Goal: Connect with others: Connect with other users

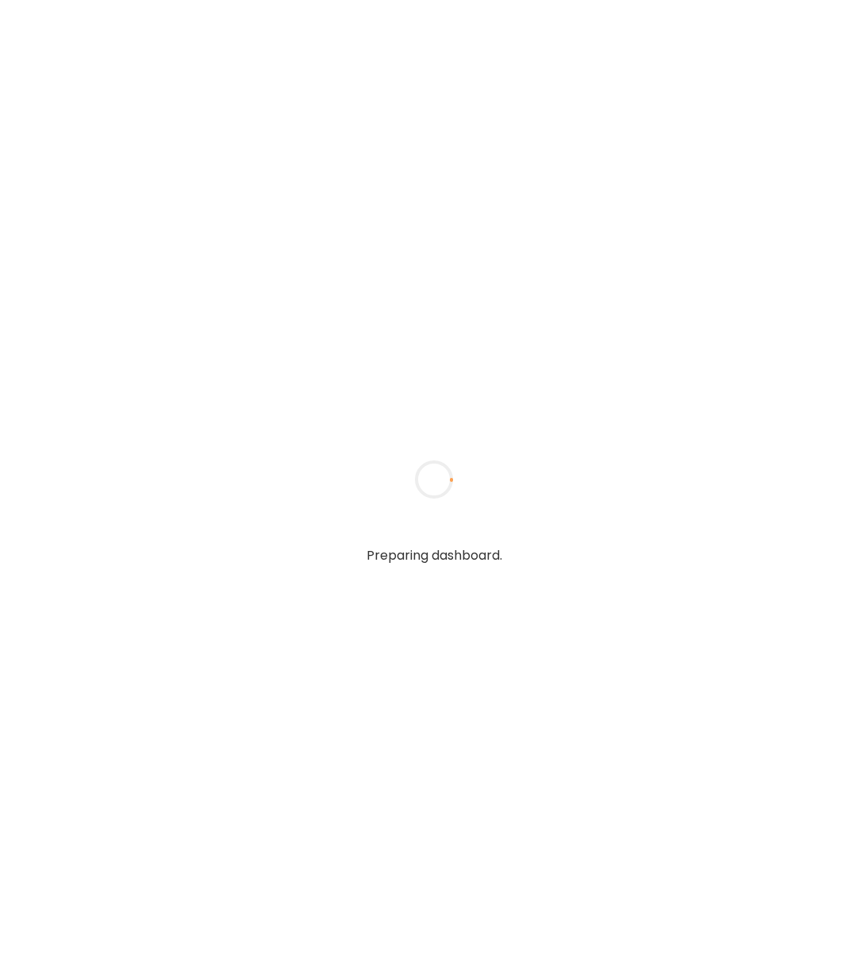
type input "**********"
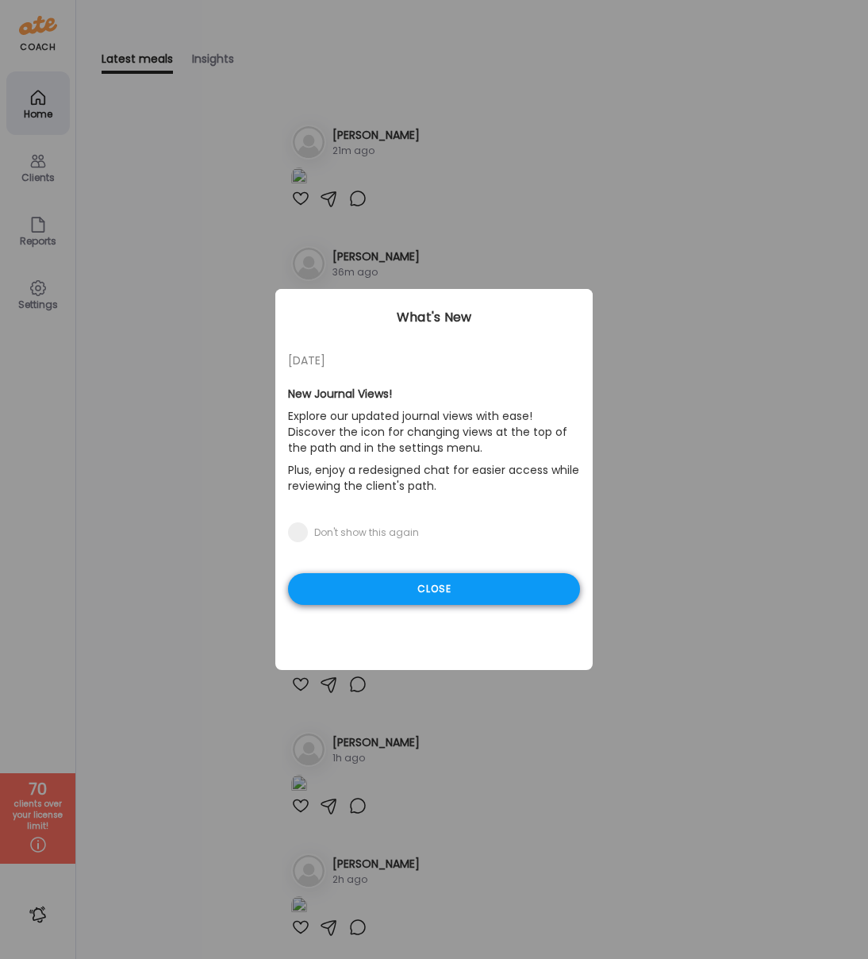
type input "**********"
click at [312, 585] on div "Close" at bounding box center [434, 589] width 292 height 32
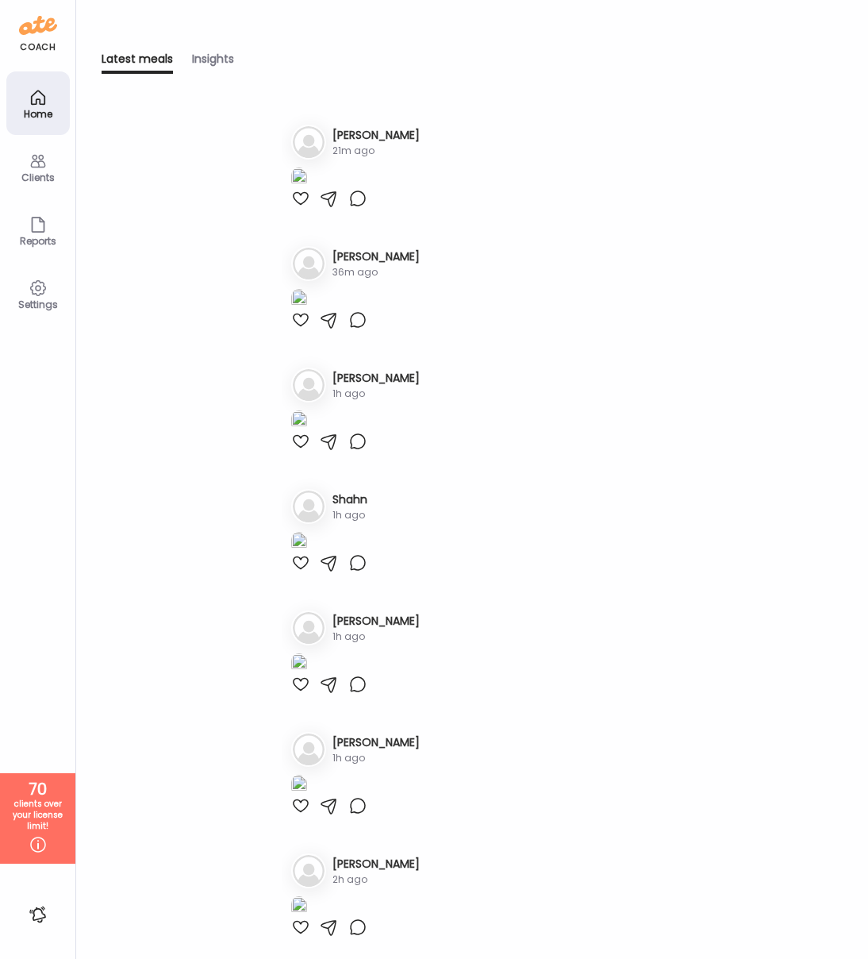
click at [44, 156] on icon at bounding box center [38, 161] width 19 height 19
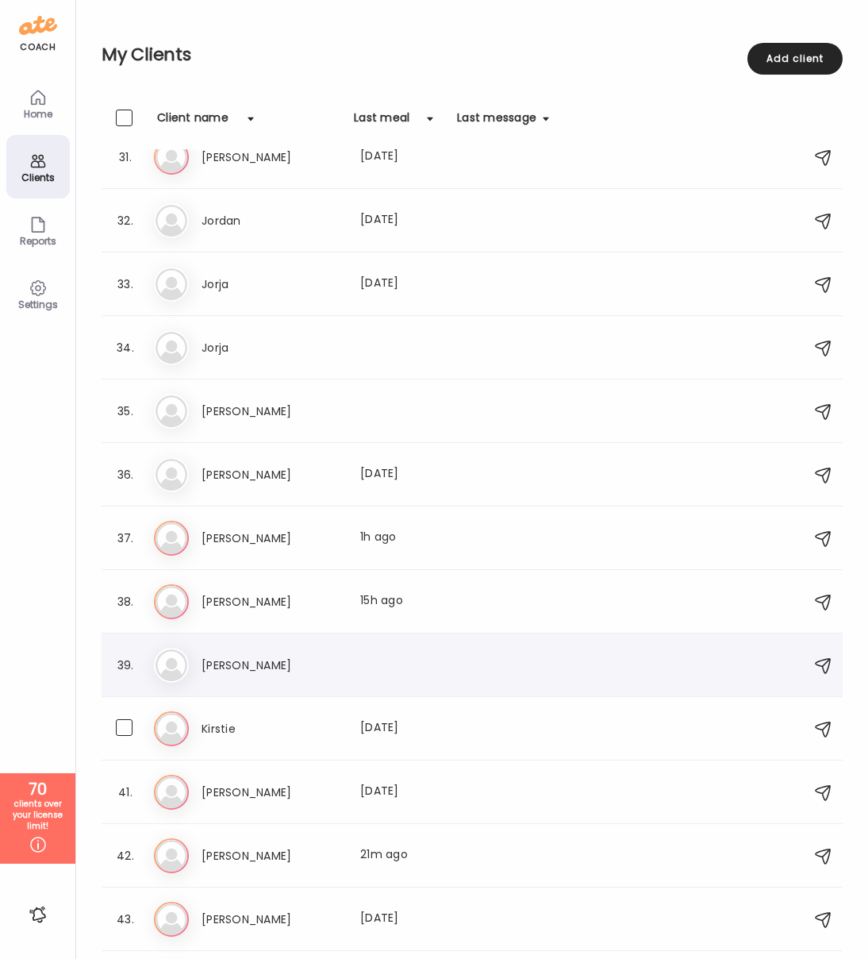
scroll to position [1936, 0]
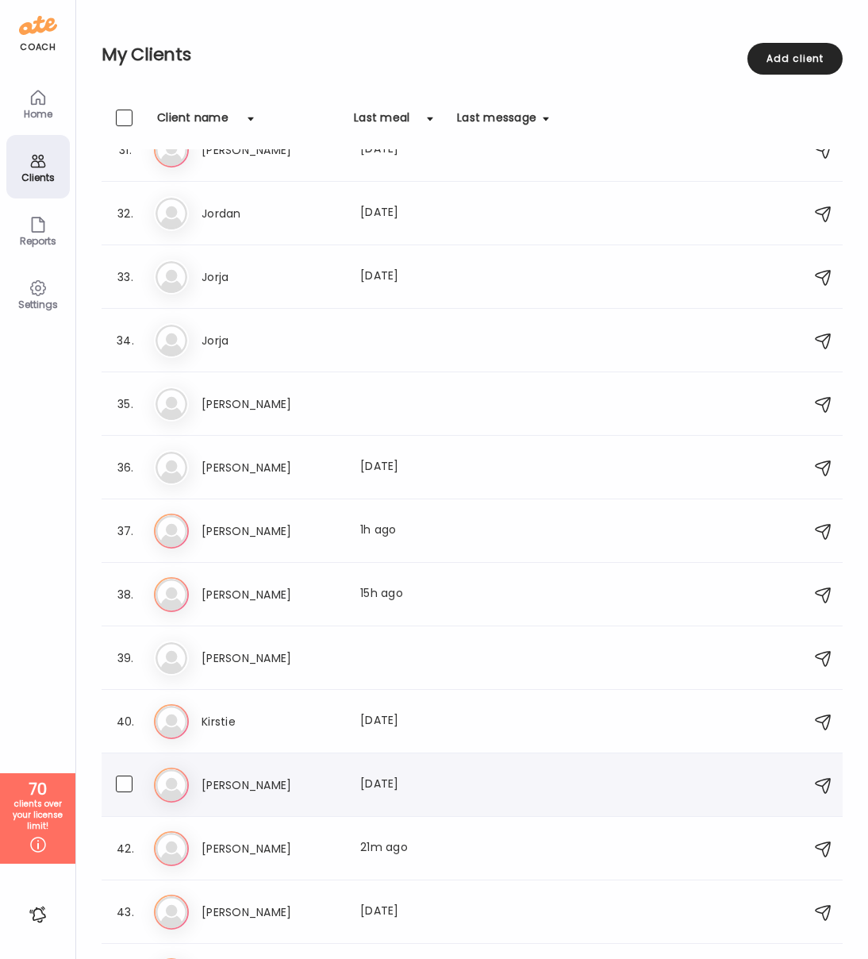
click at [235, 782] on h3 "[PERSON_NAME]" at bounding box center [272, 785] width 140 height 19
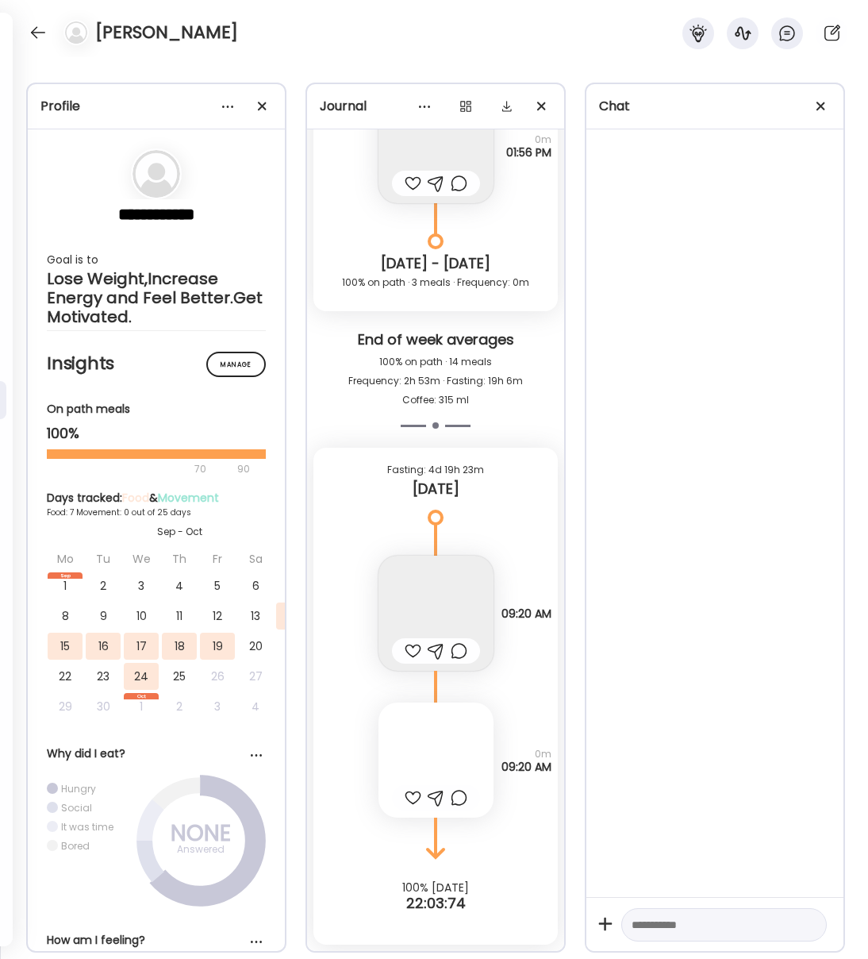
scroll to position [6606, 0]
click at [822, 106] on span at bounding box center [821, 106] width 9 height 9
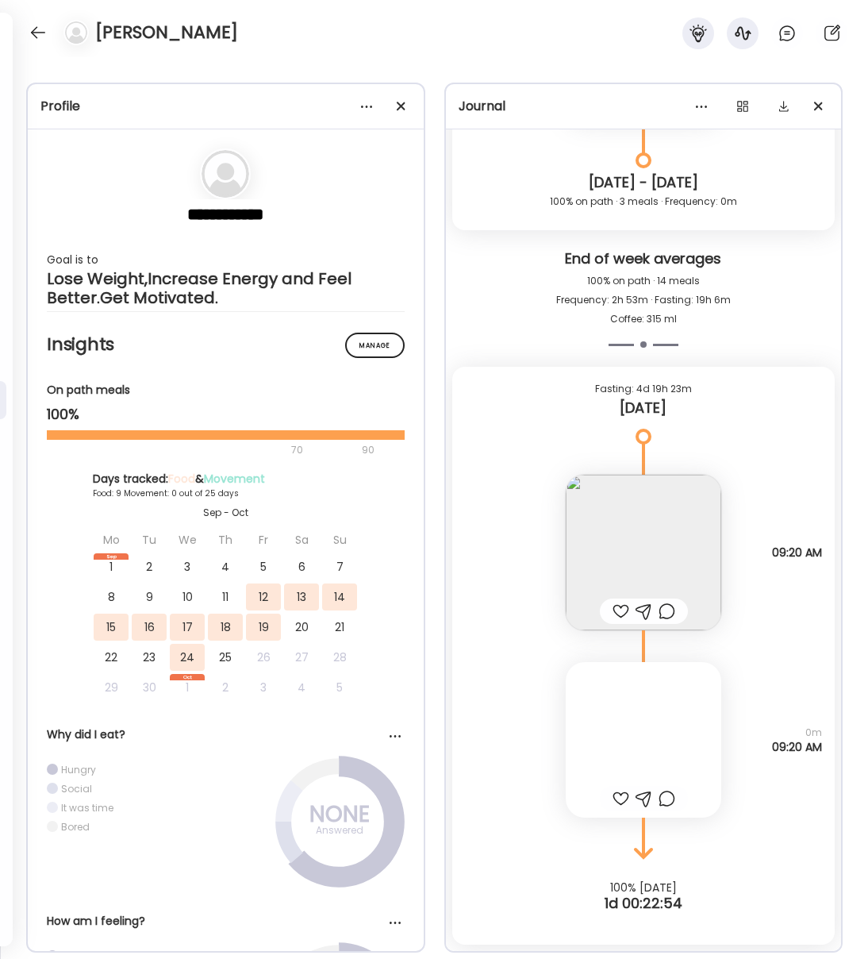
scroll to position [7720, 0]
click at [668, 719] on div at bounding box center [644, 741] width 156 height 156
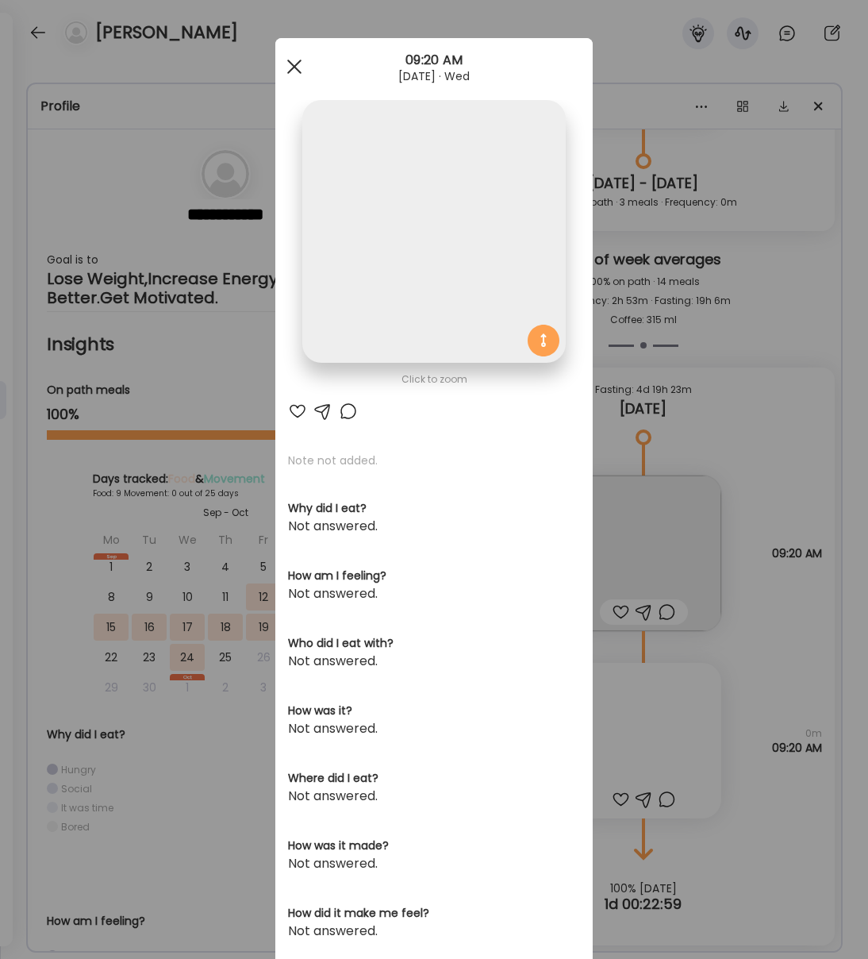
click at [298, 64] on div at bounding box center [295, 67] width 32 height 32
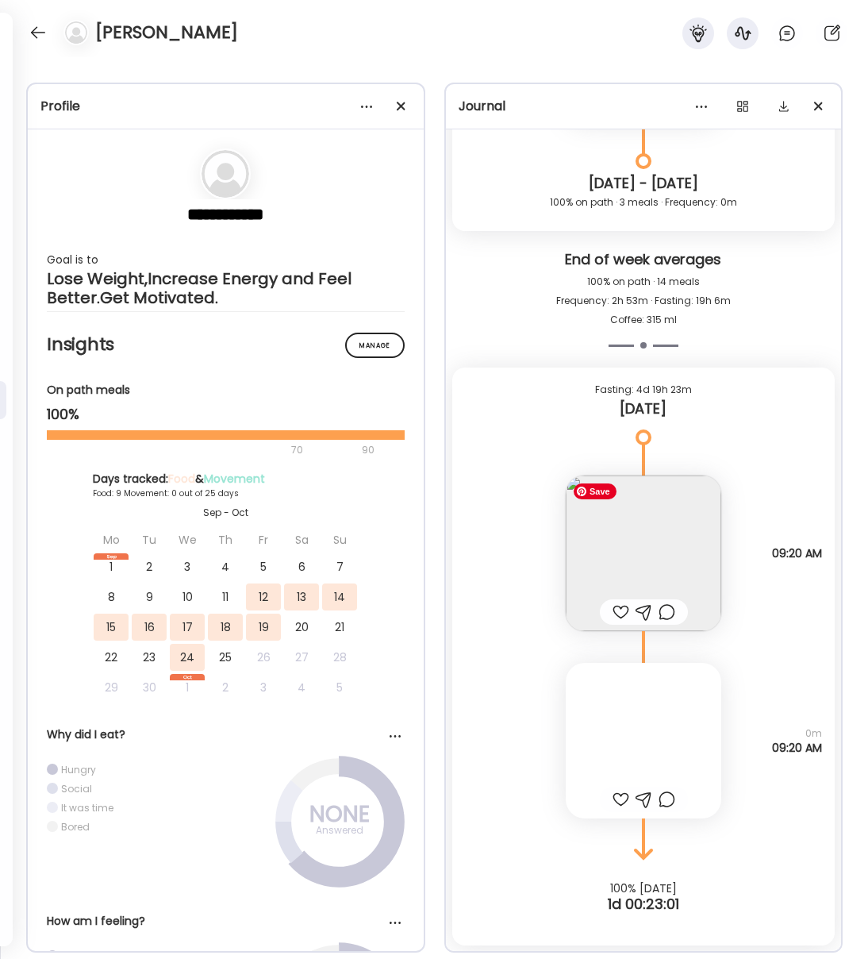
click at [680, 539] on img at bounding box center [644, 554] width 156 height 156
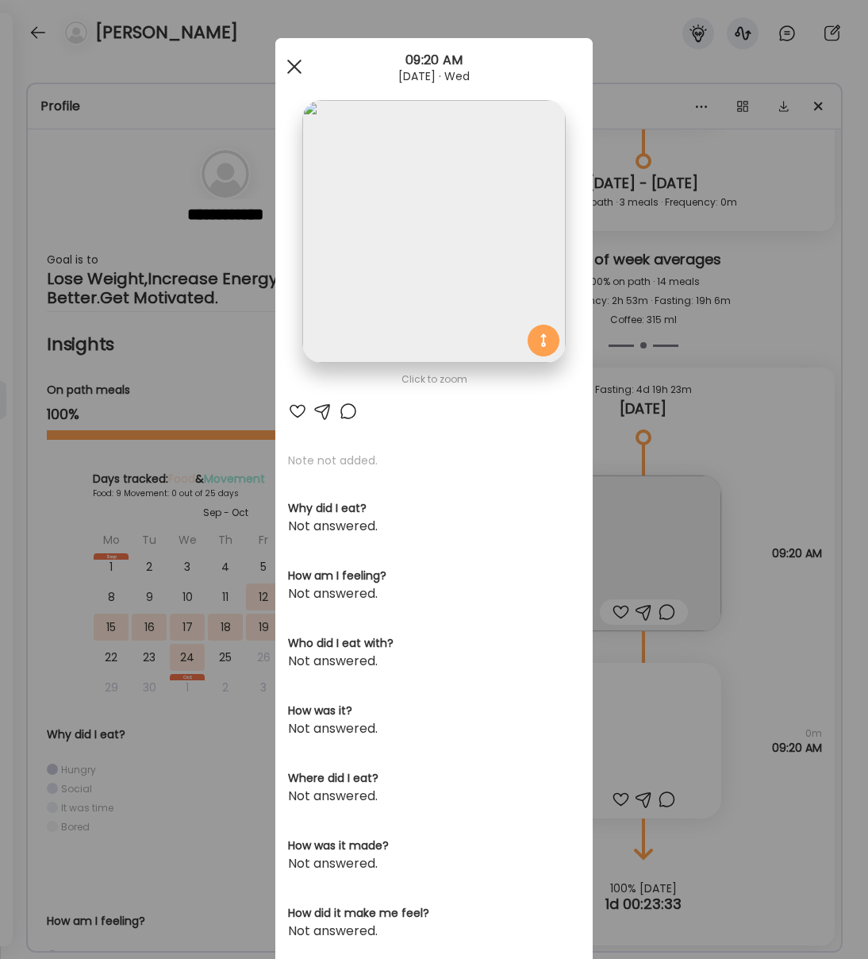
click at [294, 68] on div at bounding box center [295, 67] width 32 height 32
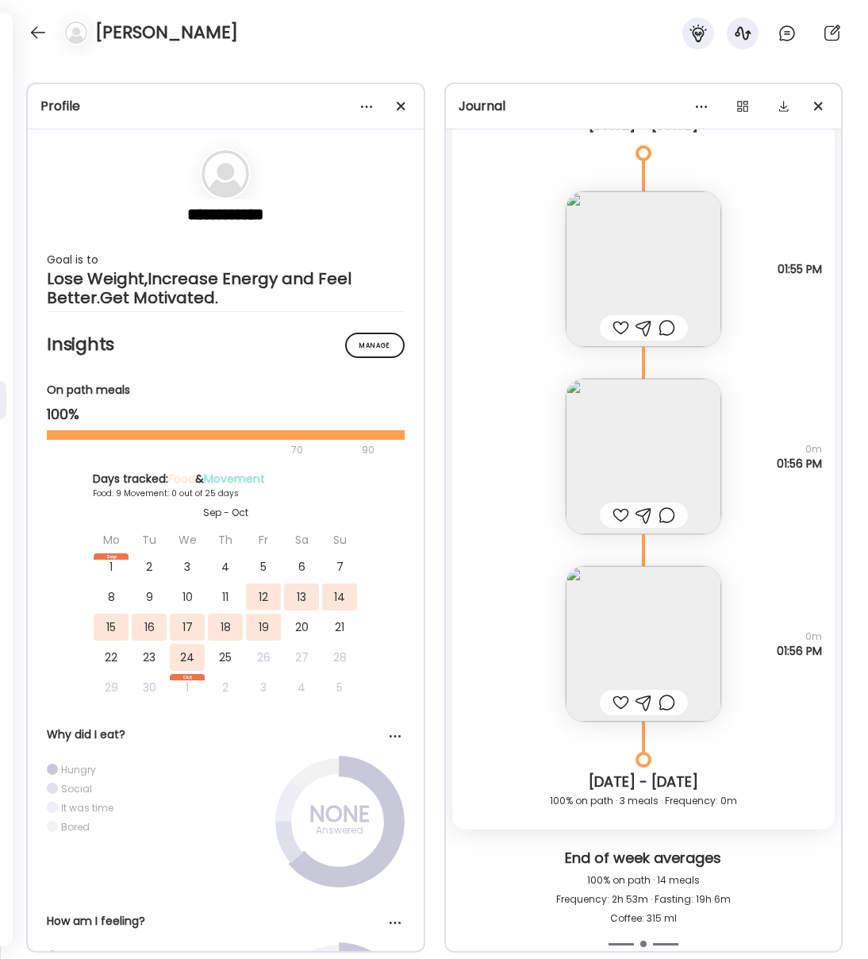
scroll to position [7107, 0]
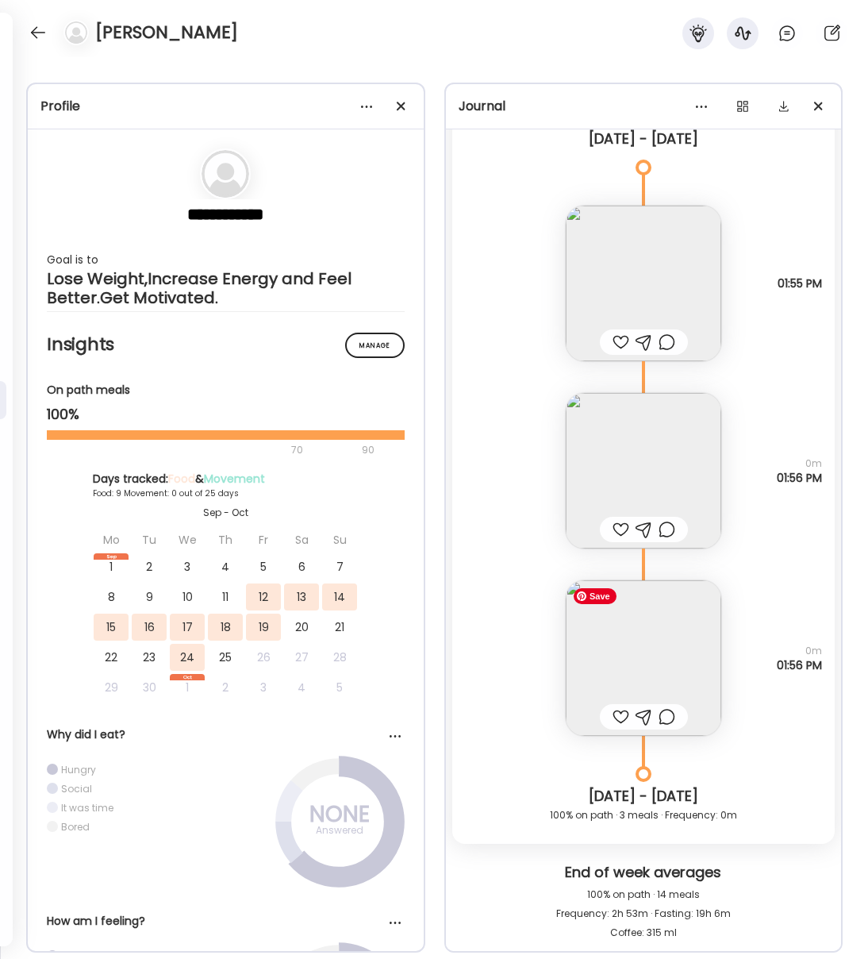
click at [621, 630] on img at bounding box center [644, 658] width 156 height 156
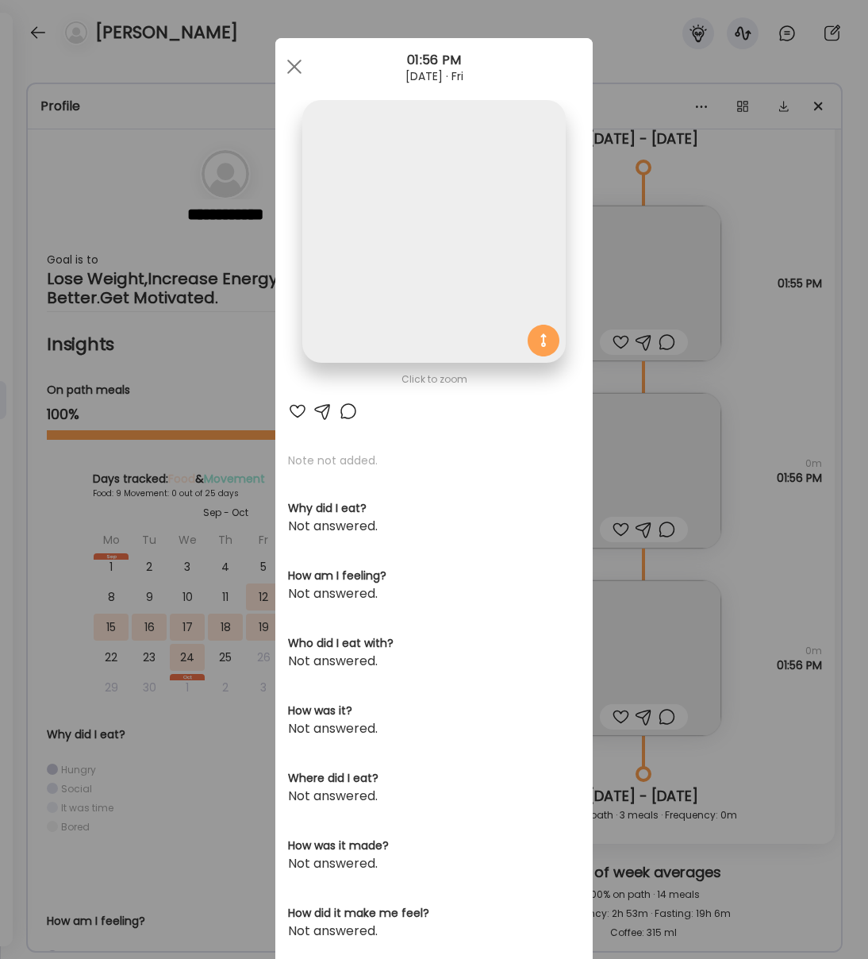
click at [298, 64] on div at bounding box center [295, 67] width 32 height 32
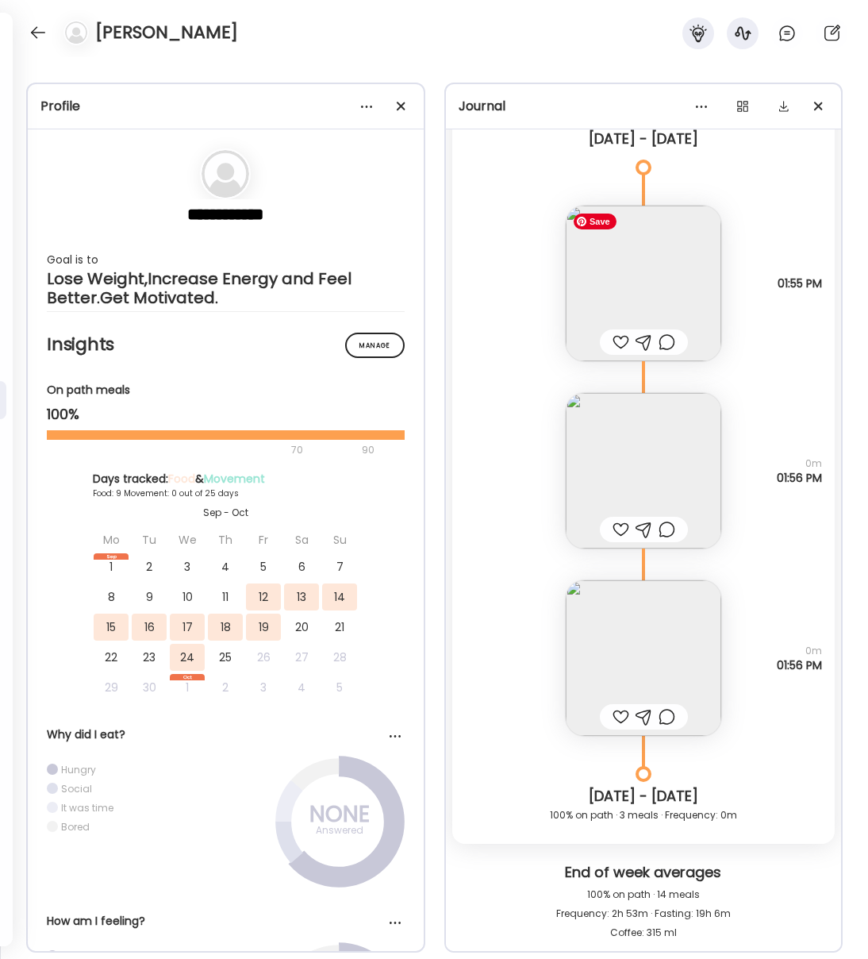
click at [675, 289] on img at bounding box center [644, 284] width 156 height 156
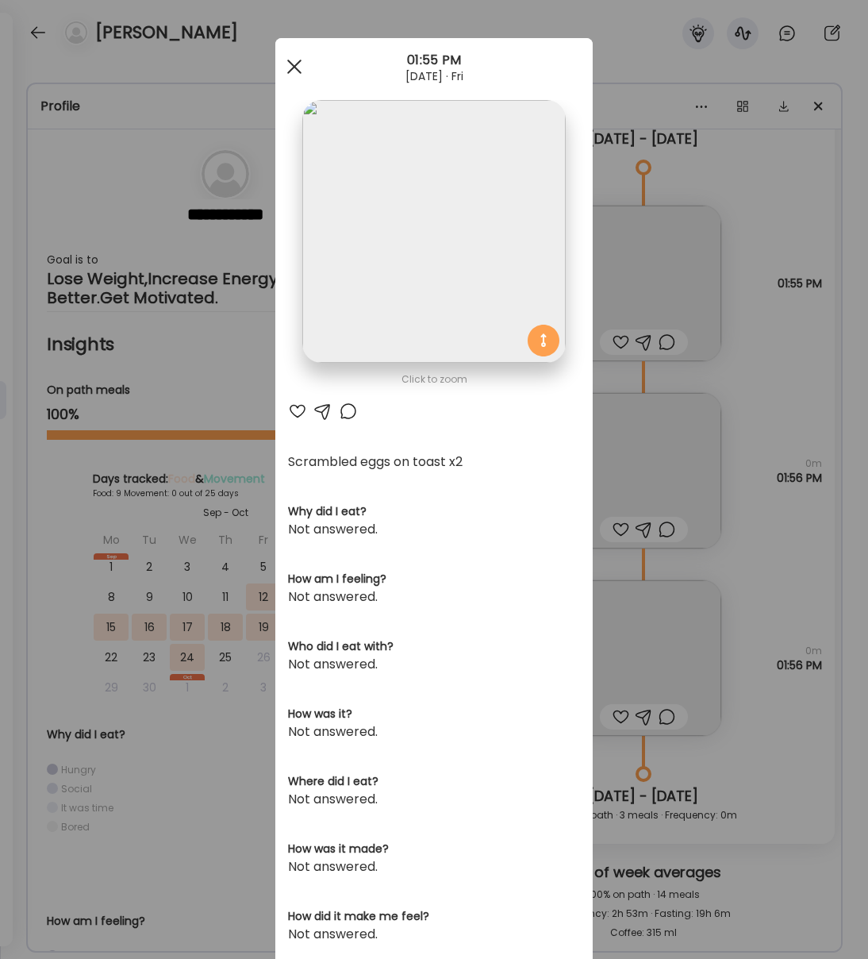
click at [295, 67] on span at bounding box center [294, 67] width 14 height 14
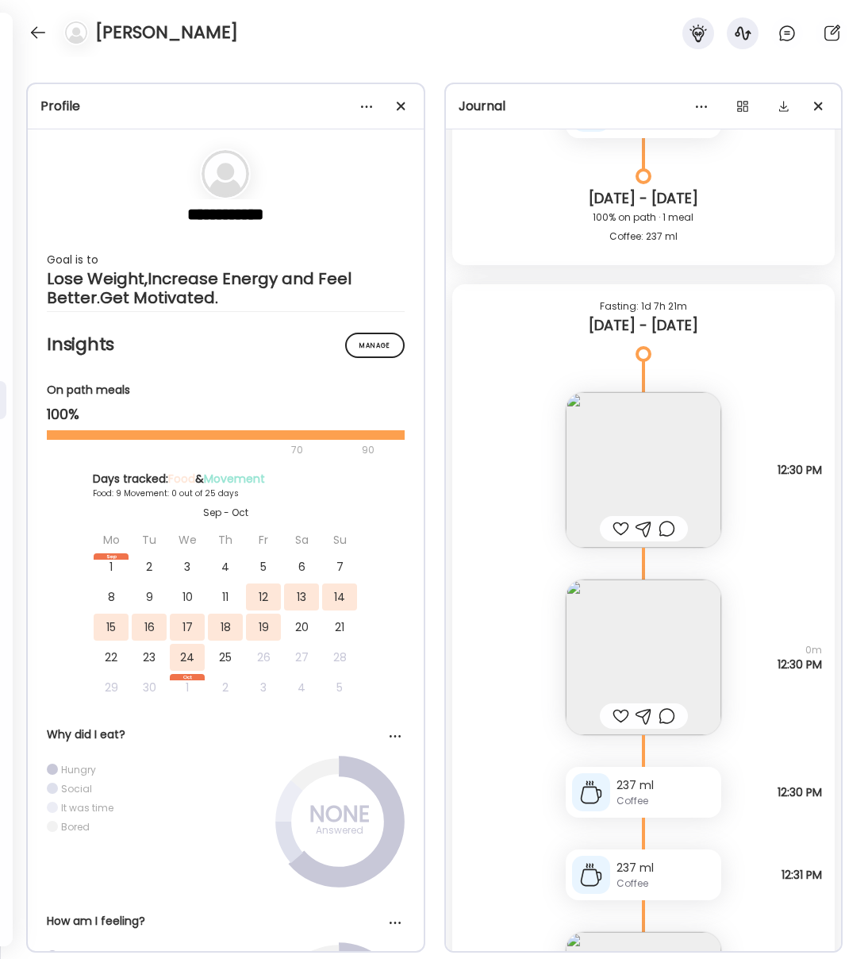
scroll to position [5960, 0]
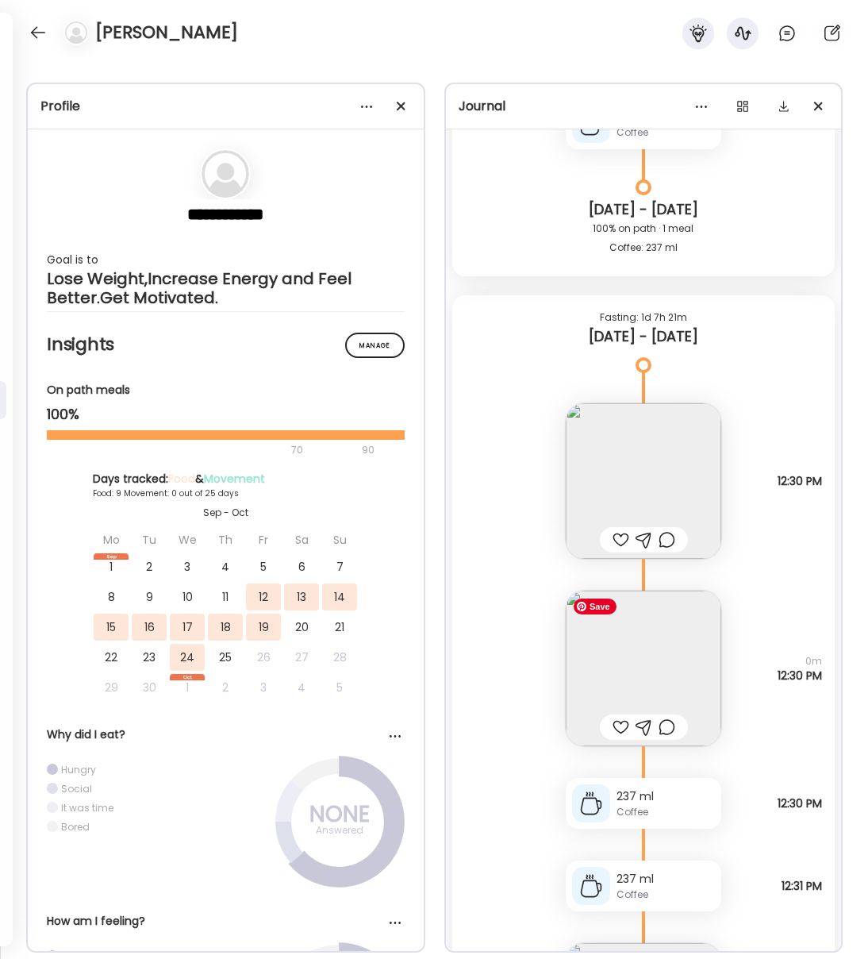
click at [665, 674] on img at bounding box center [644, 669] width 156 height 156
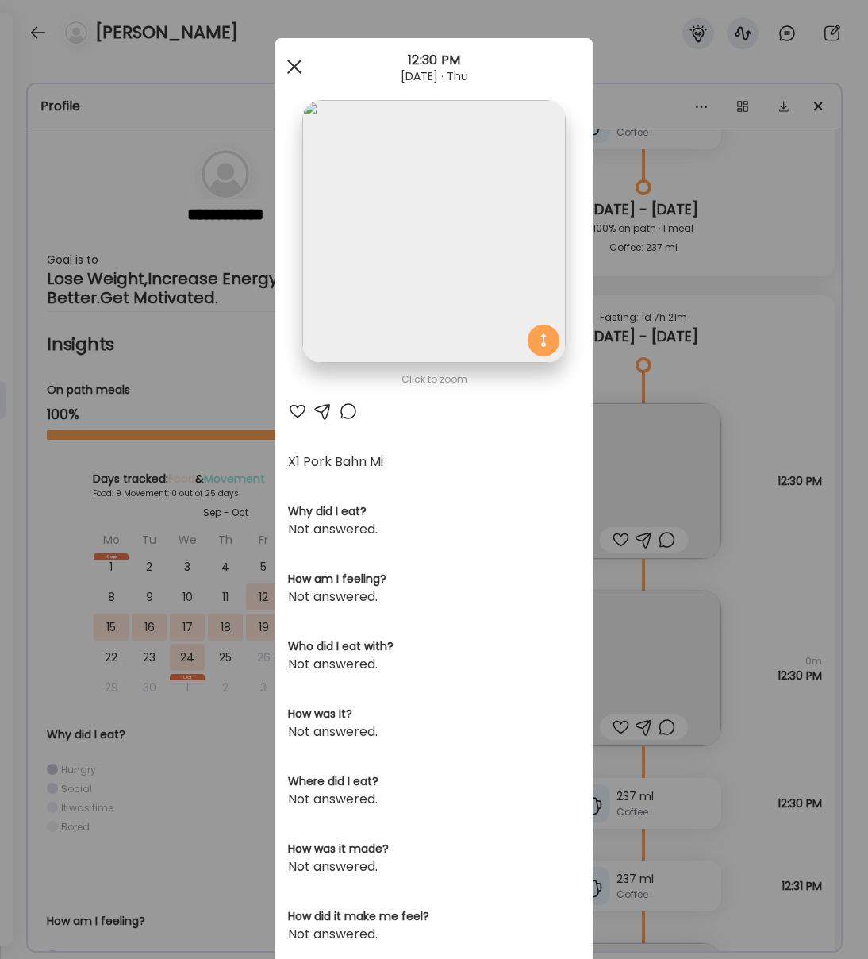
click at [295, 61] on div at bounding box center [295, 67] width 32 height 32
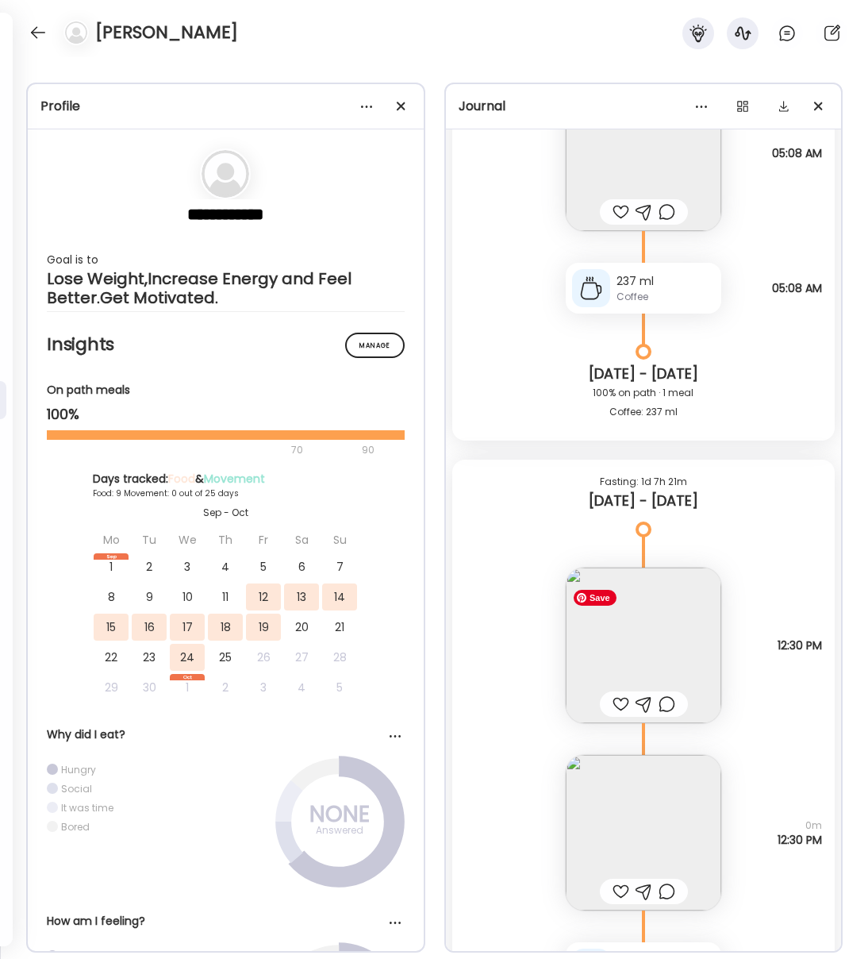
scroll to position [5798, 0]
click at [669, 645] on img at bounding box center [644, 643] width 156 height 156
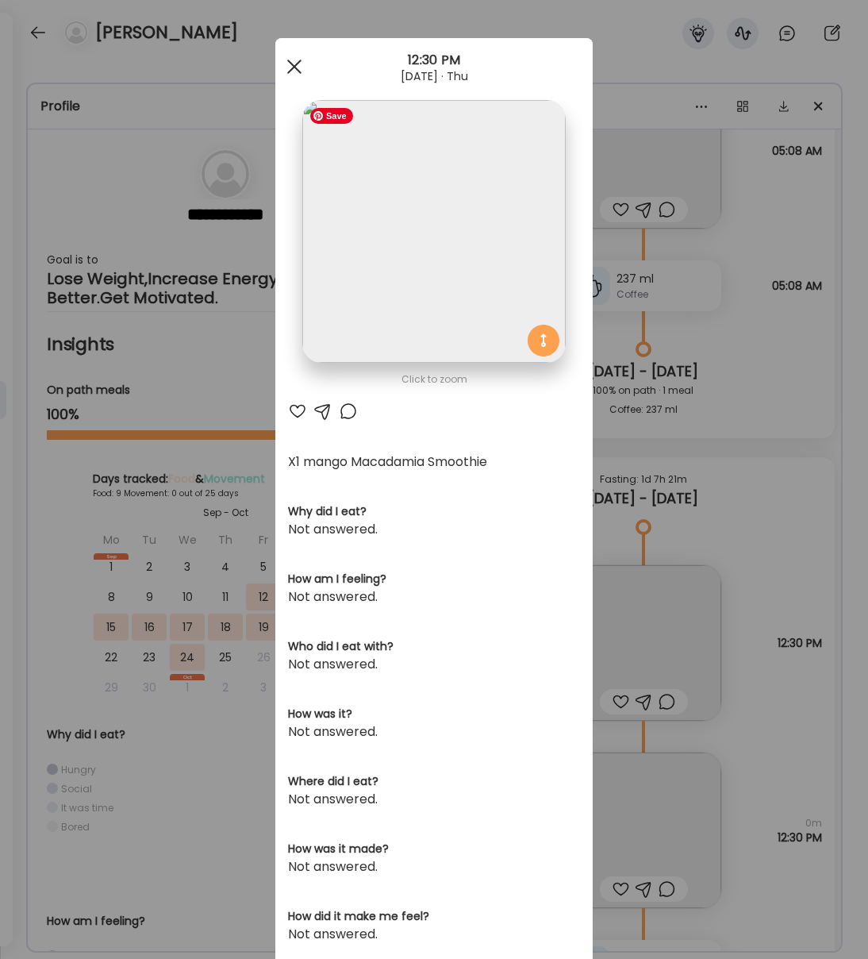
click at [292, 67] on span at bounding box center [294, 67] width 14 height 14
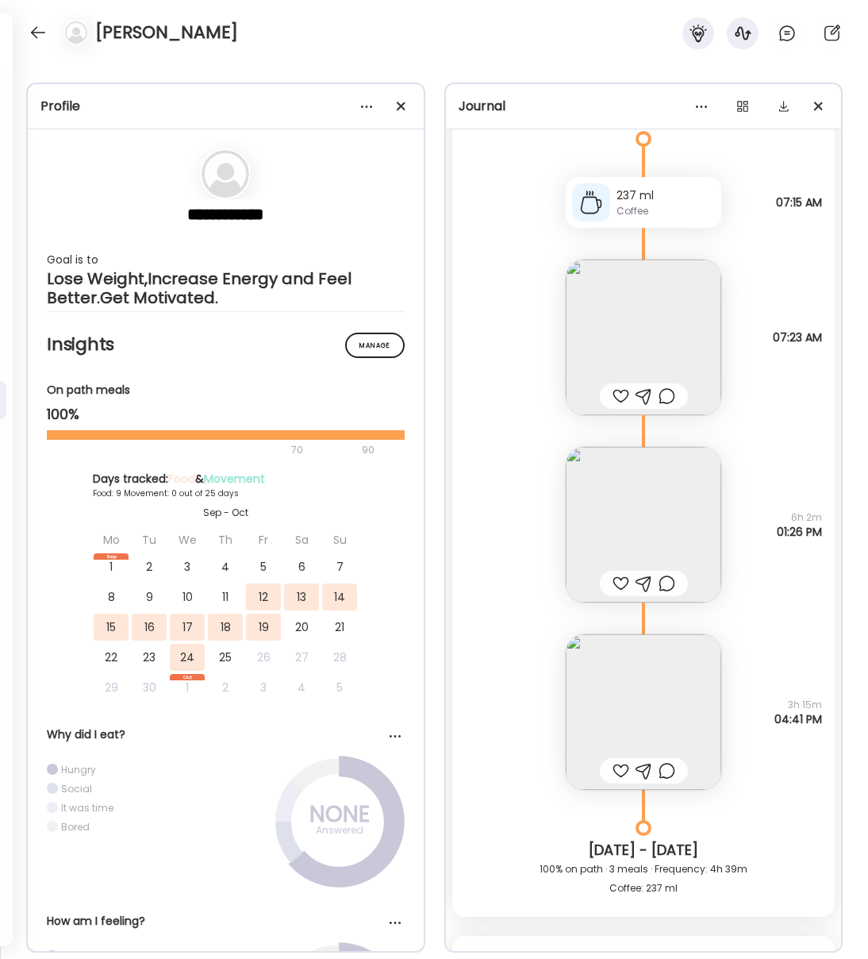
scroll to position [4804, 0]
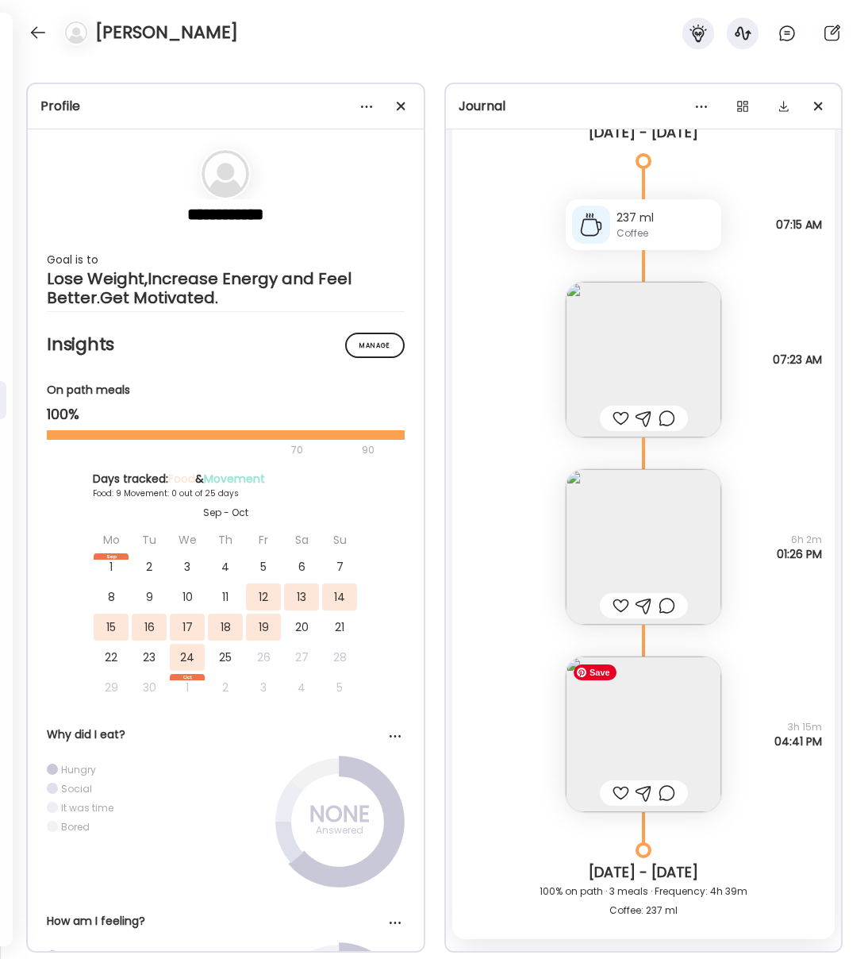
click at [662, 722] on img at bounding box center [644, 735] width 156 height 156
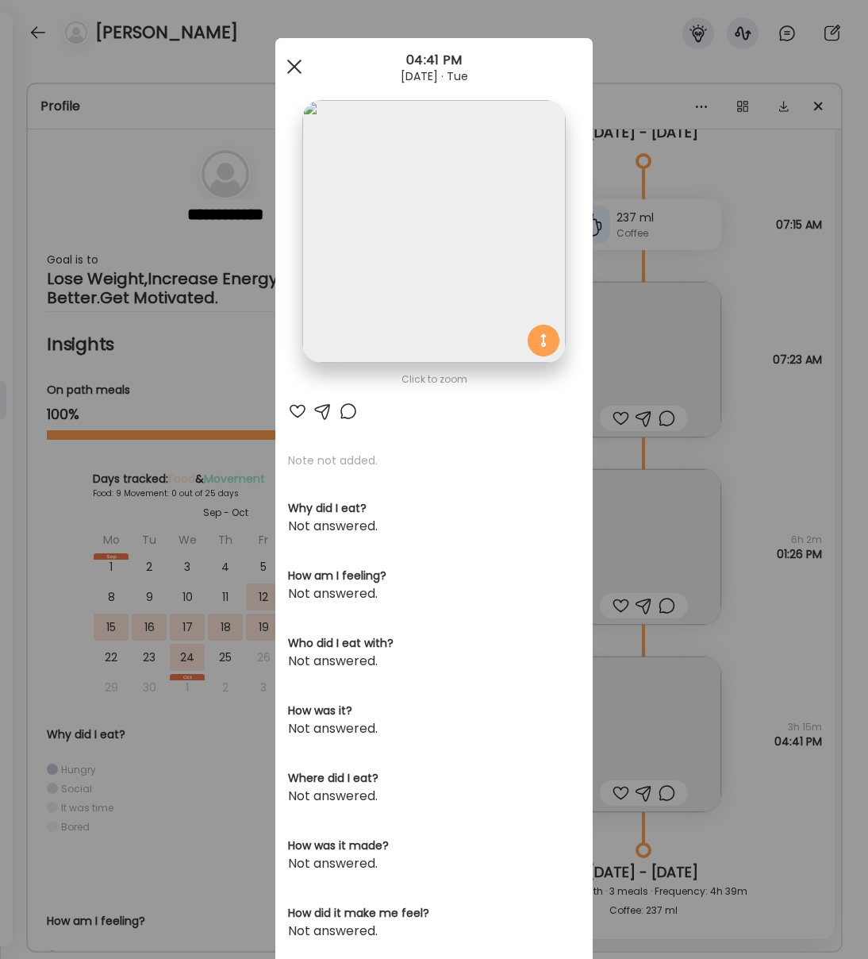
click at [297, 69] on span at bounding box center [294, 67] width 14 height 14
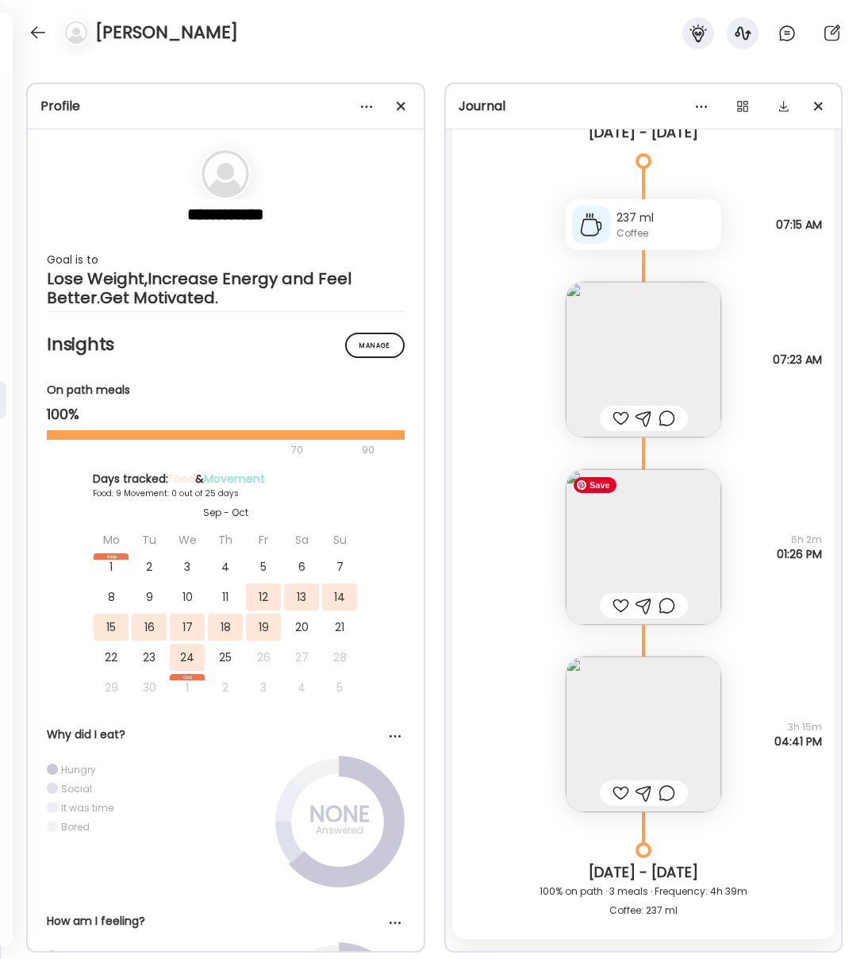
click at [676, 539] on img at bounding box center [644, 547] width 156 height 156
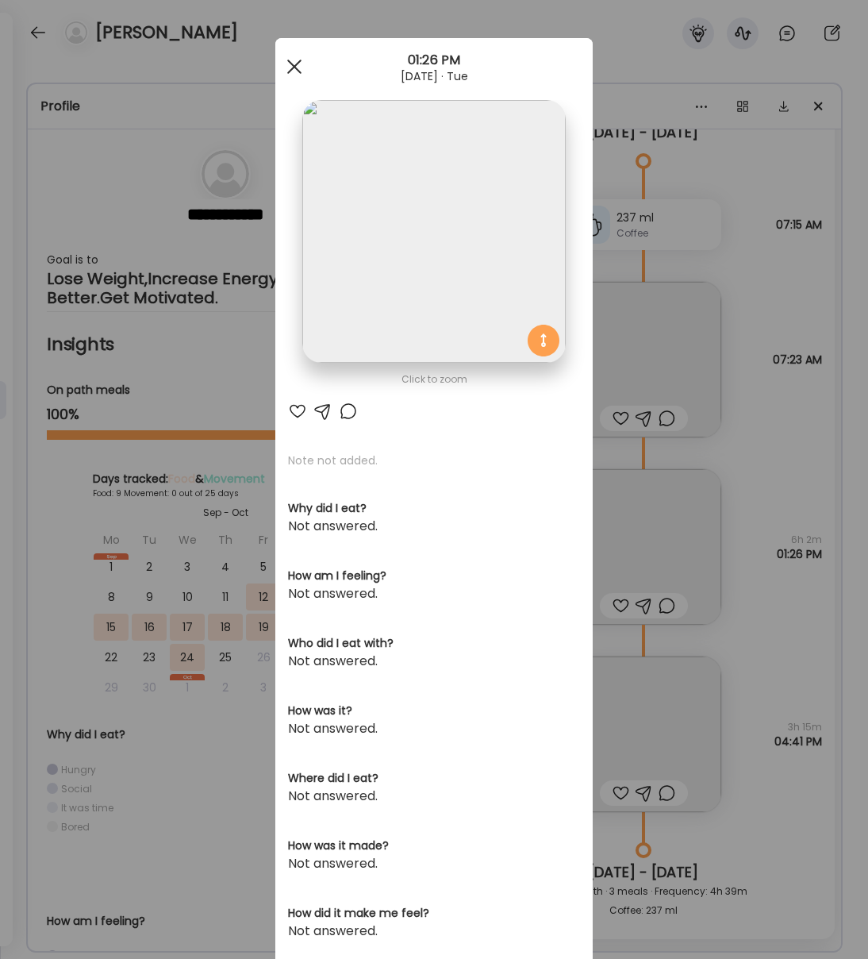
click at [294, 66] on span at bounding box center [294, 67] width 14 height 14
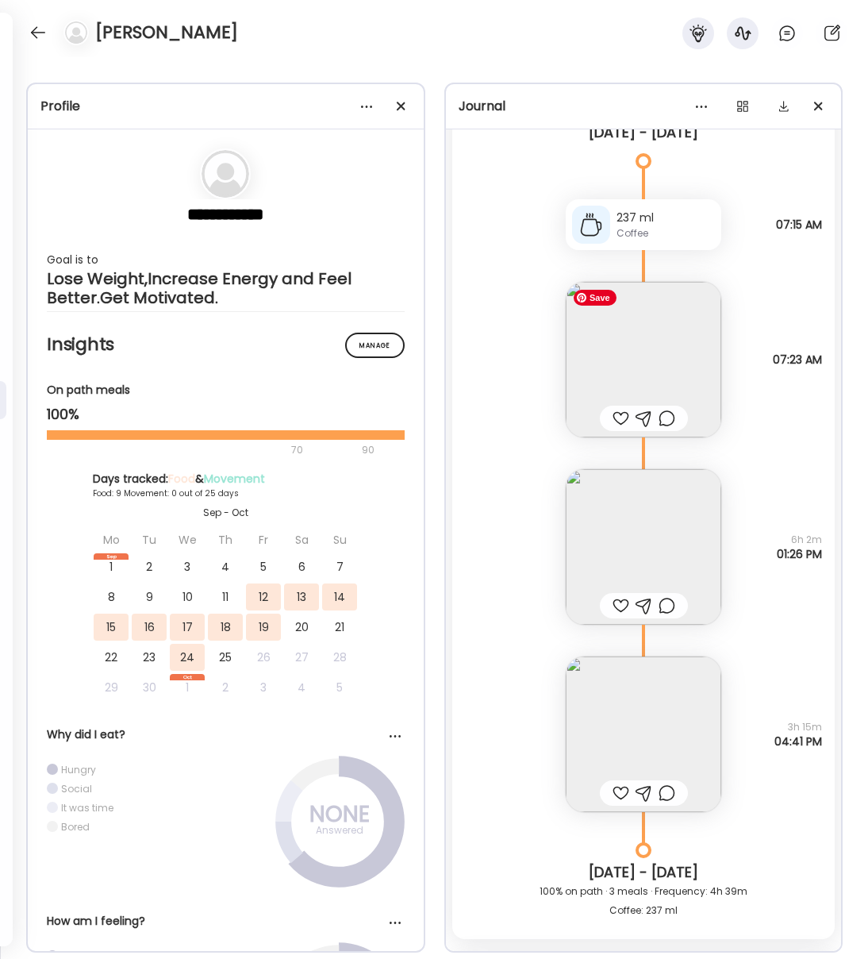
click at [649, 317] on img at bounding box center [644, 360] width 156 height 156
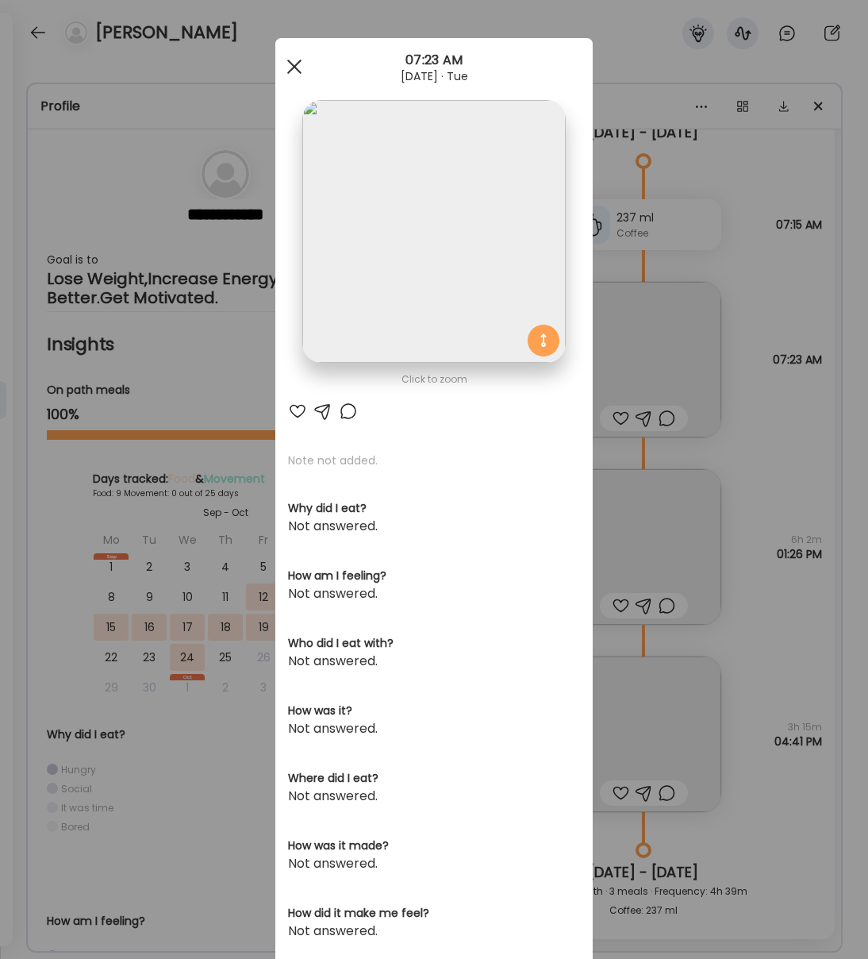
click at [296, 62] on div at bounding box center [295, 67] width 32 height 32
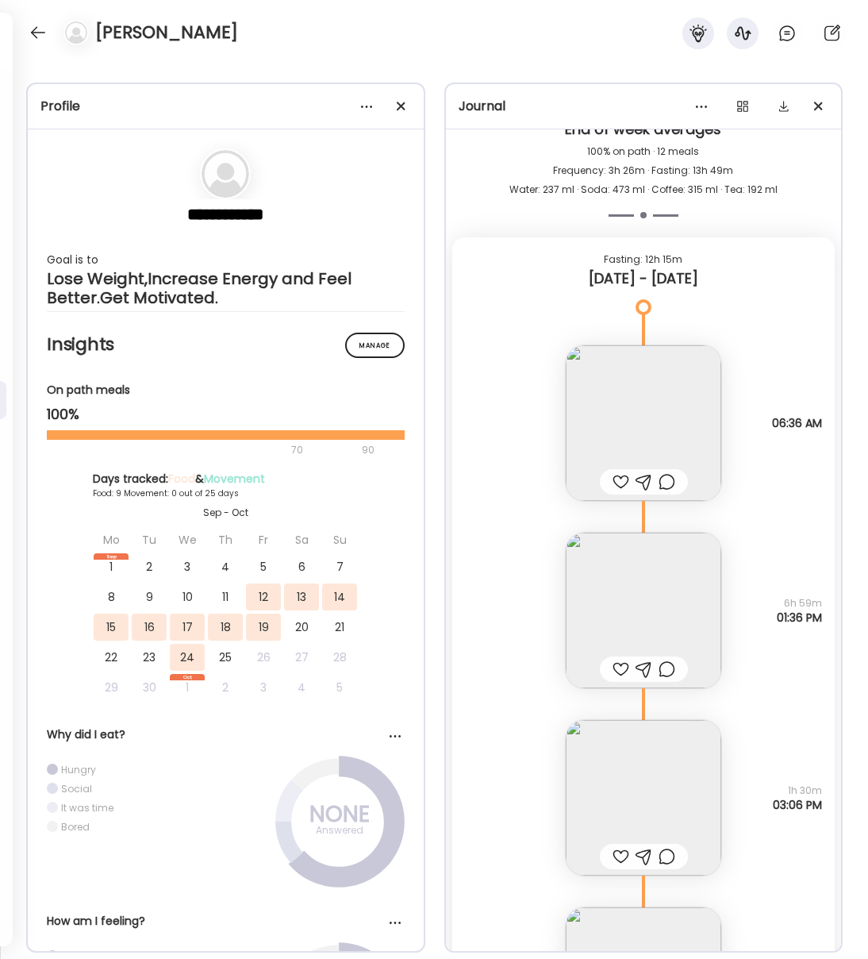
scroll to position [3707, 0]
click at [695, 576] on img at bounding box center [644, 609] width 156 height 156
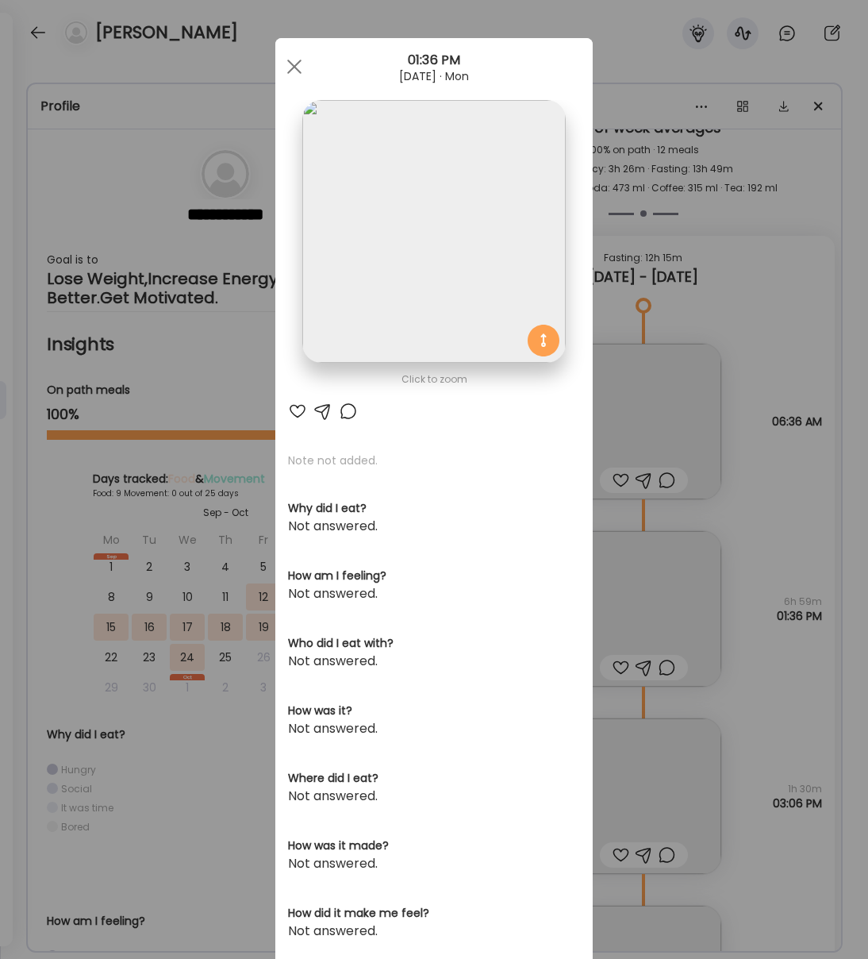
click at [444, 188] on img at bounding box center [433, 231] width 263 height 263
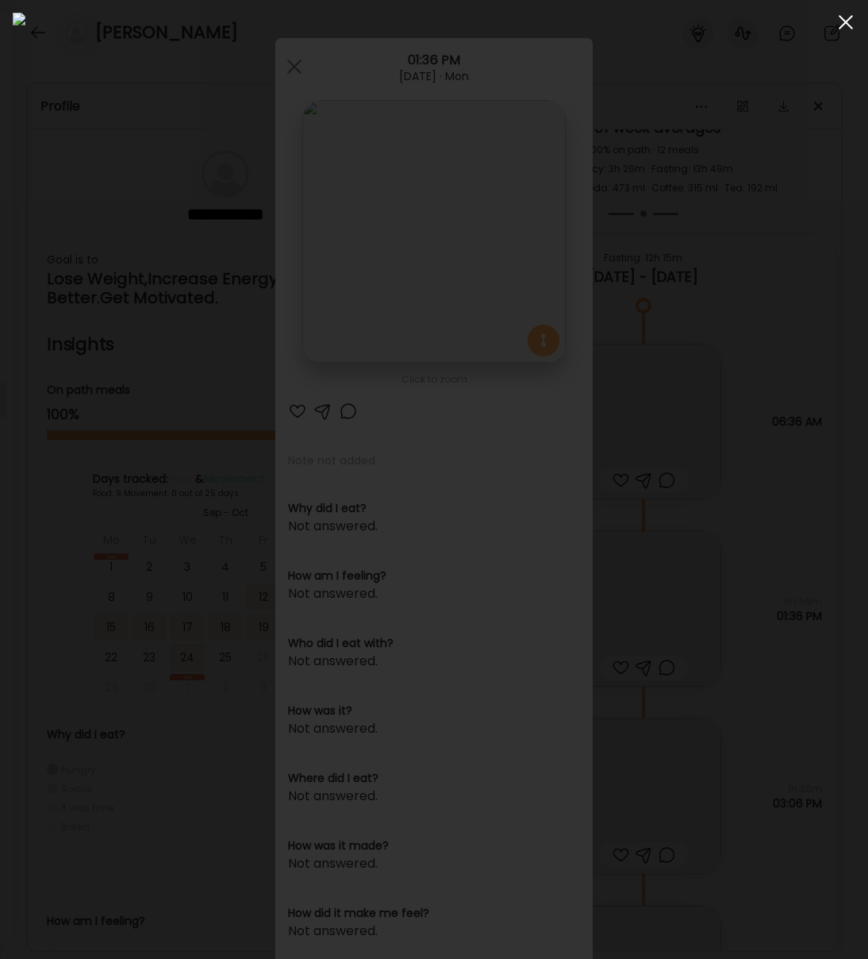
click at [846, 21] on span at bounding box center [846, 22] width 14 height 14
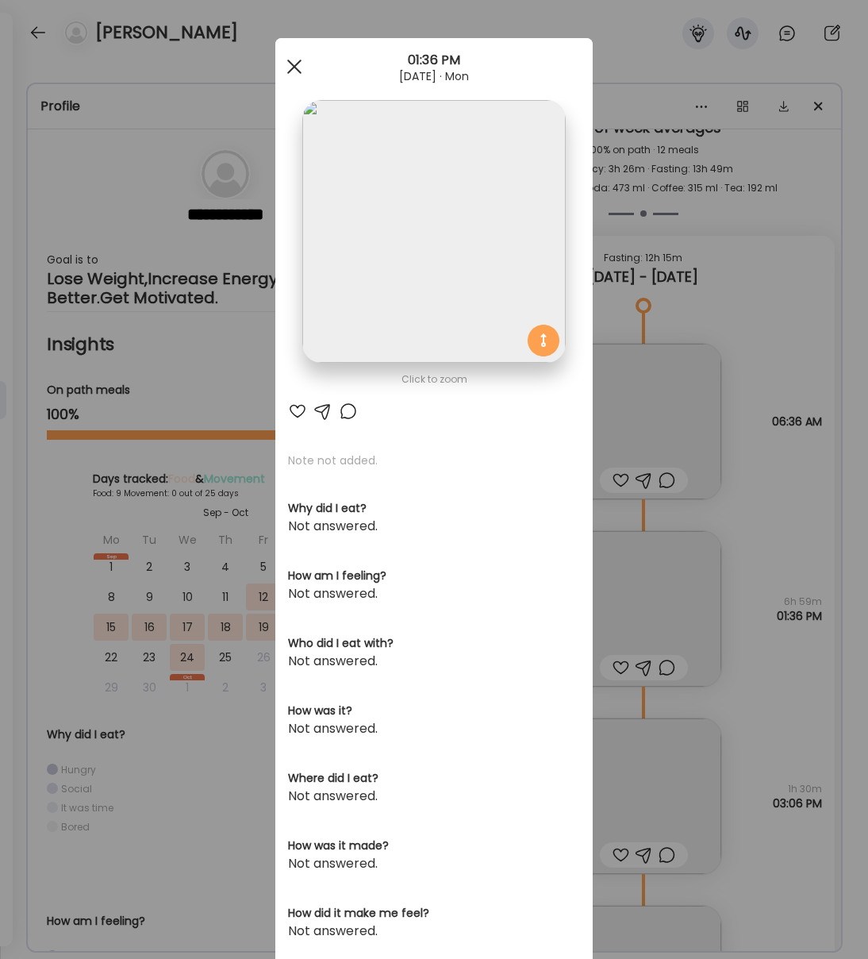
click at [293, 67] on span at bounding box center [294, 67] width 14 height 14
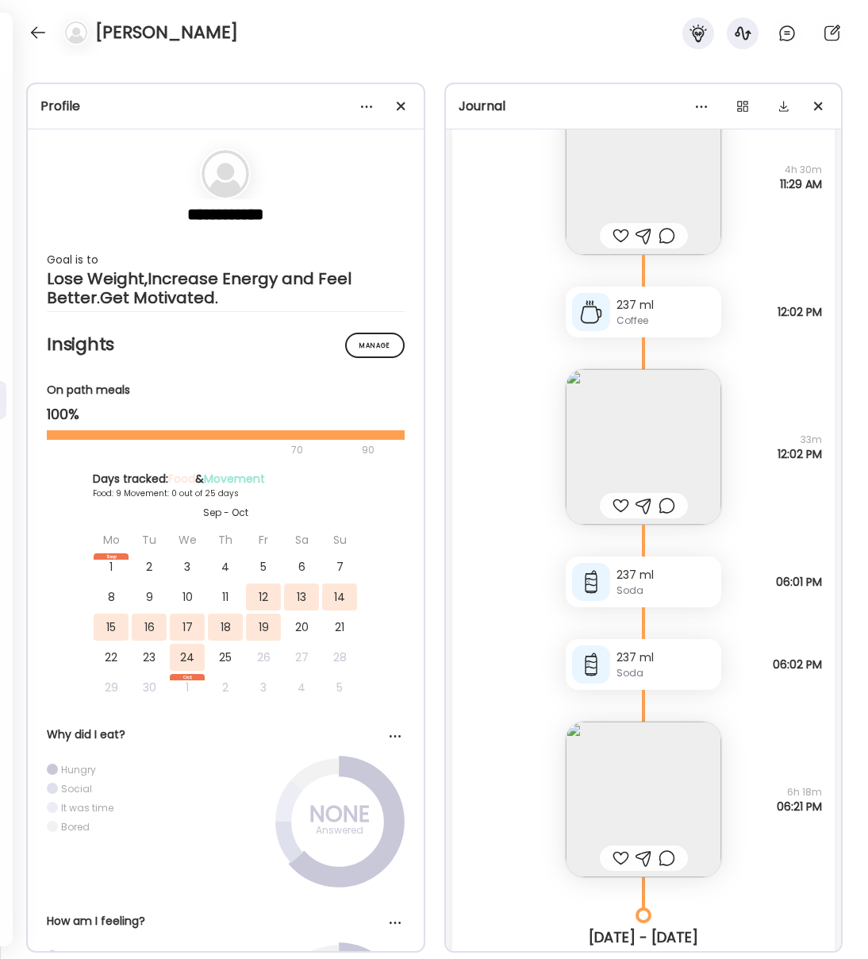
scroll to position [2770, 0]
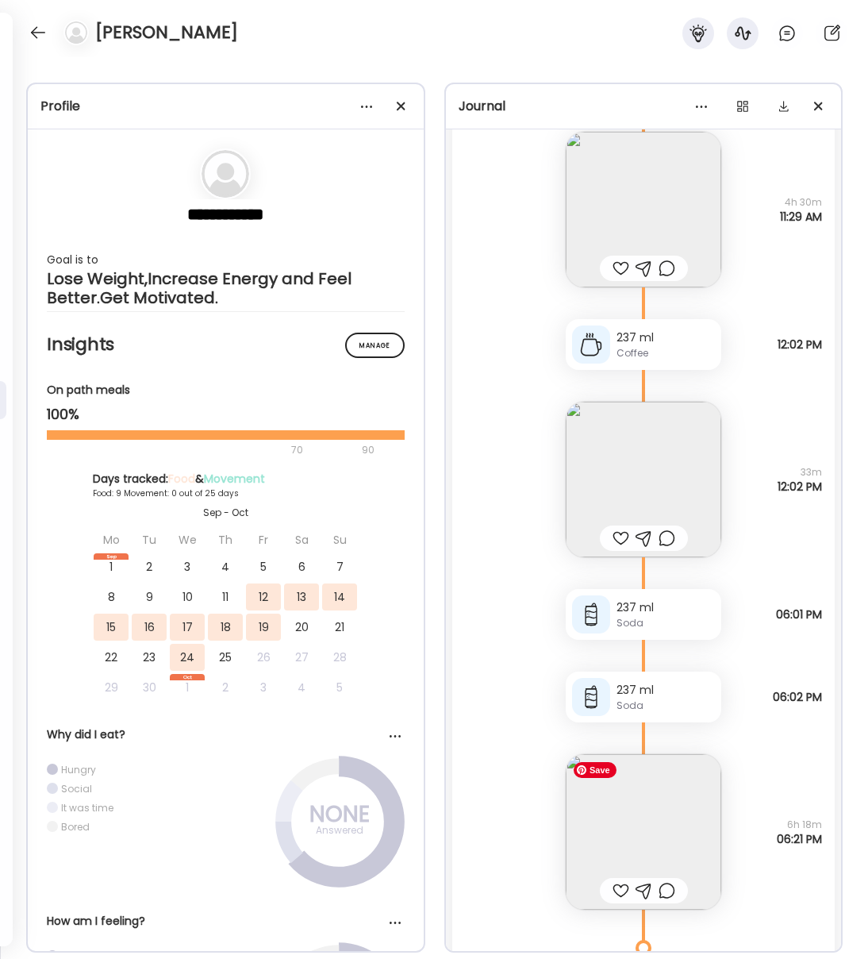
click at [616, 798] on img at bounding box center [644, 832] width 156 height 156
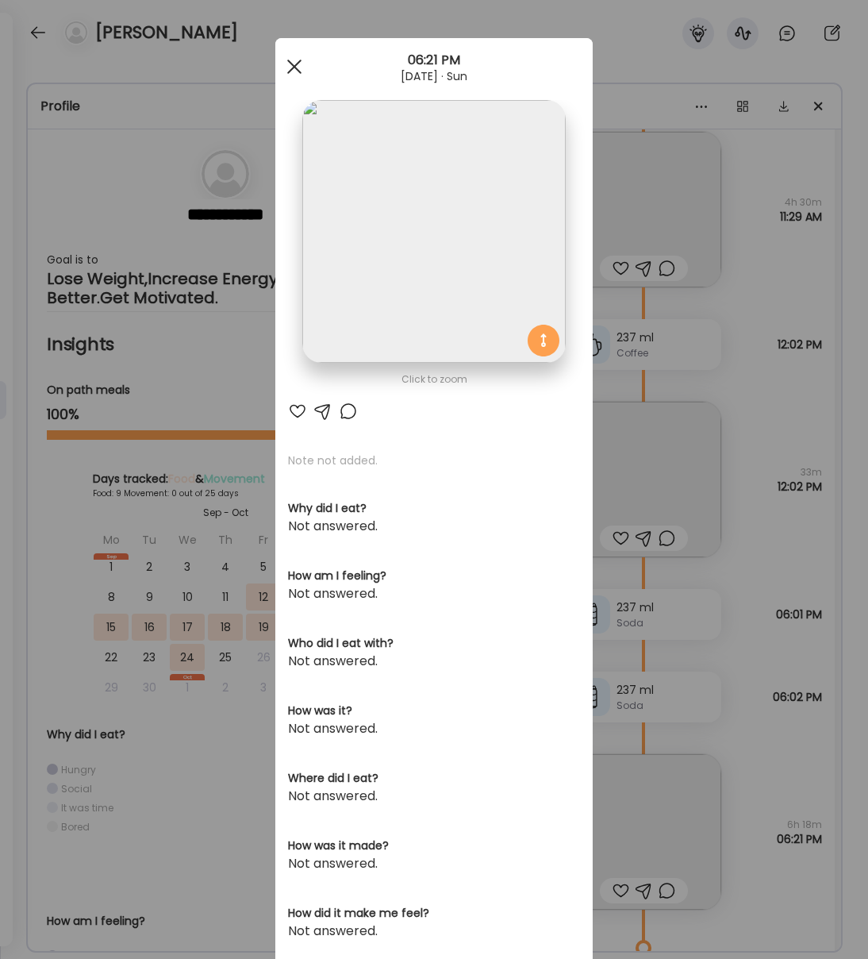
click at [299, 61] on span at bounding box center [294, 67] width 14 height 14
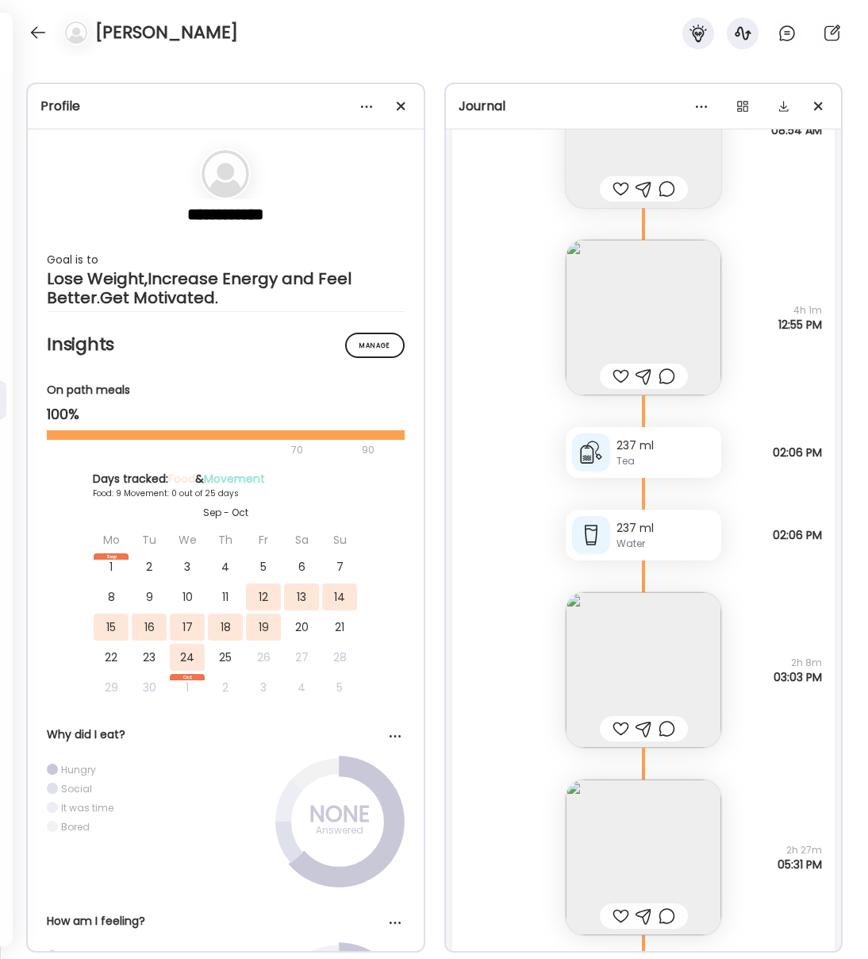
scroll to position [1426, 0]
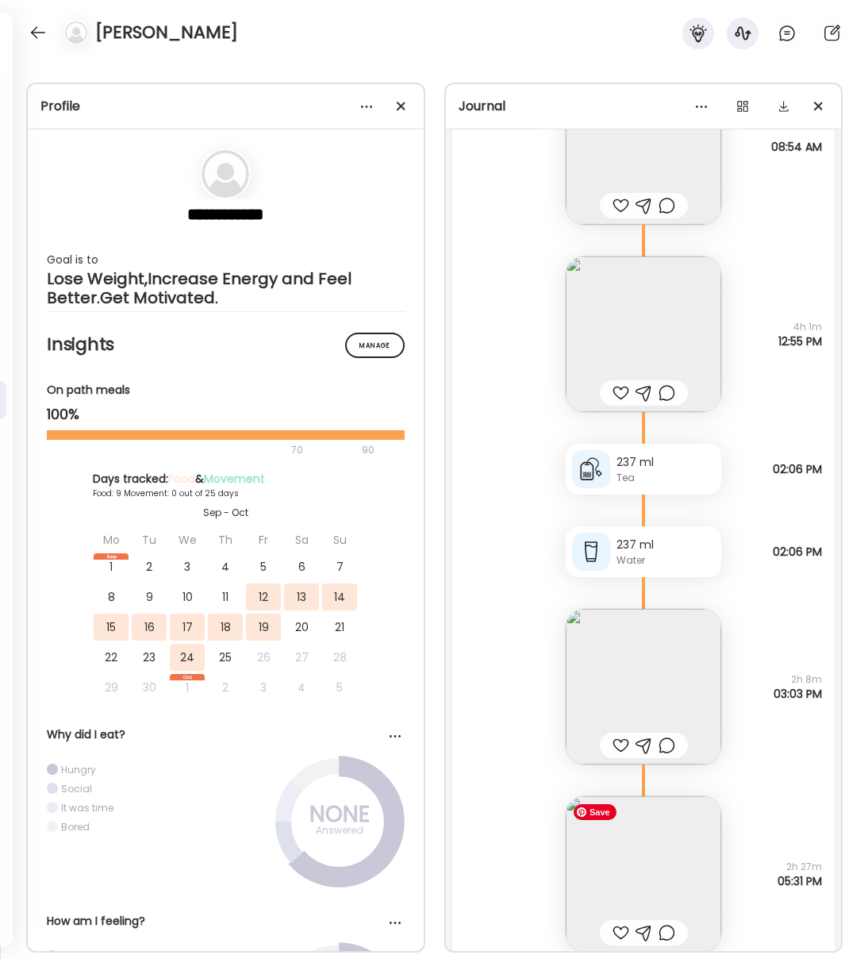
click at [676, 884] on img at bounding box center [644, 874] width 156 height 156
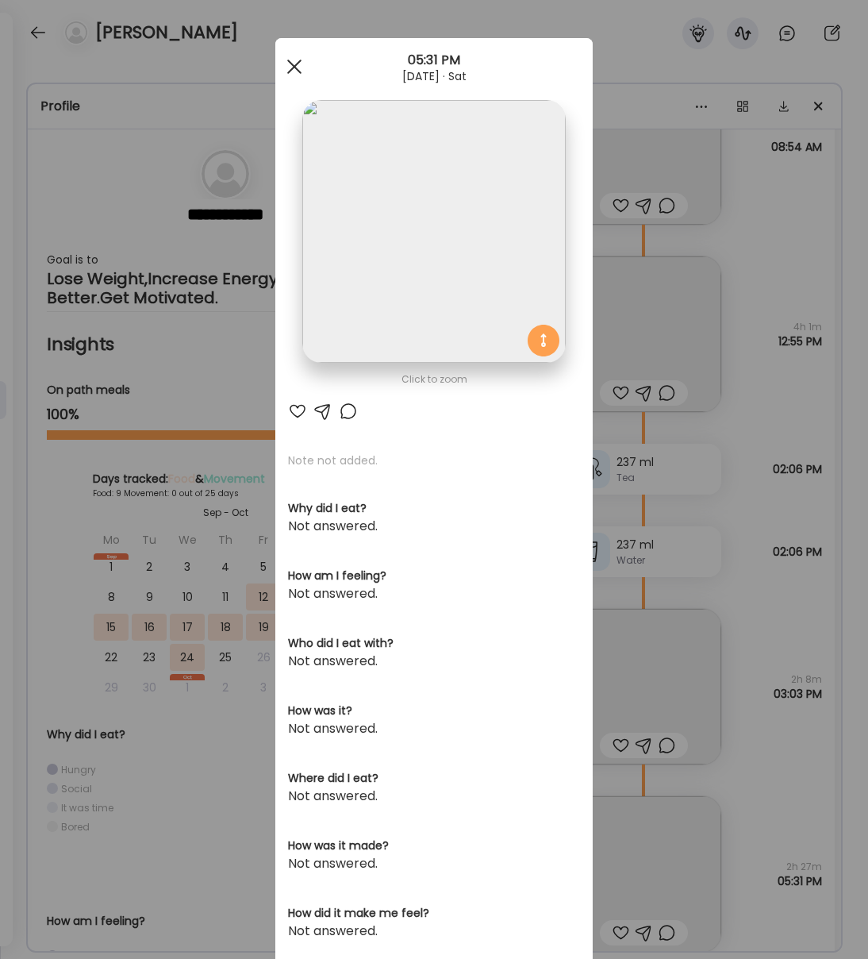
click at [298, 58] on div at bounding box center [295, 67] width 32 height 32
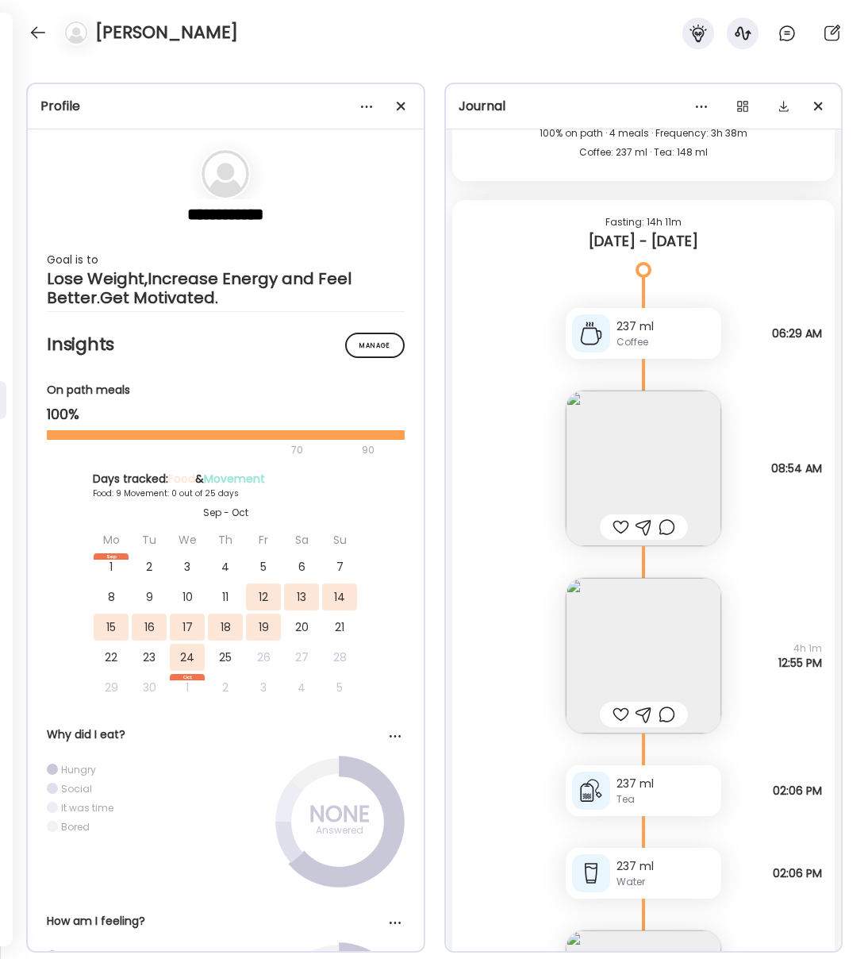
scroll to position [1070, 0]
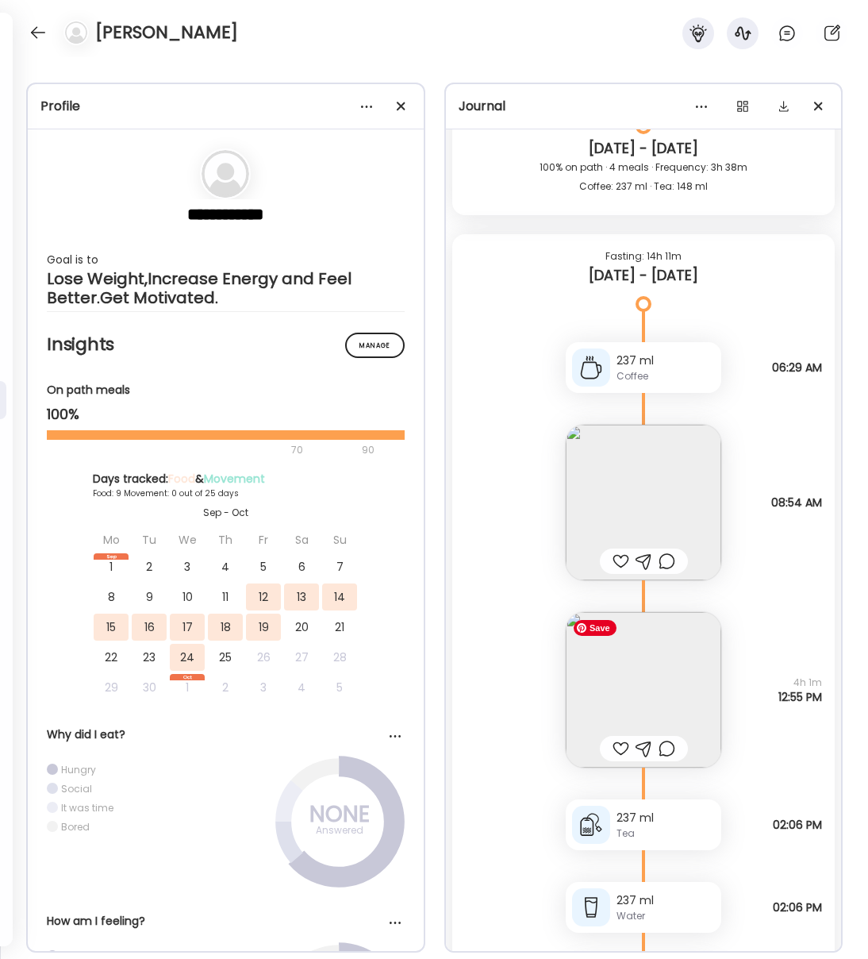
click at [699, 680] on img at bounding box center [644, 690] width 156 height 156
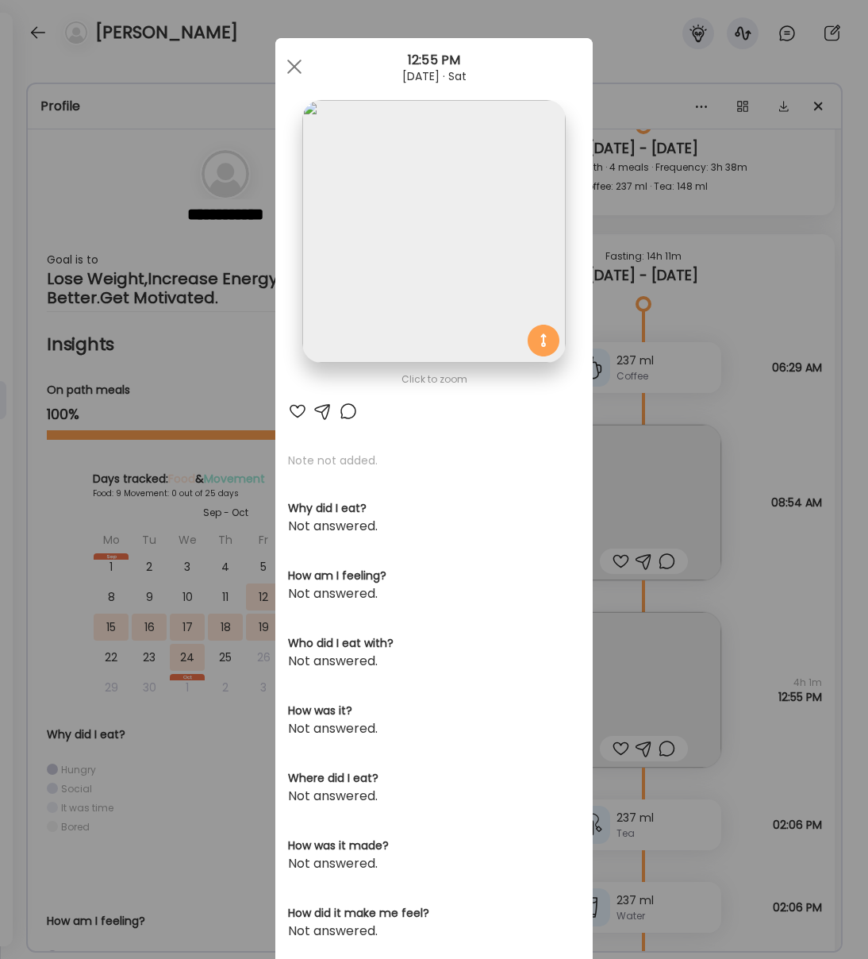
click at [504, 264] on img at bounding box center [433, 231] width 263 height 263
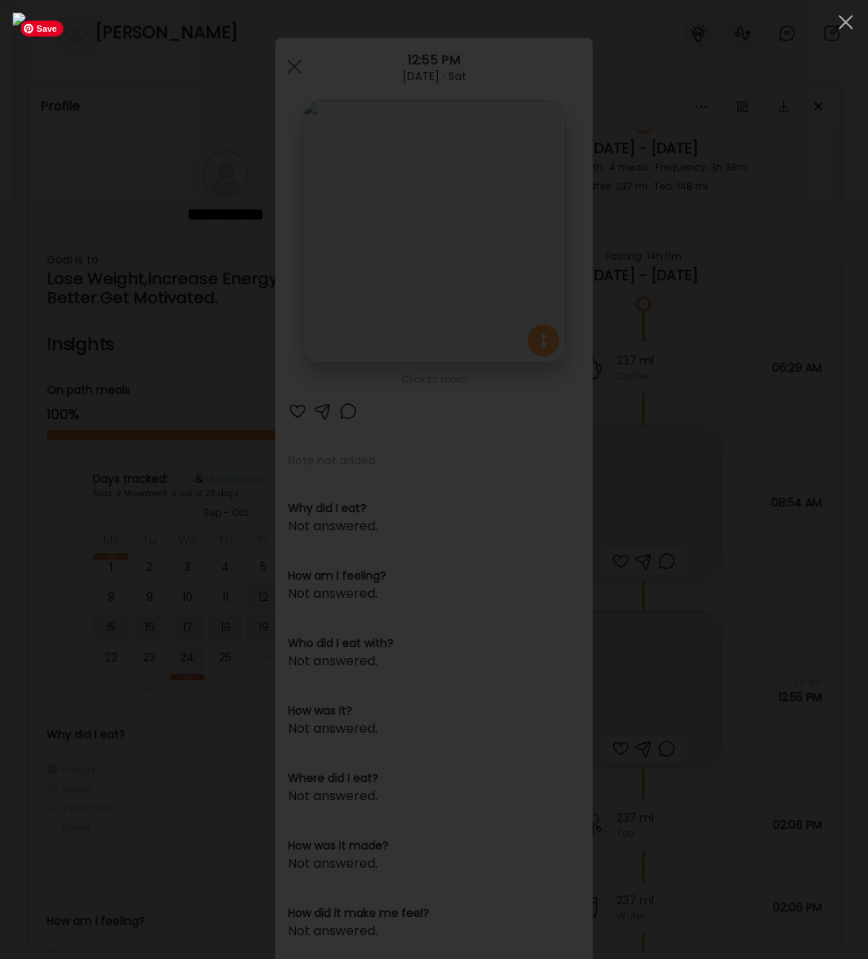
click at [848, 18] on span at bounding box center [846, 22] width 14 height 14
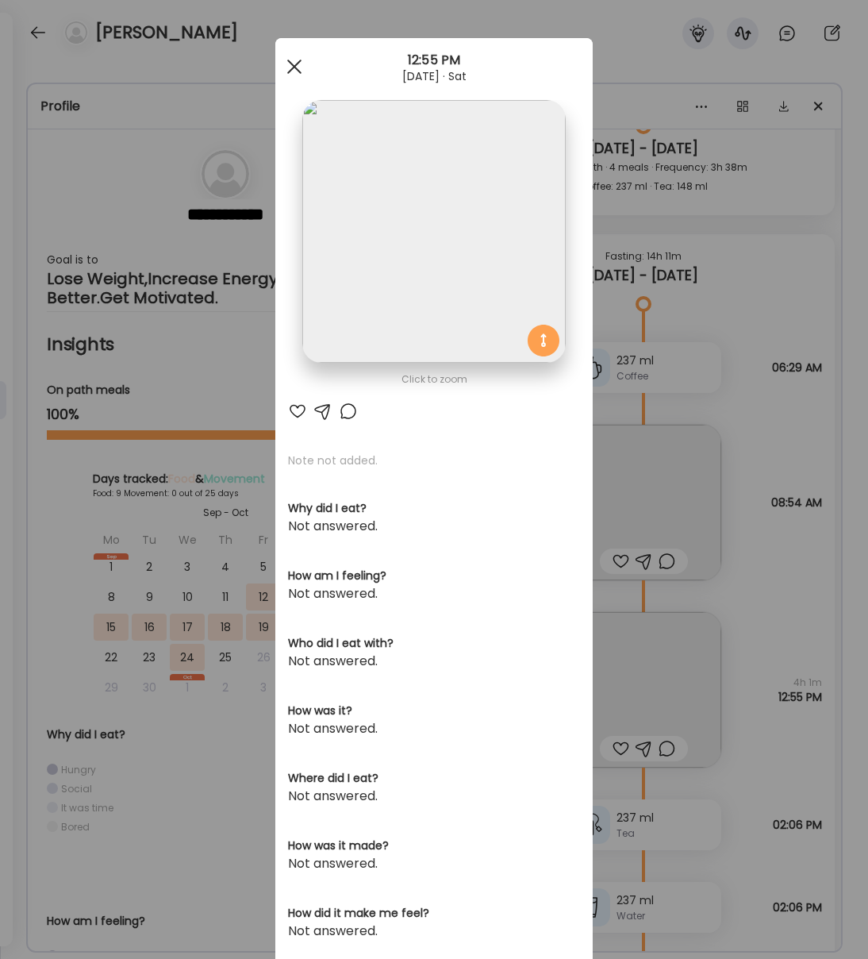
click at [290, 67] on div at bounding box center [295, 67] width 32 height 32
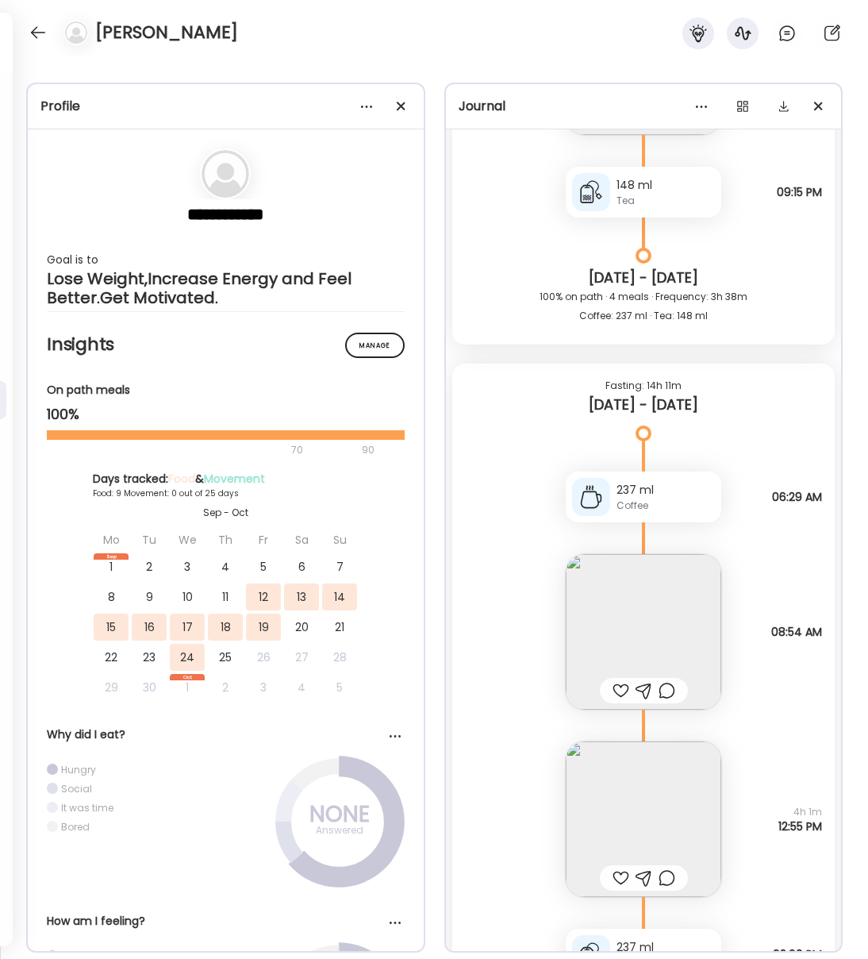
scroll to position [942, 0]
click at [653, 609] on img at bounding box center [644, 631] width 156 height 156
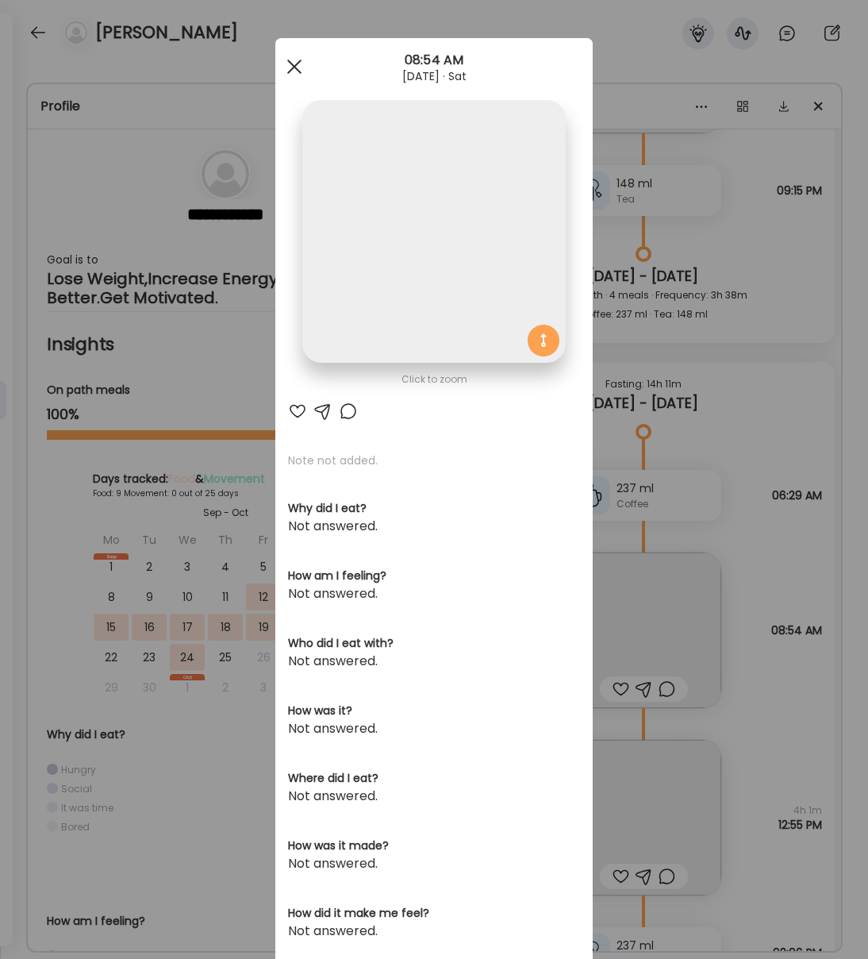
click at [292, 68] on span at bounding box center [294, 67] width 14 height 14
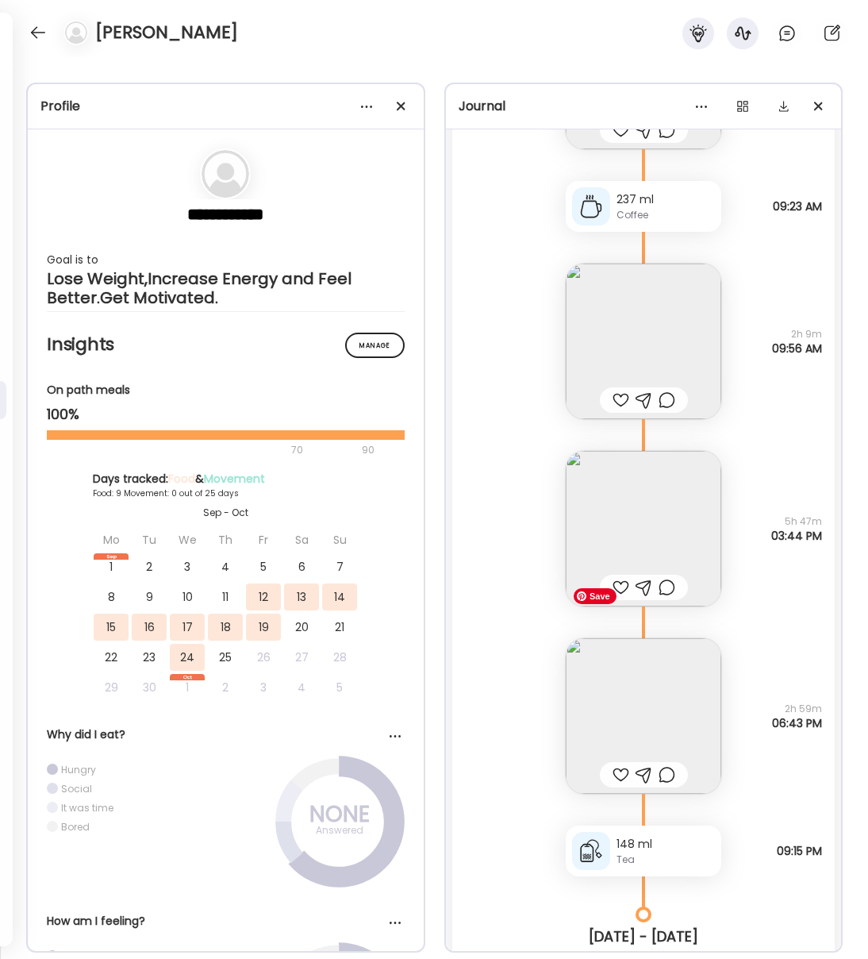
scroll to position [279, 0]
click at [676, 712] on img at bounding box center [644, 719] width 156 height 156
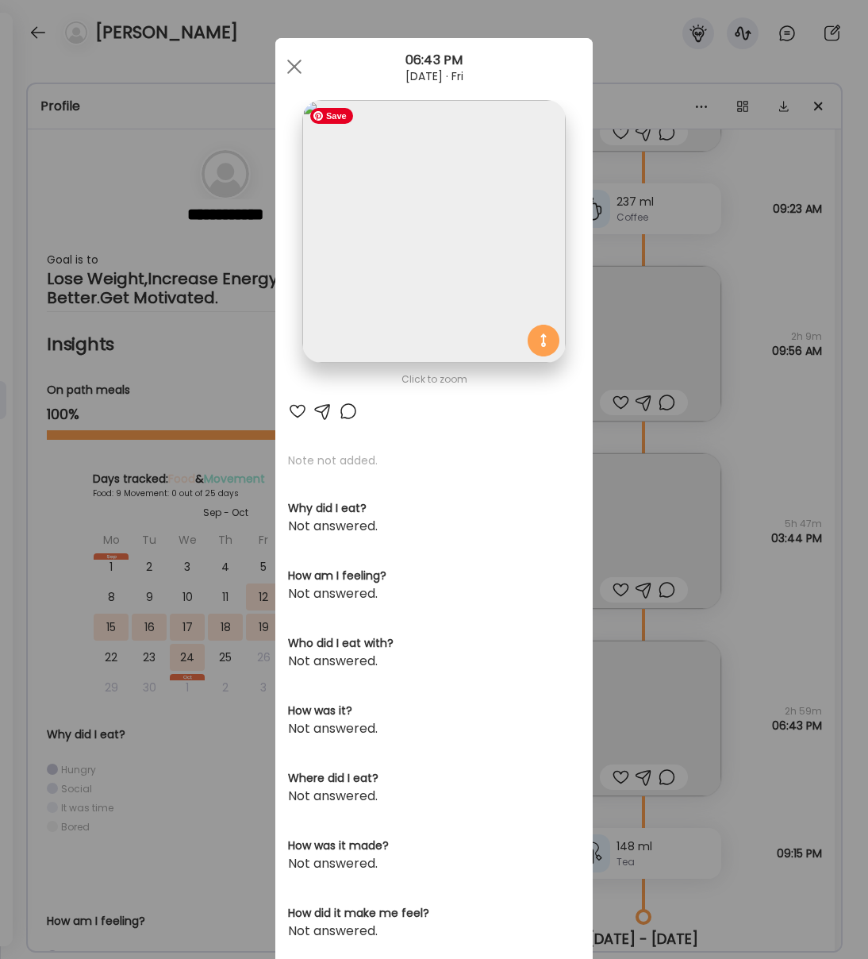
click at [463, 319] on img at bounding box center [433, 231] width 263 height 263
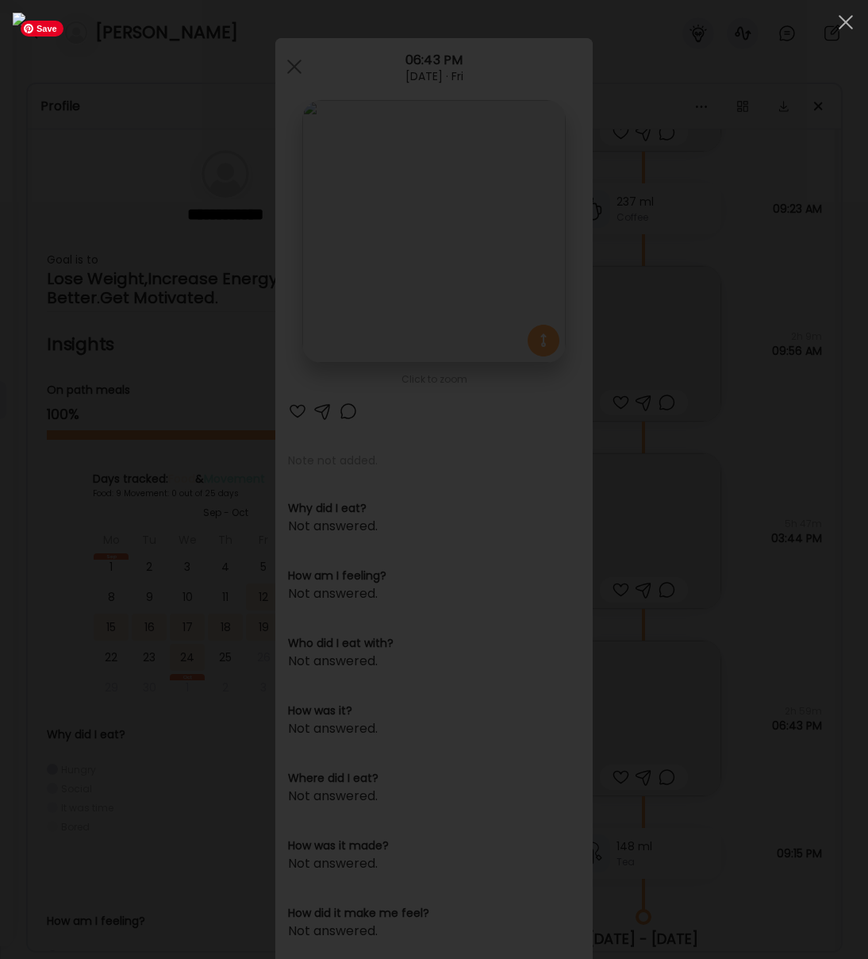
click at [856, 21] on div at bounding box center [846, 22] width 32 height 32
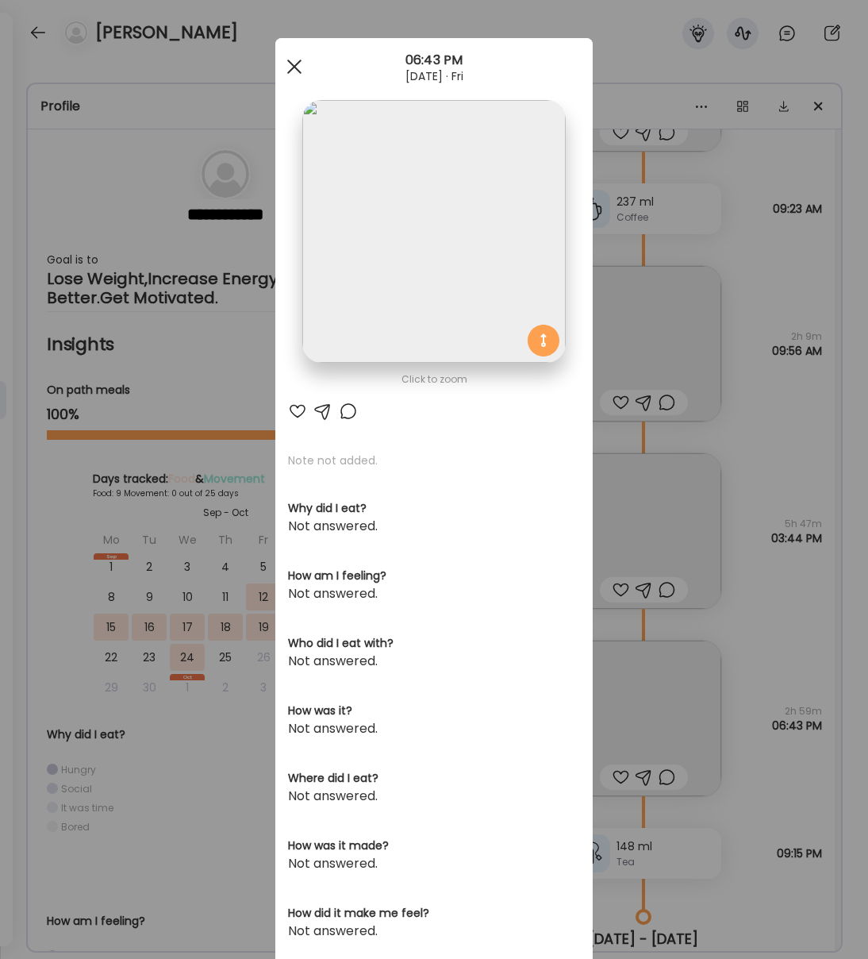
click at [296, 67] on span at bounding box center [294, 67] width 14 height 14
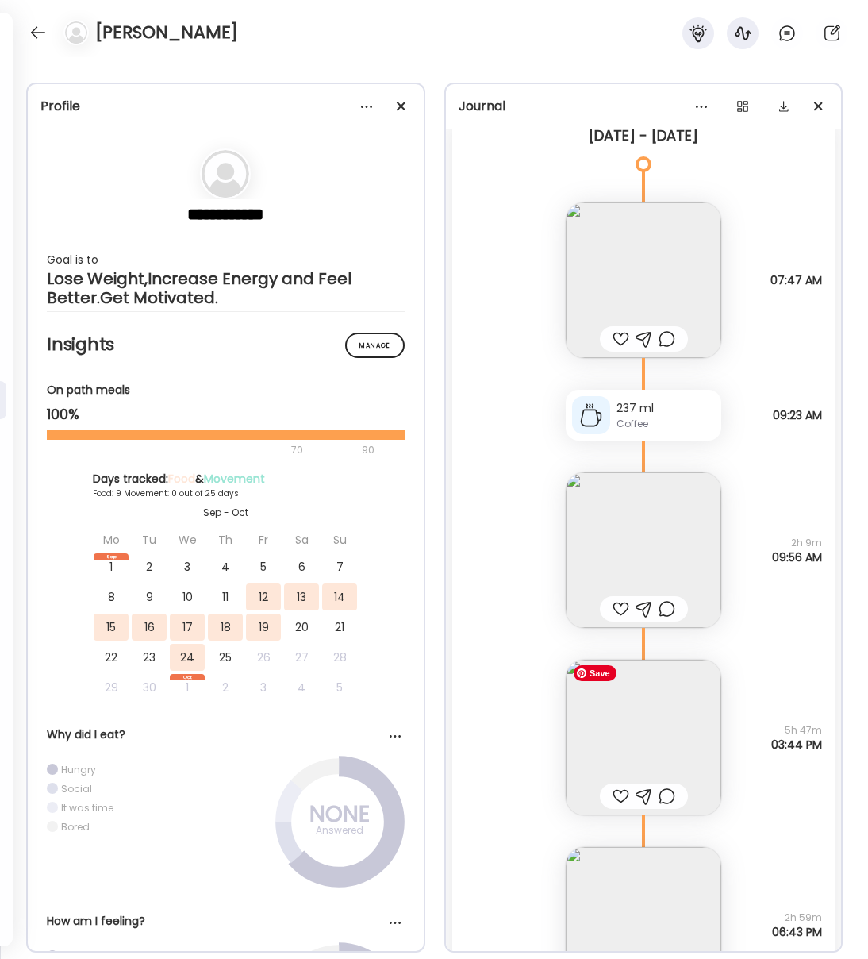
scroll to position [44, 0]
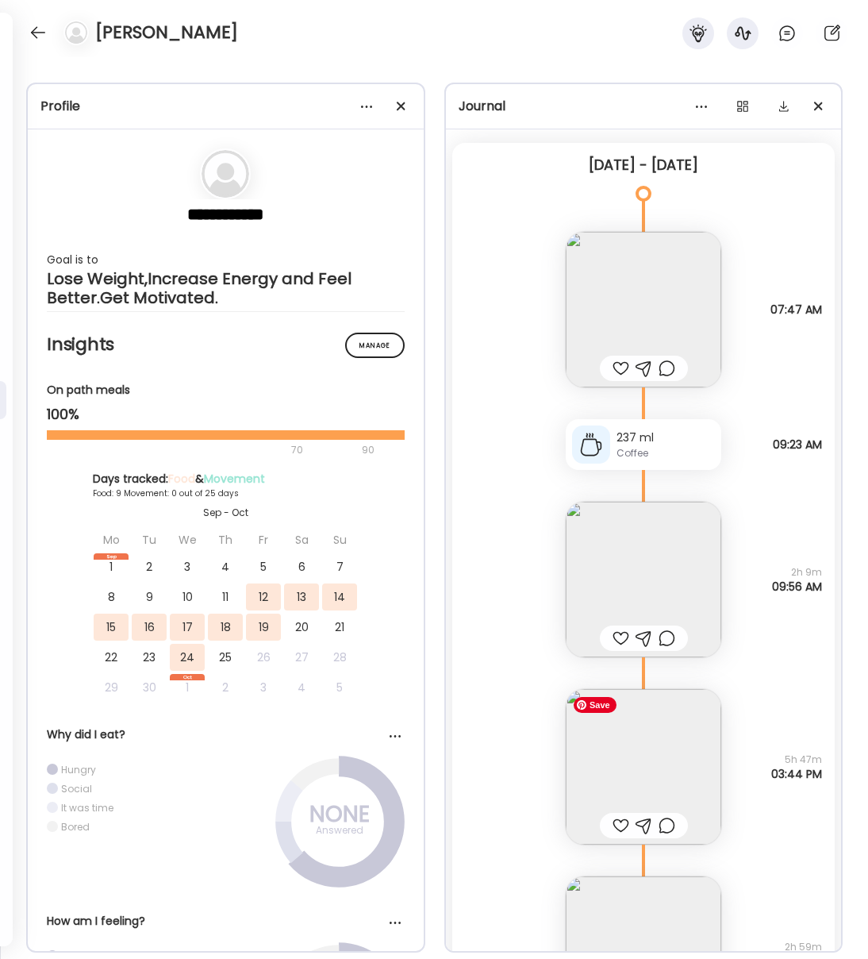
click at [687, 768] on img at bounding box center [644, 767] width 156 height 156
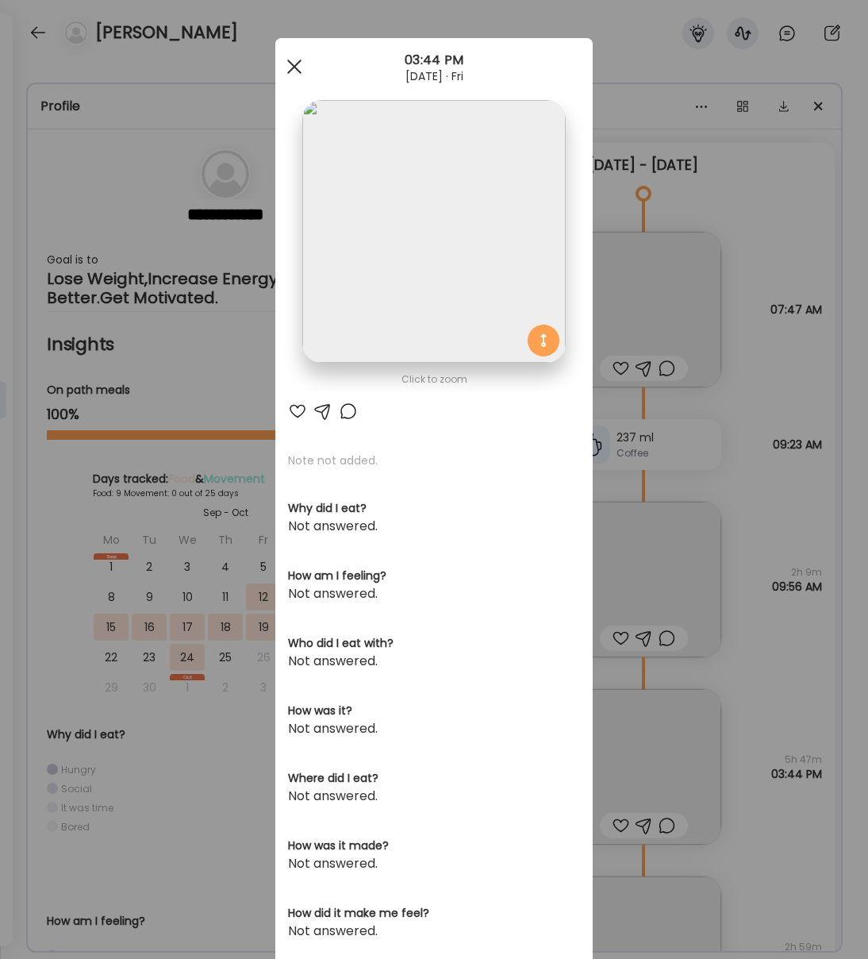
click at [302, 77] on div at bounding box center [295, 67] width 32 height 32
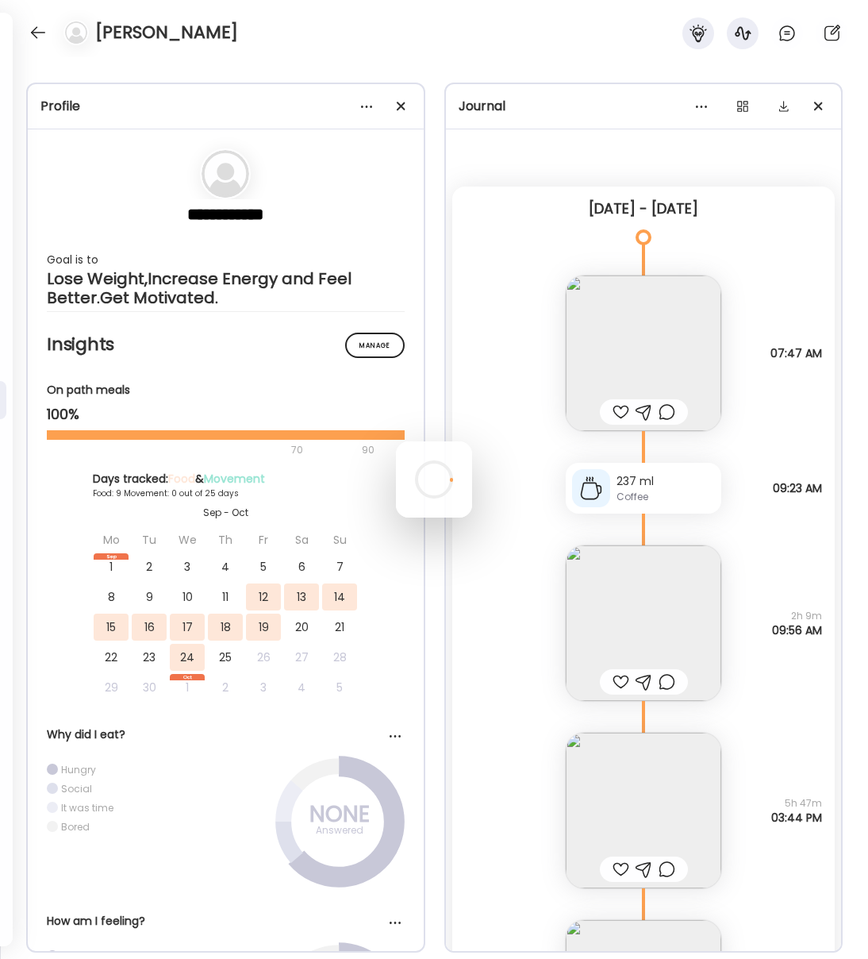
scroll to position [6, 0]
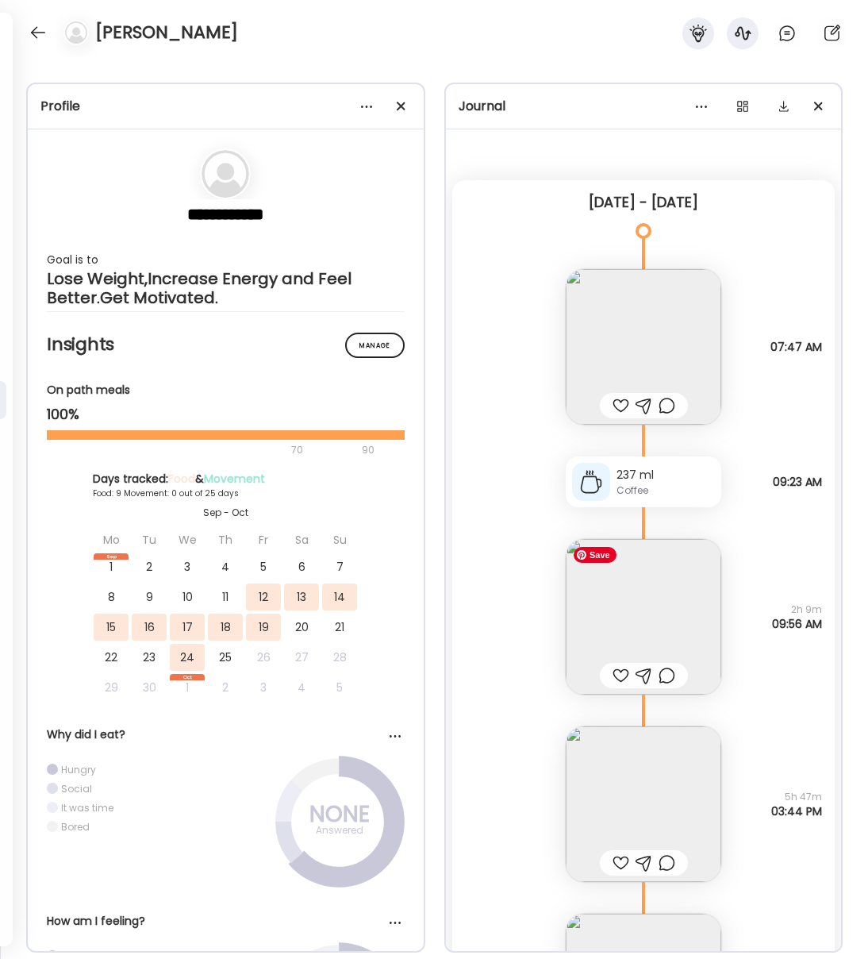
click at [637, 603] on img at bounding box center [644, 617] width 156 height 156
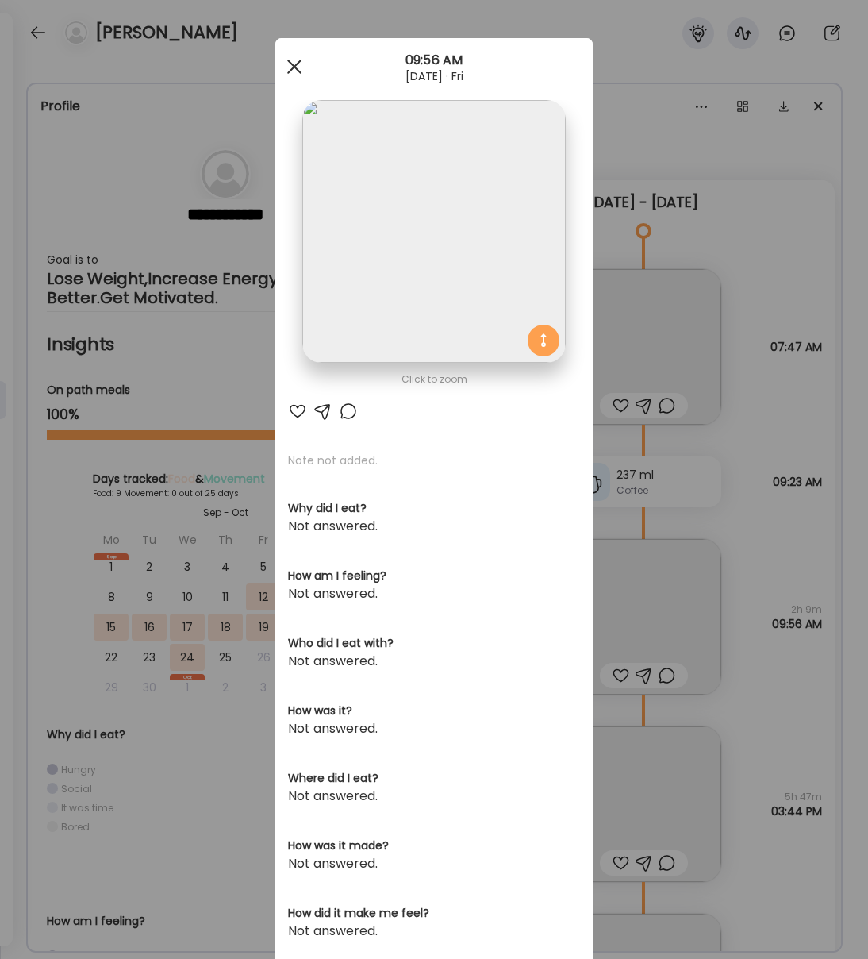
click at [295, 68] on span at bounding box center [294, 67] width 14 height 14
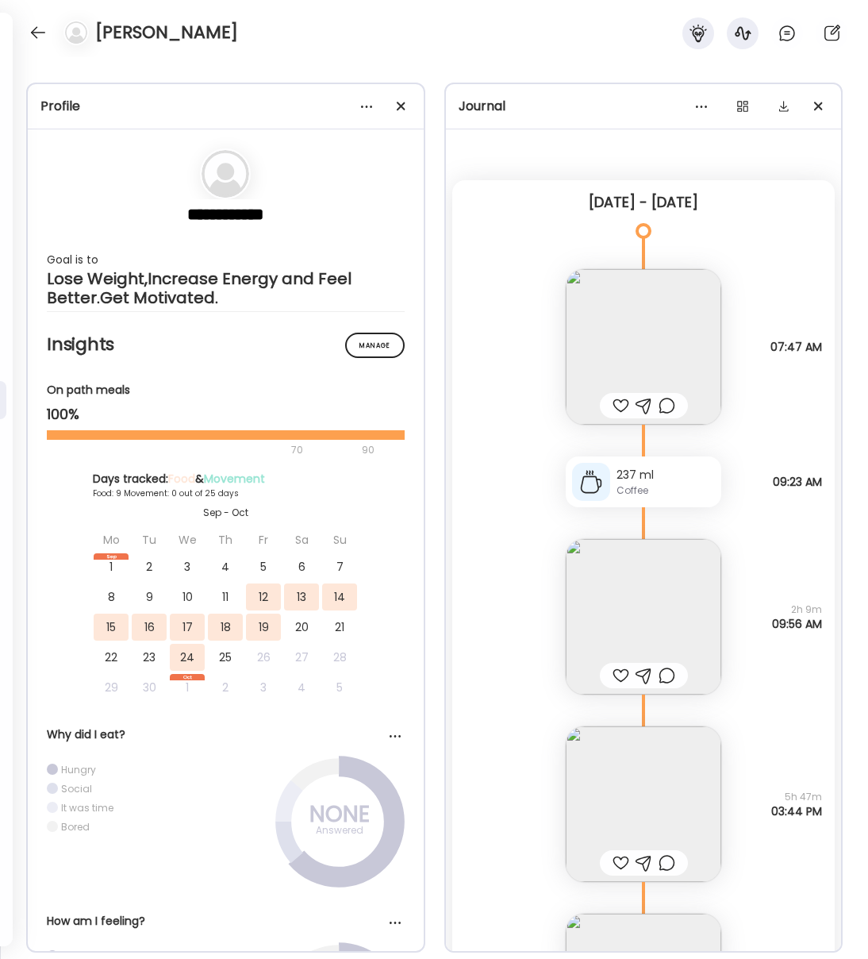
scroll to position [0, 0]
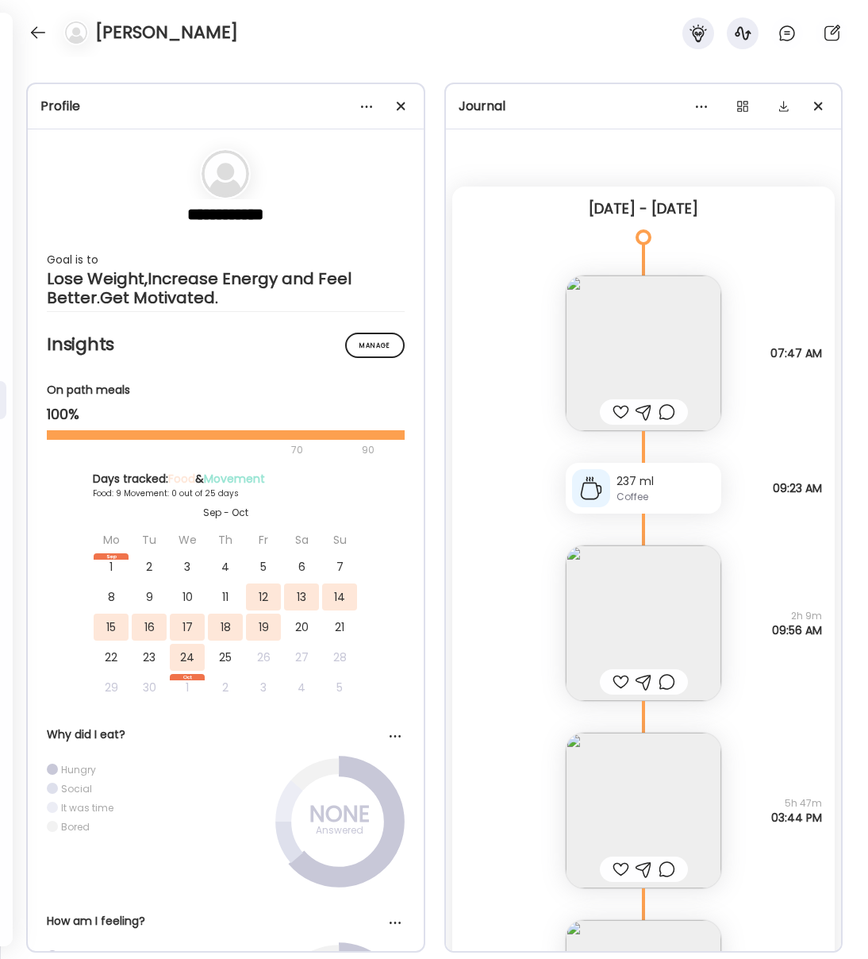
click at [41, 26] on div at bounding box center [37, 32] width 25 height 25
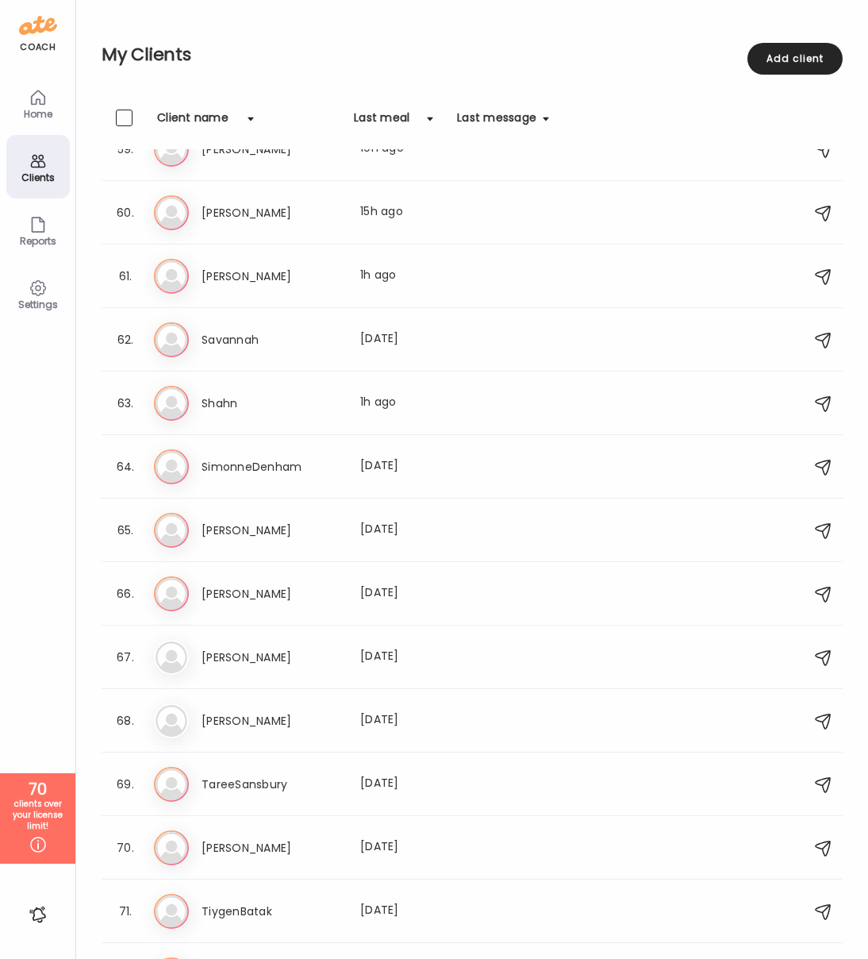
scroll to position [3761, 0]
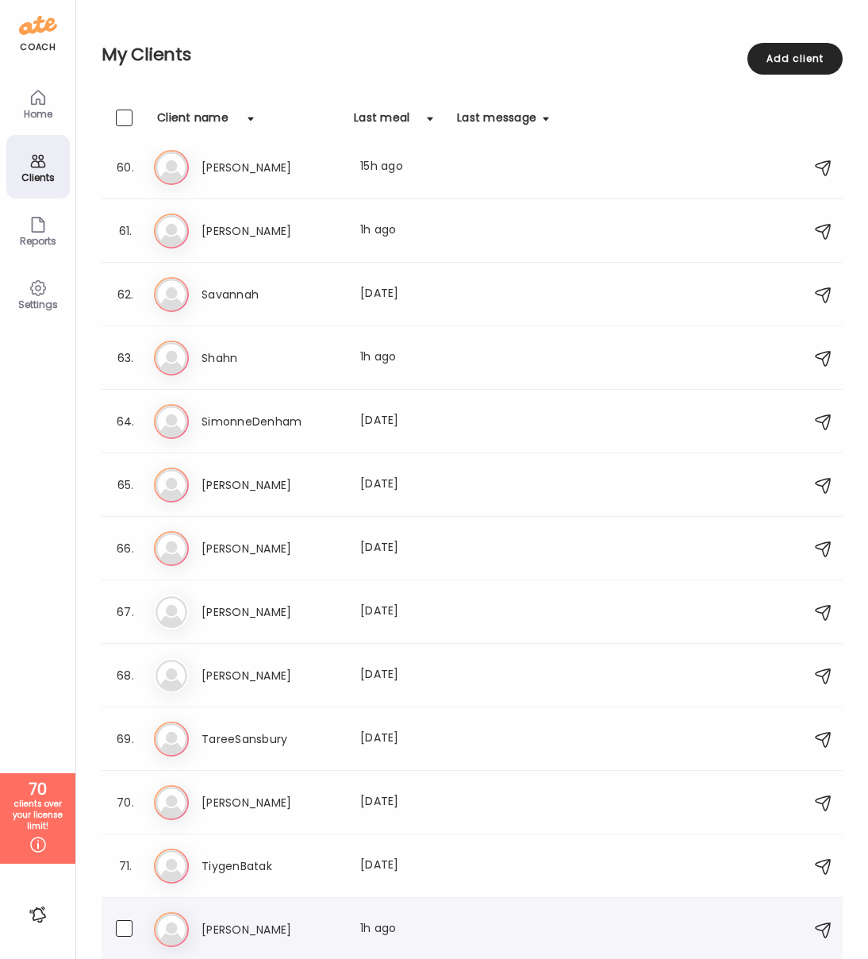
click at [235, 928] on h3 "[PERSON_NAME]" at bounding box center [272, 929] width 140 height 19
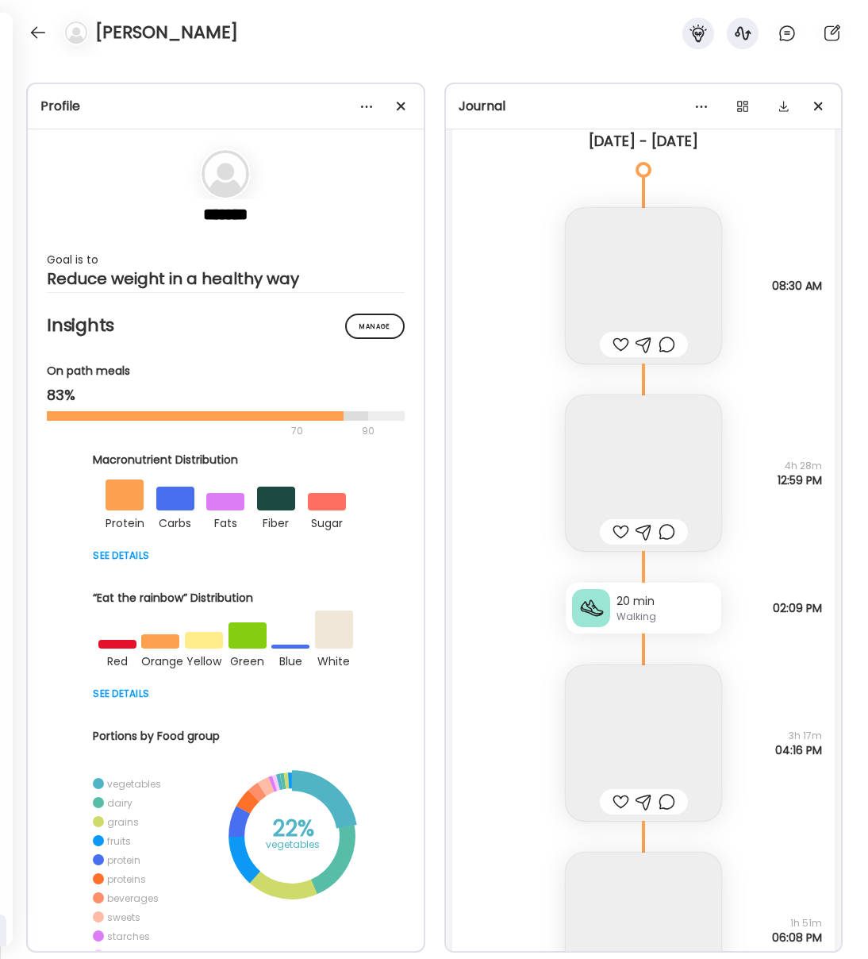
scroll to position [18101, 0]
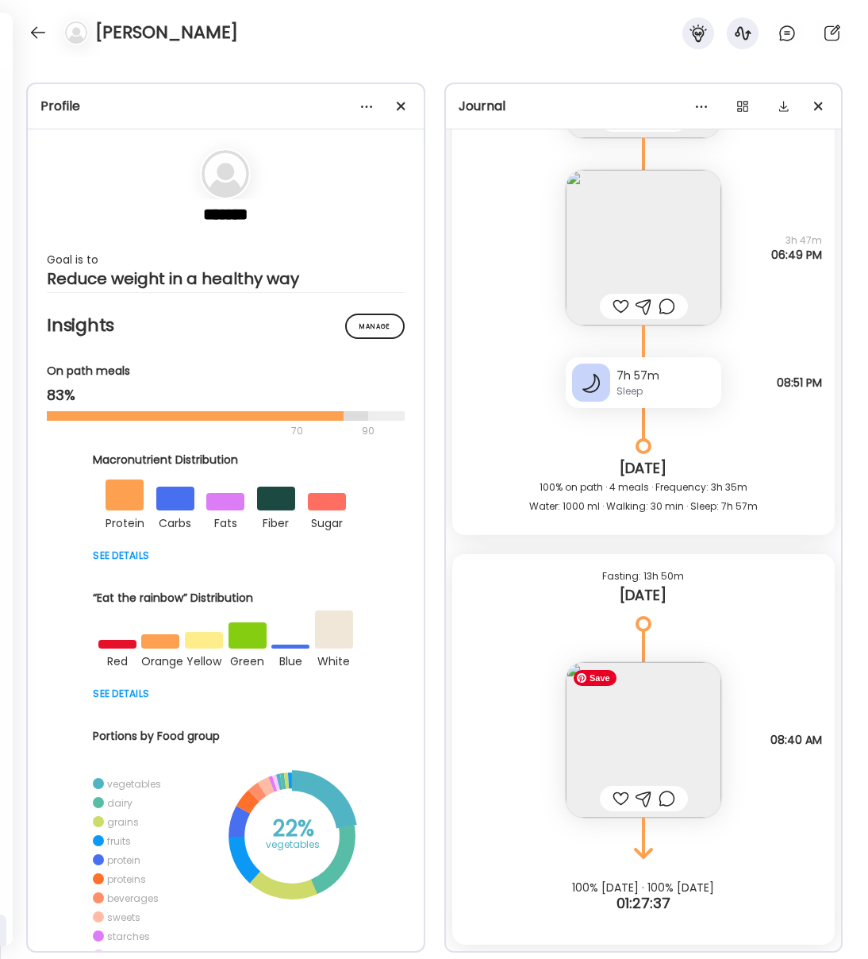
click at [653, 751] on img at bounding box center [644, 740] width 156 height 156
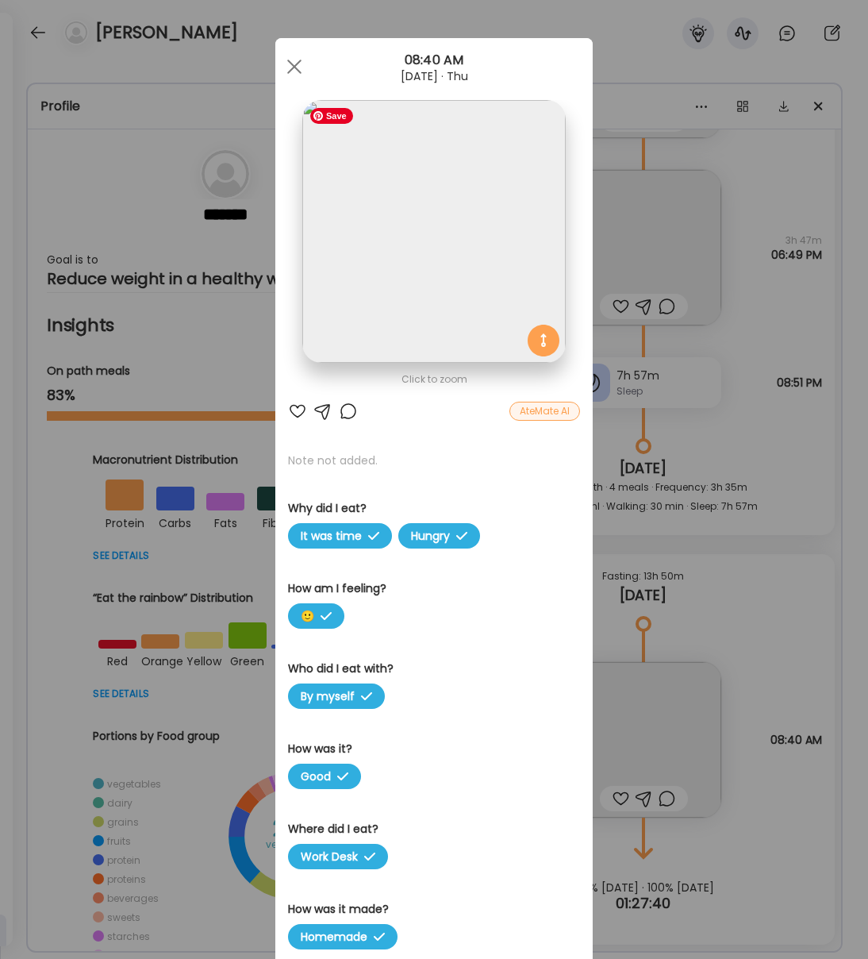
click at [462, 256] on img at bounding box center [433, 231] width 263 height 263
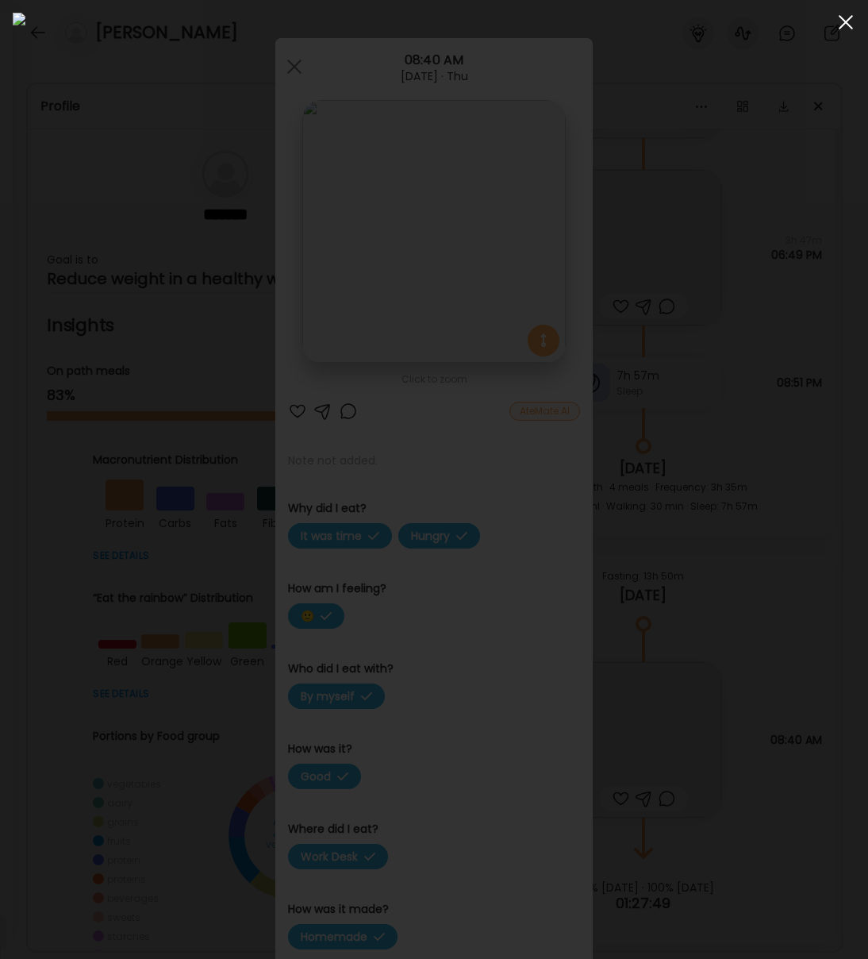
click at [844, 27] on div at bounding box center [846, 22] width 32 height 32
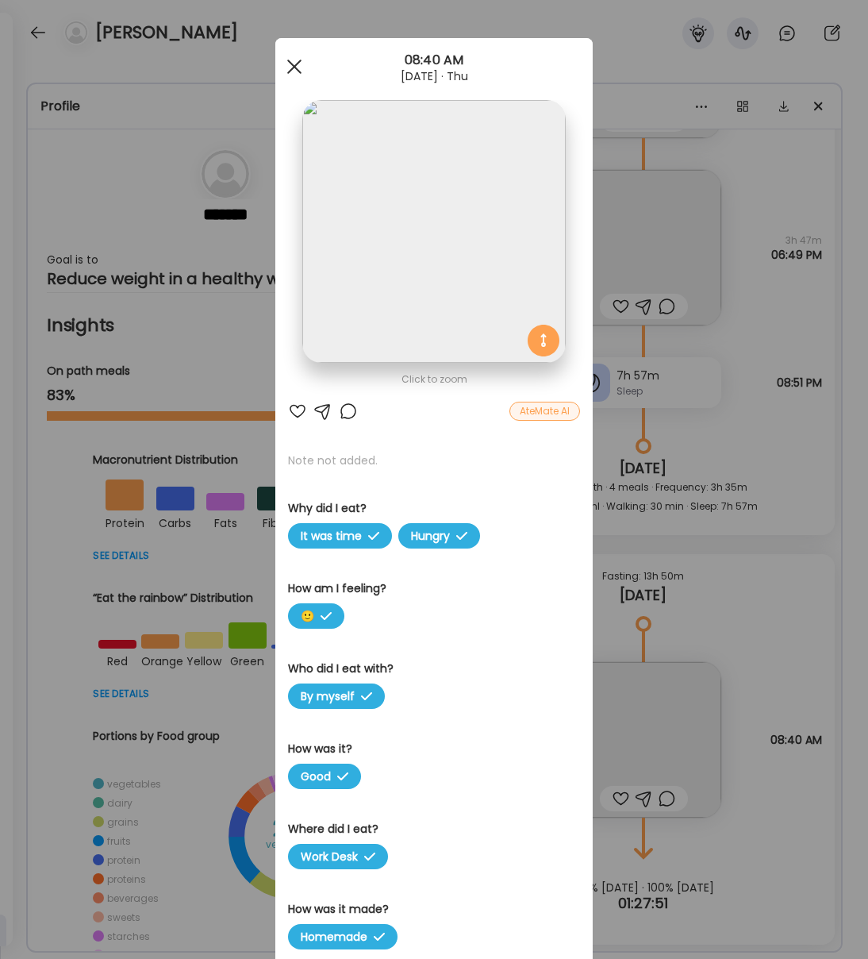
click at [292, 74] on div at bounding box center [295, 67] width 32 height 32
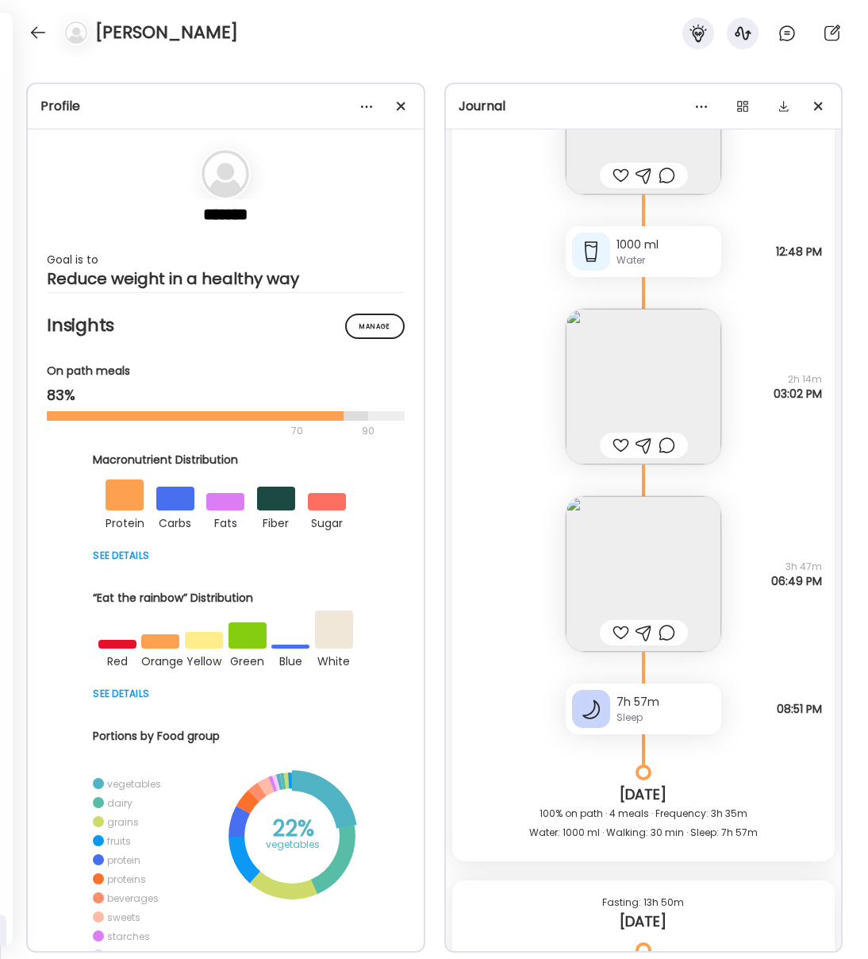
scroll to position [17589, 0]
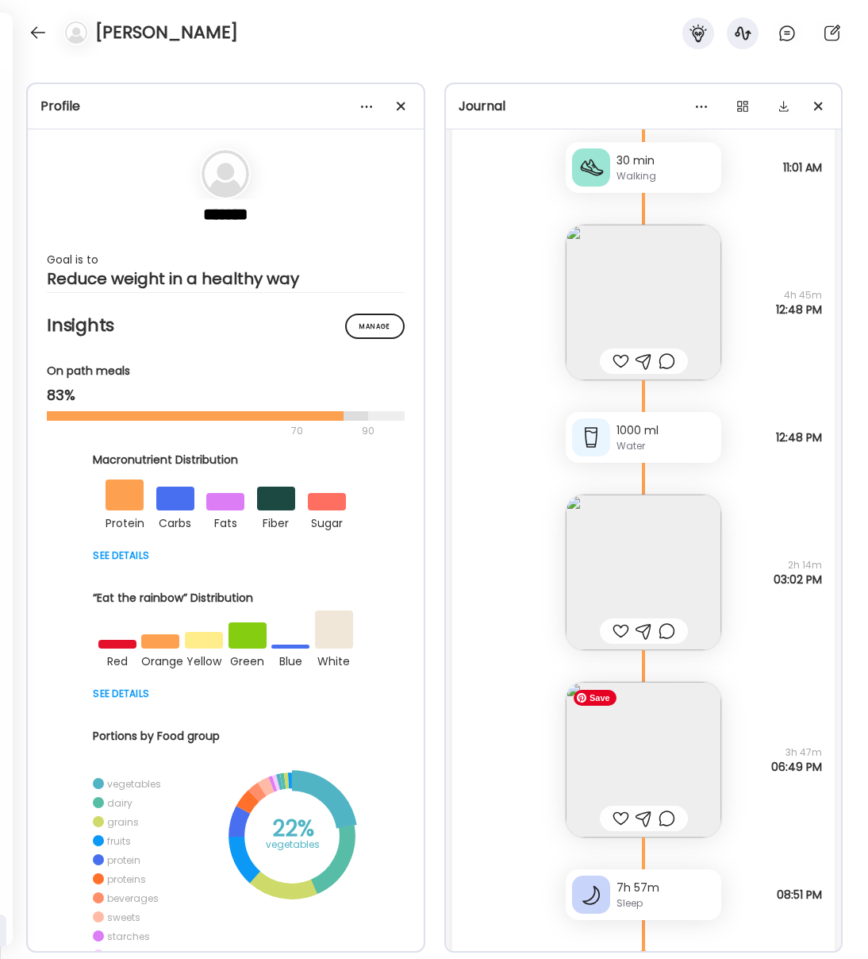
click at [663, 749] on img at bounding box center [644, 760] width 156 height 156
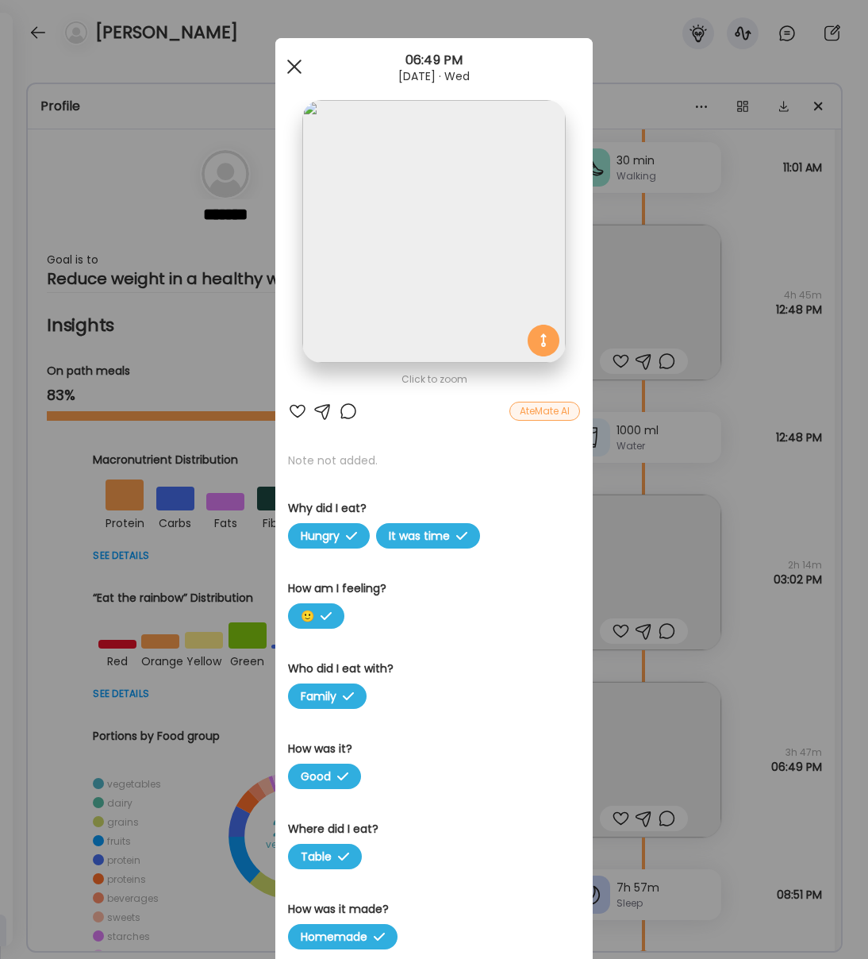
click at [300, 74] on div at bounding box center [295, 67] width 32 height 32
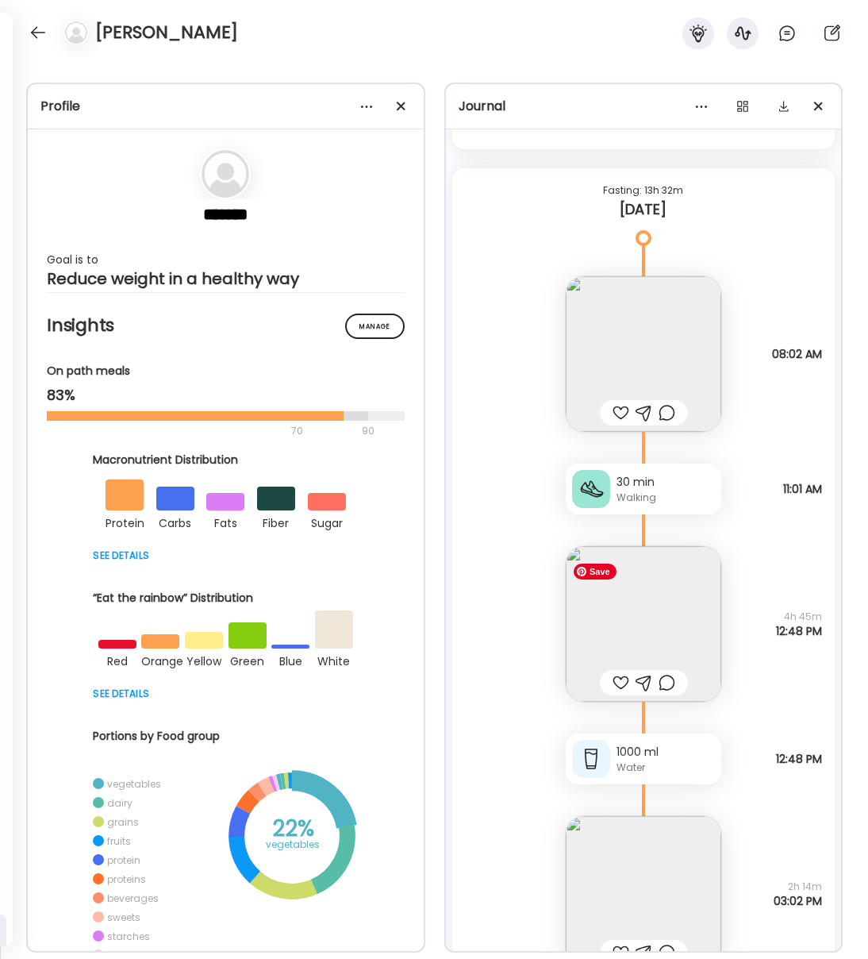
scroll to position [17259, 0]
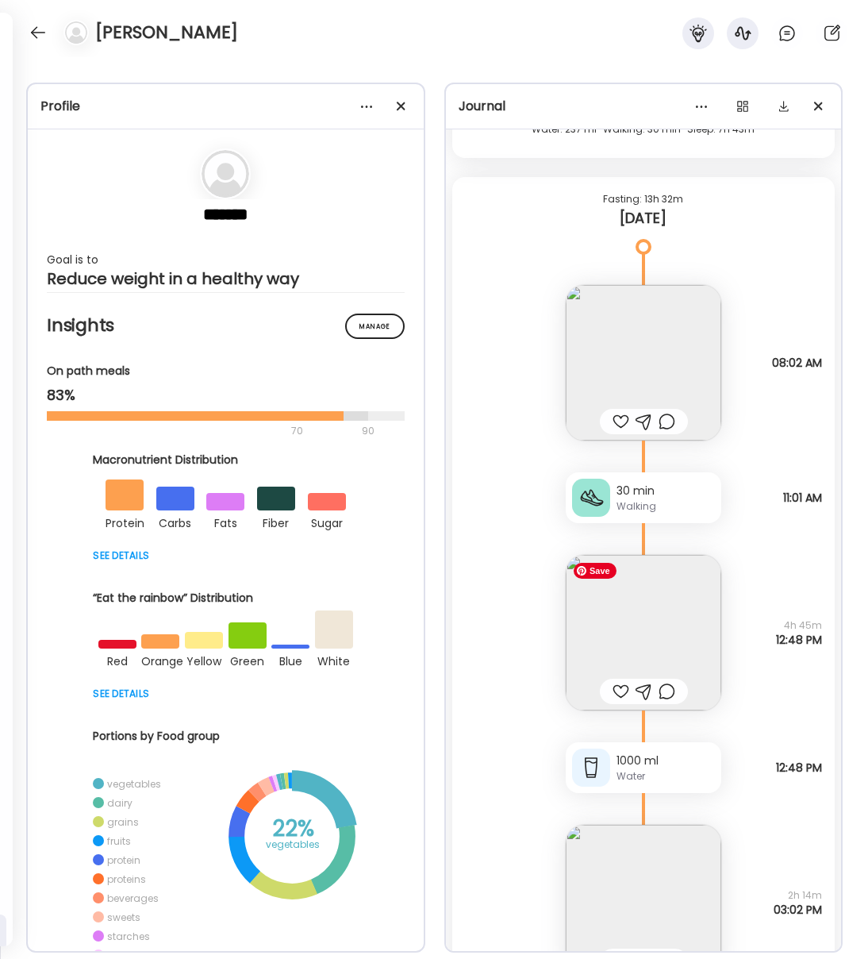
click at [667, 645] on img at bounding box center [644, 633] width 156 height 156
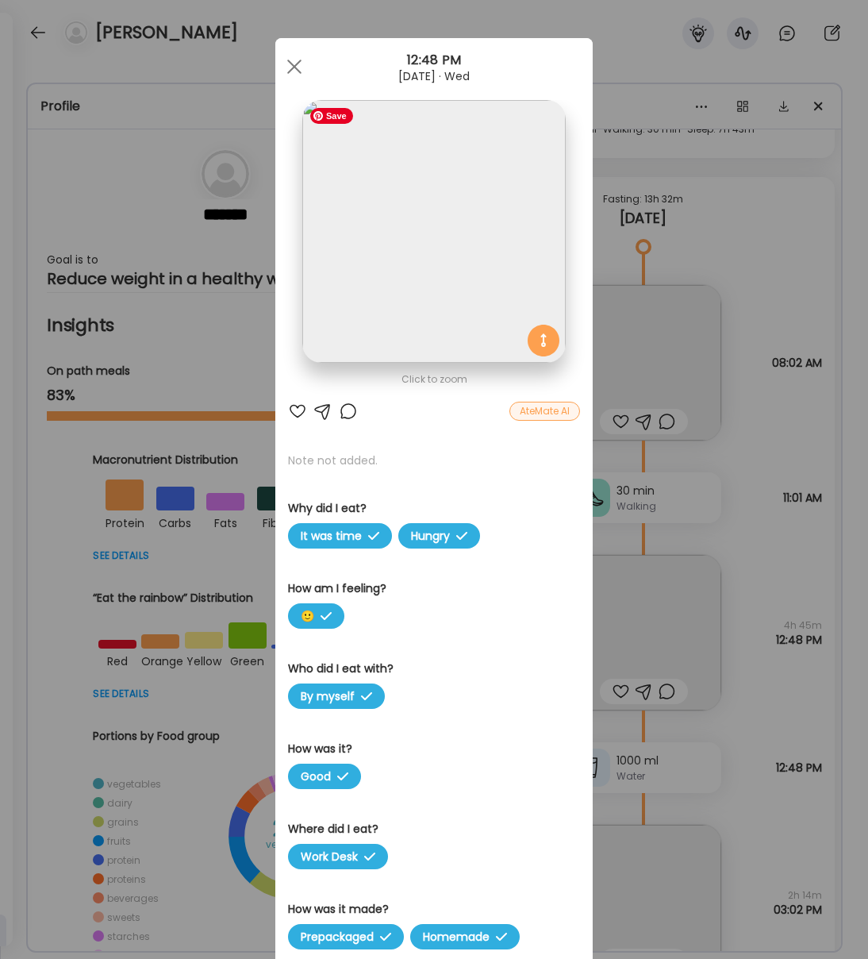
click at [427, 210] on img at bounding box center [433, 231] width 263 height 263
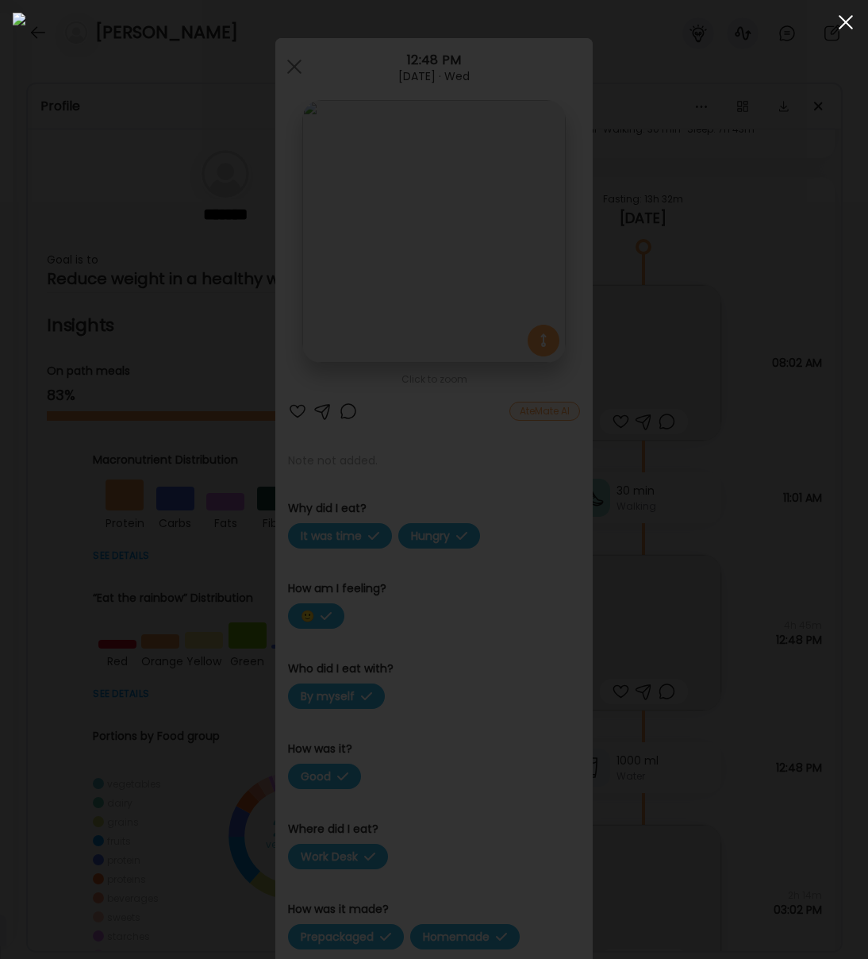
click at [846, 23] on span at bounding box center [846, 22] width 14 height 14
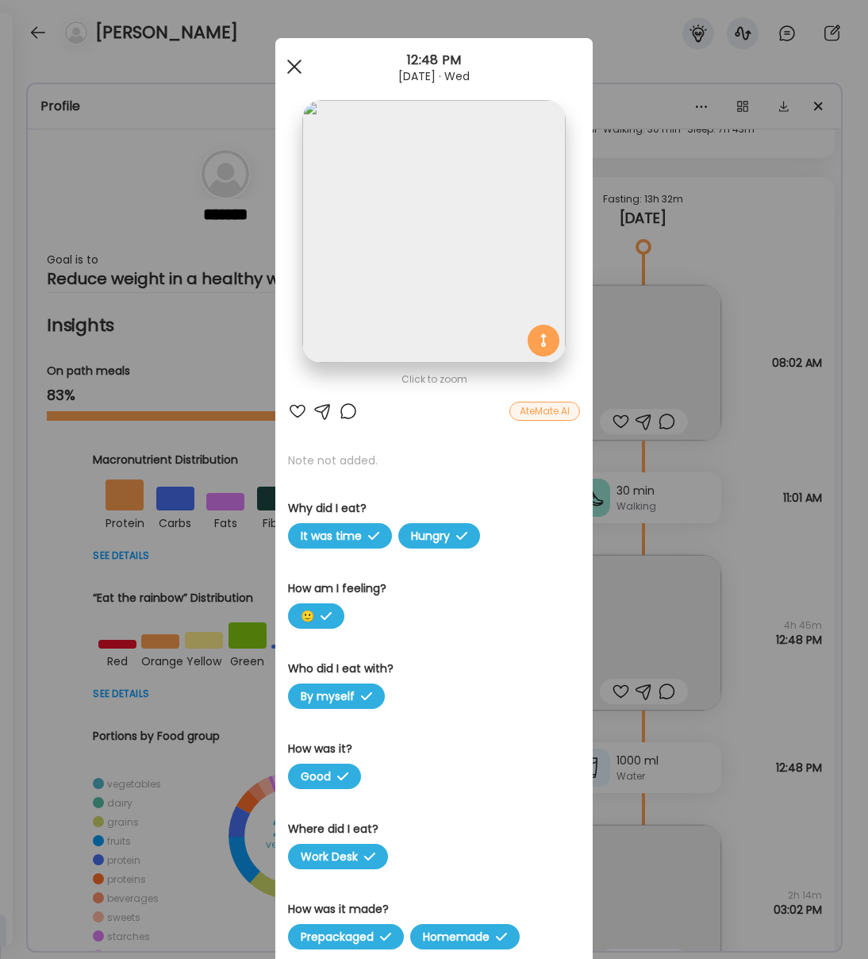
click at [291, 57] on div at bounding box center [295, 67] width 32 height 32
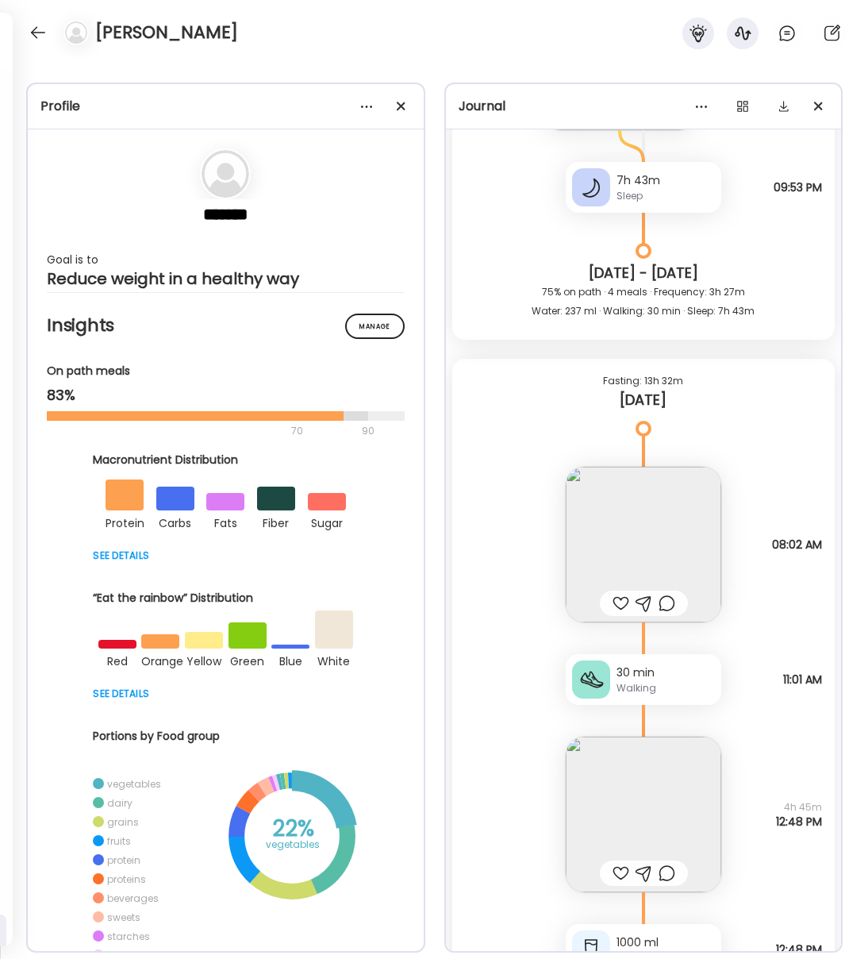
scroll to position [17049, 0]
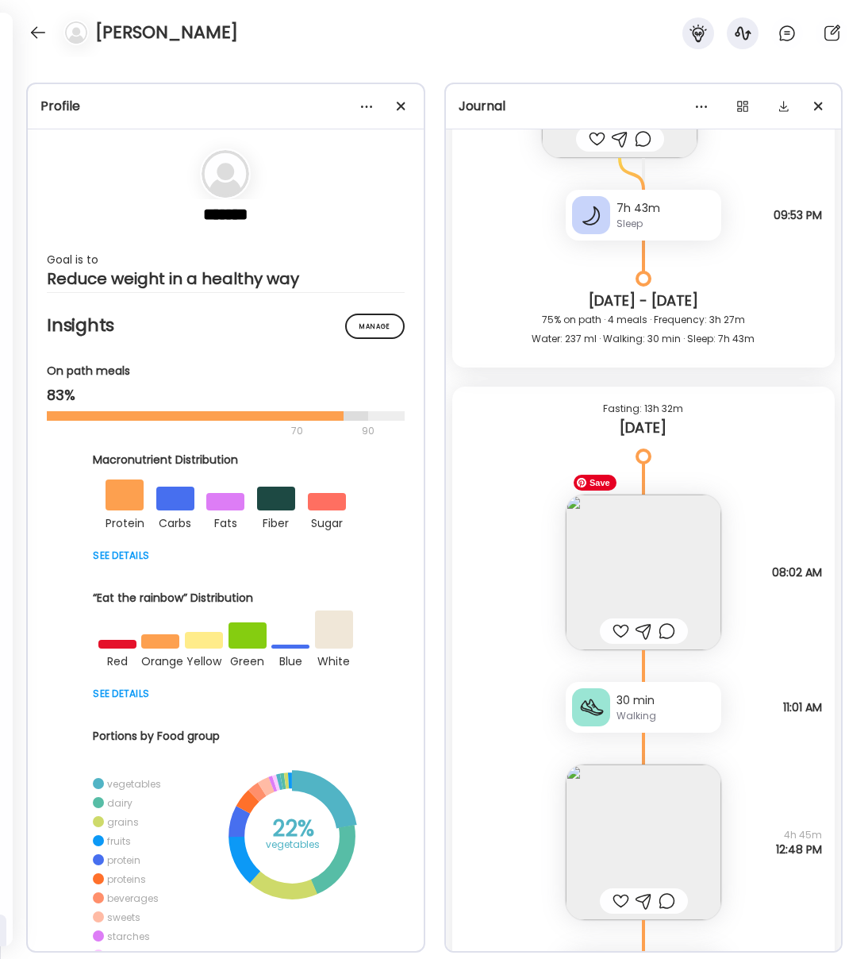
click at [670, 545] on img at bounding box center [644, 573] width 156 height 156
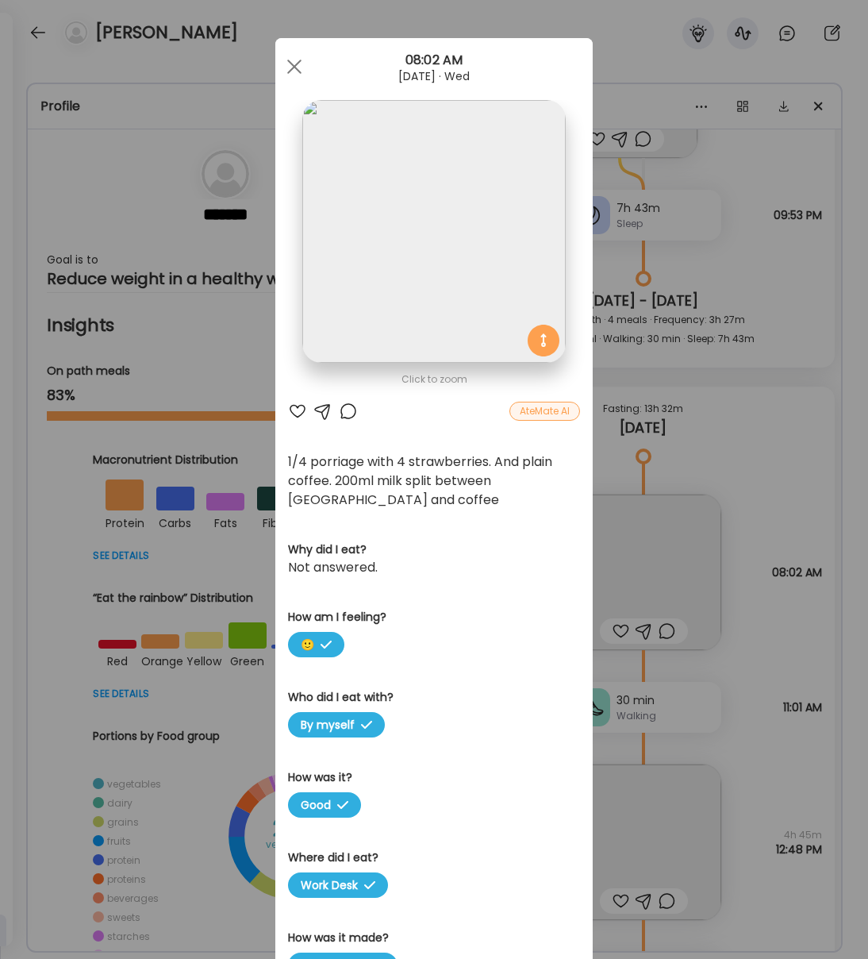
click at [296, 70] on div at bounding box center [295, 67] width 32 height 32
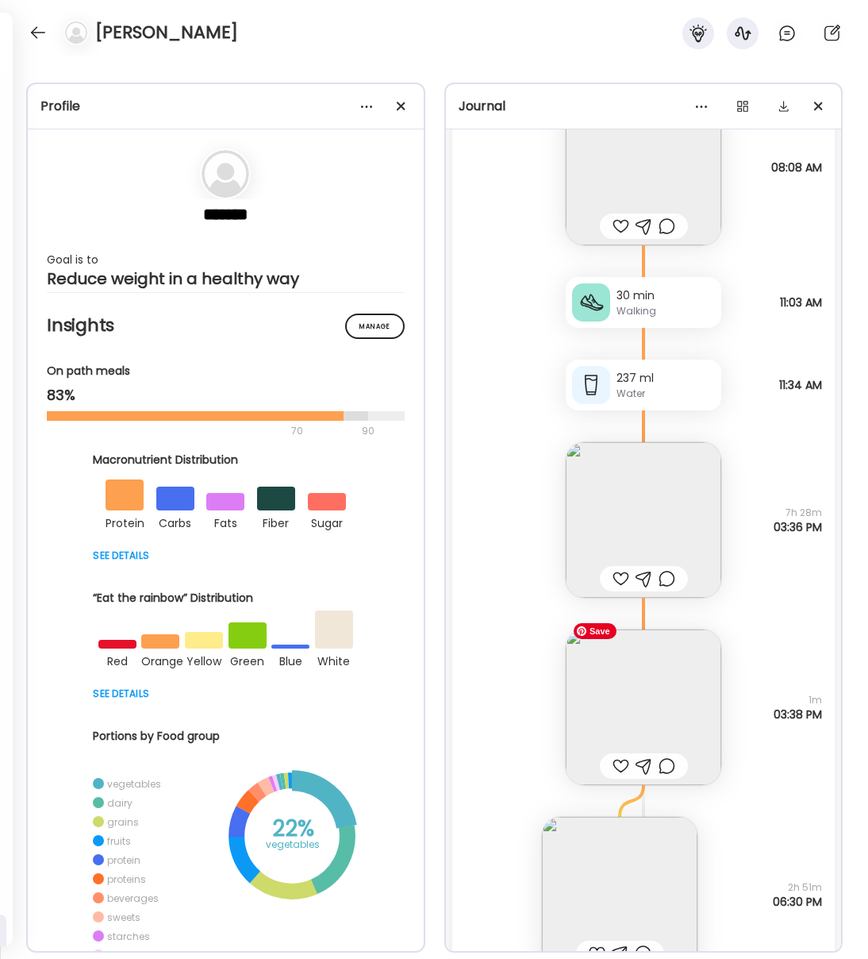
scroll to position [16228, 0]
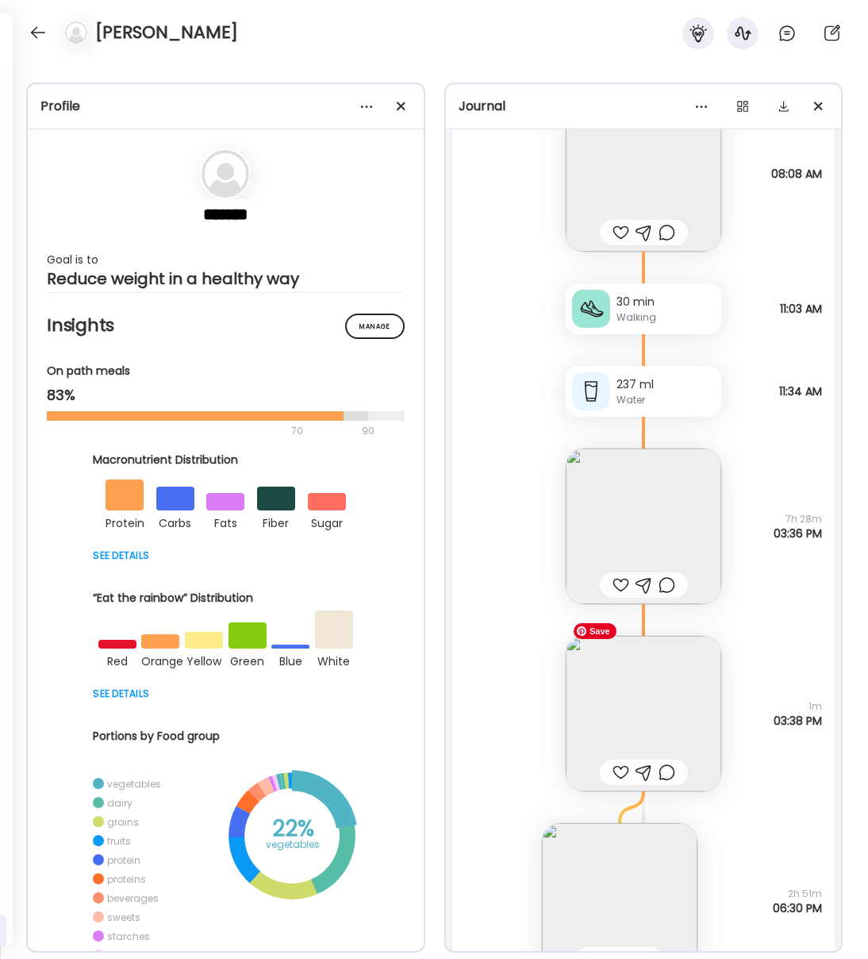
click at [613, 699] on img at bounding box center [644, 714] width 156 height 156
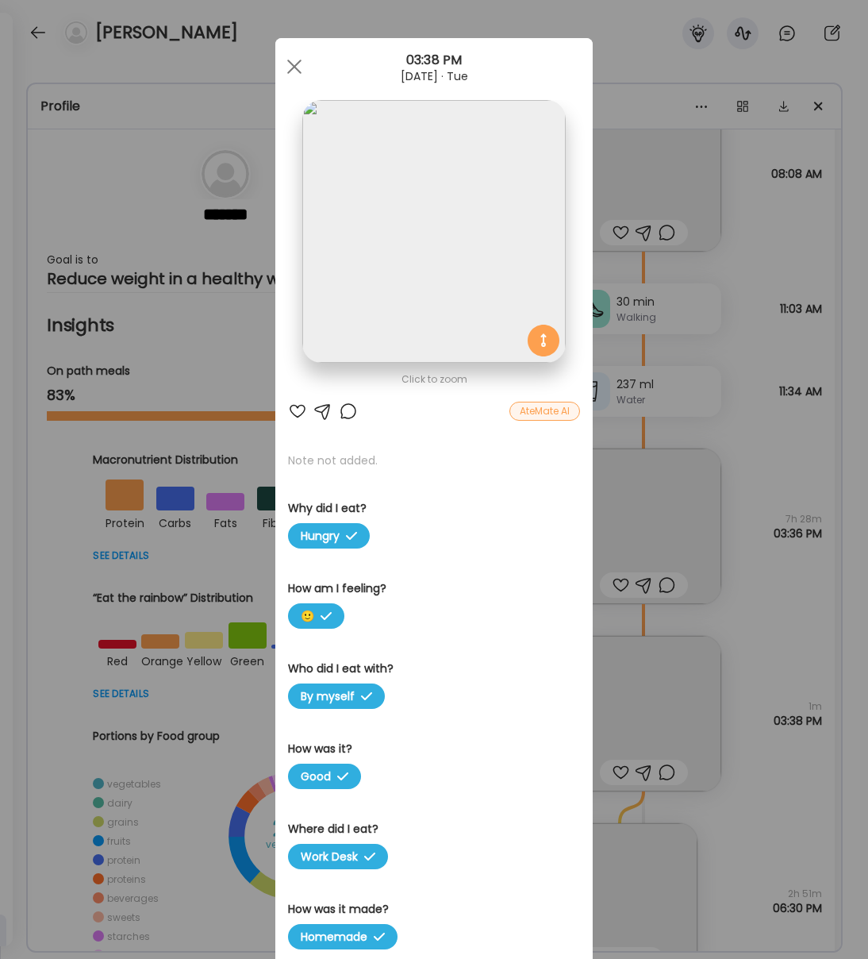
click at [290, 60] on div at bounding box center [295, 67] width 32 height 32
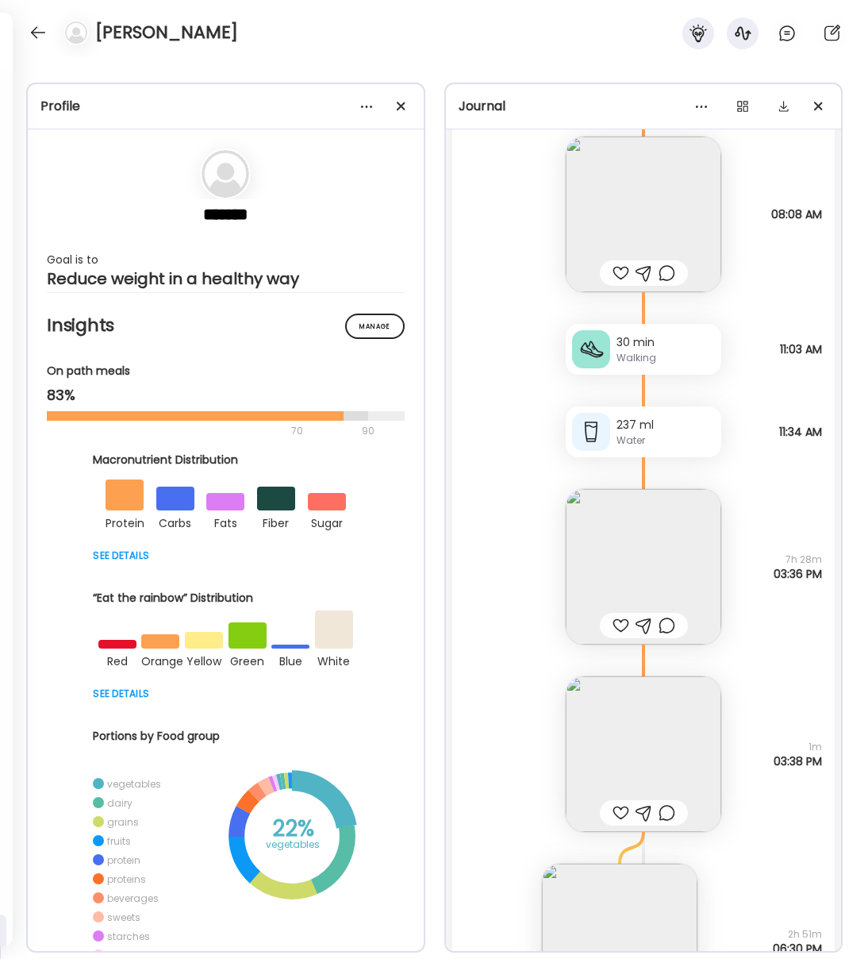
scroll to position [16181, 0]
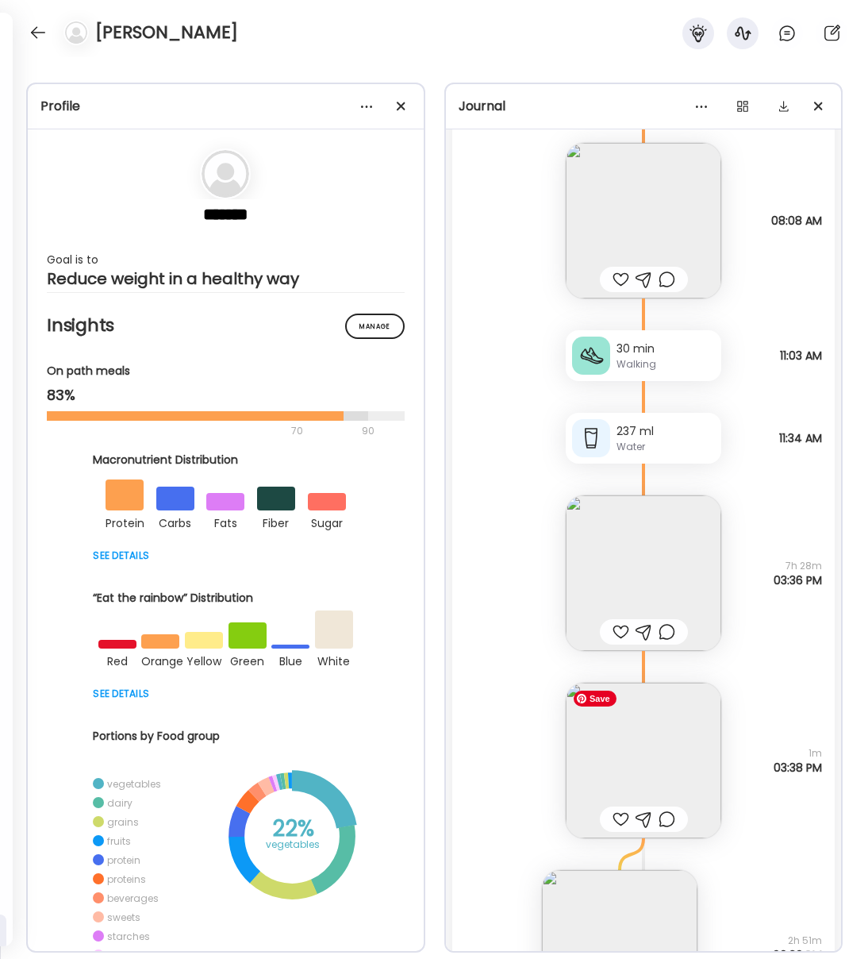
click at [707, 743] on img at bounding box center [644, 761] width 156 height 156
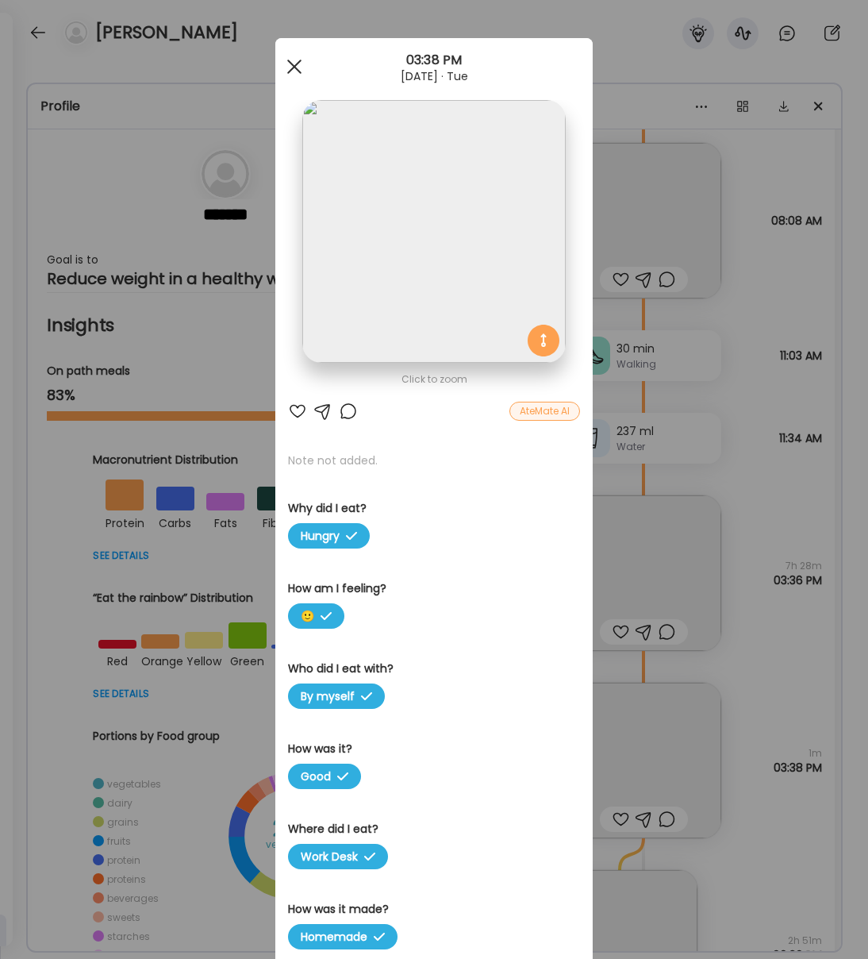
click at [295, 66] on span at bounding box center [294, 67] width 14 height 14
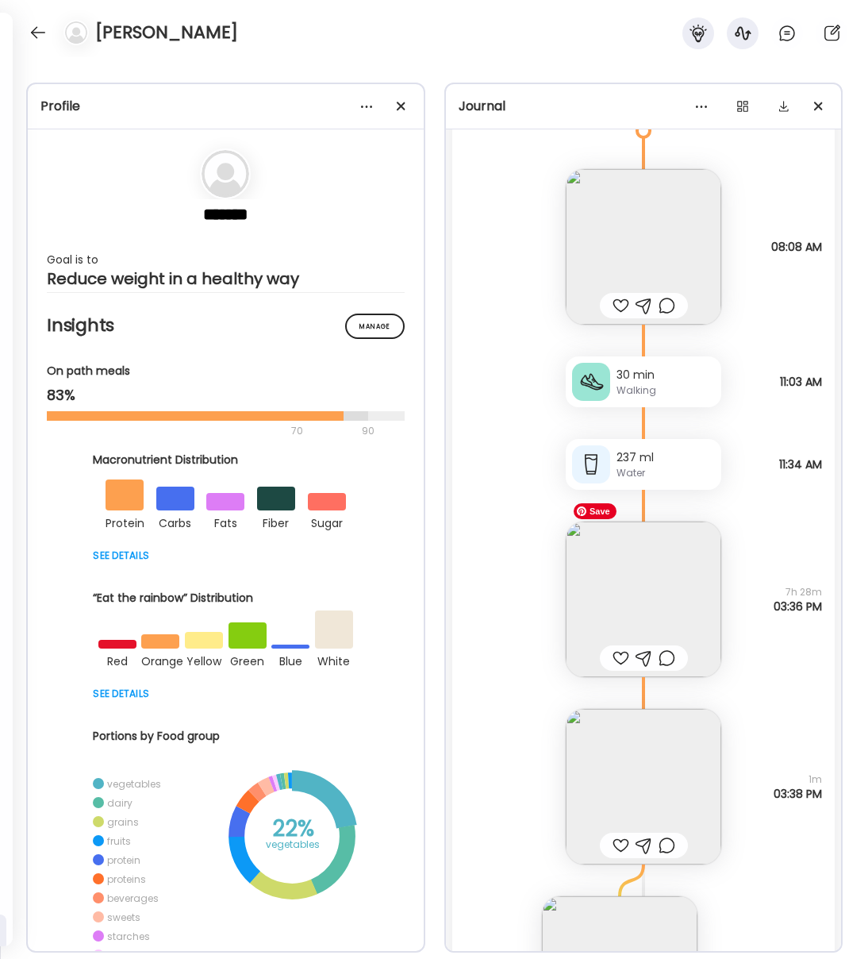
scroll to position [16151, 0]
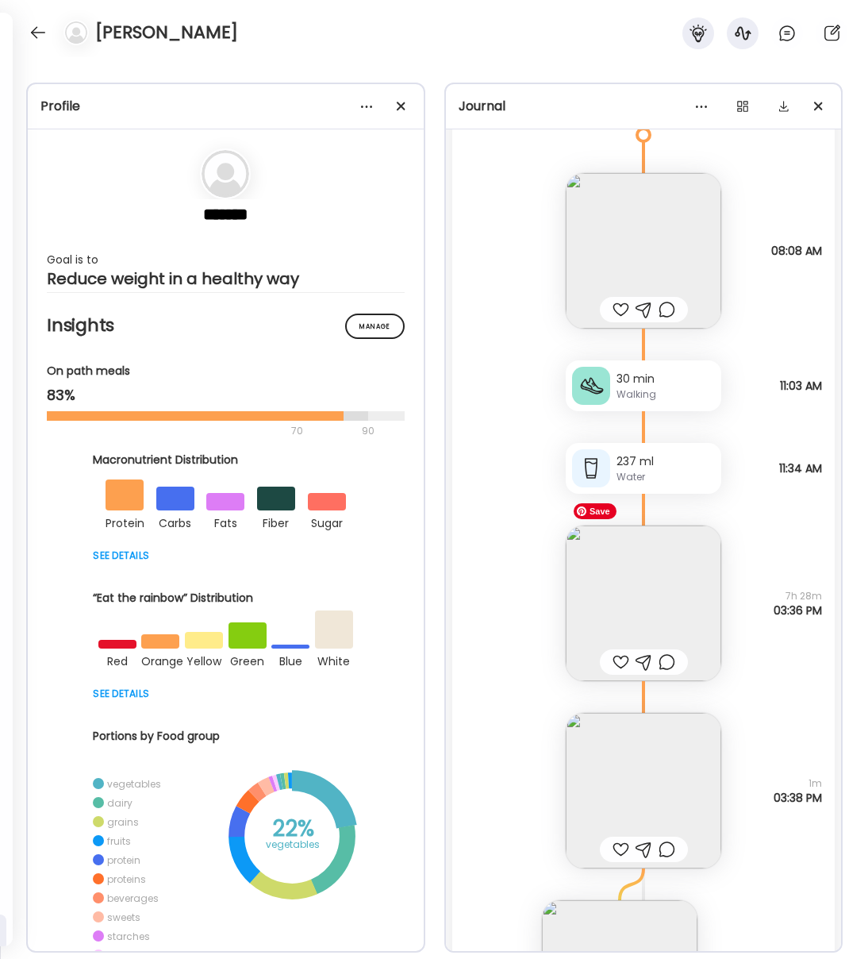
click at [672, 607] on img at bounding box center [644, 604] width 156 height 156
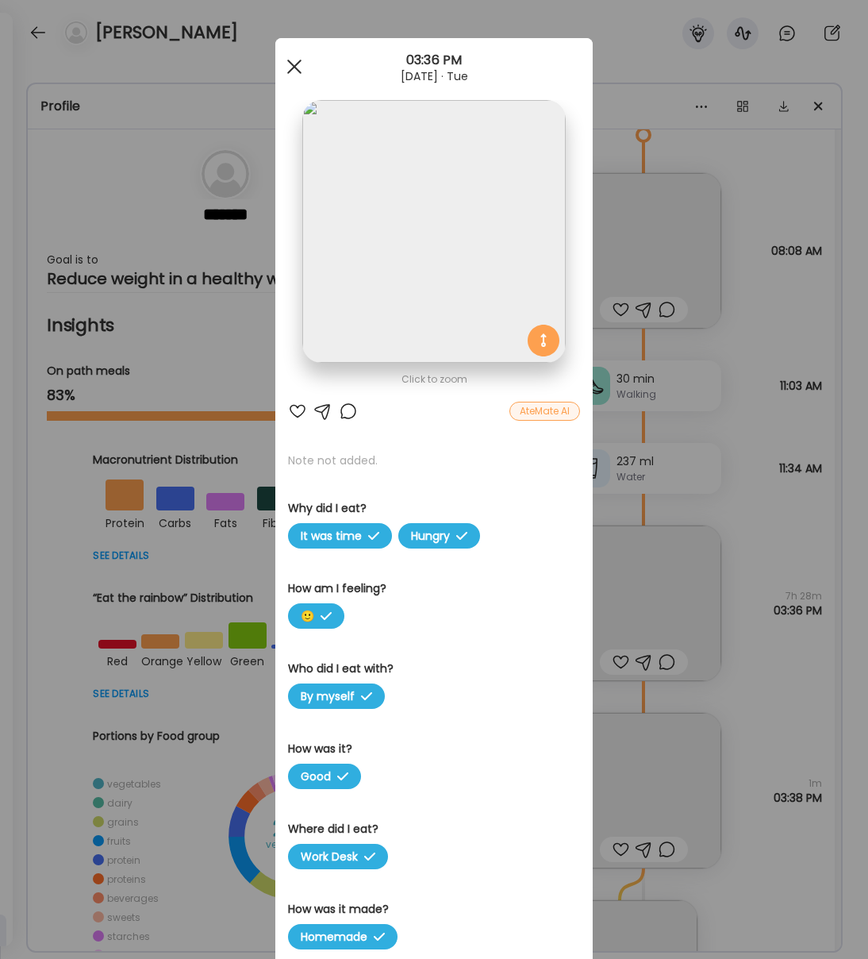
click at [295, 65] on span at bounding box center [294, 67] width 14 height 14
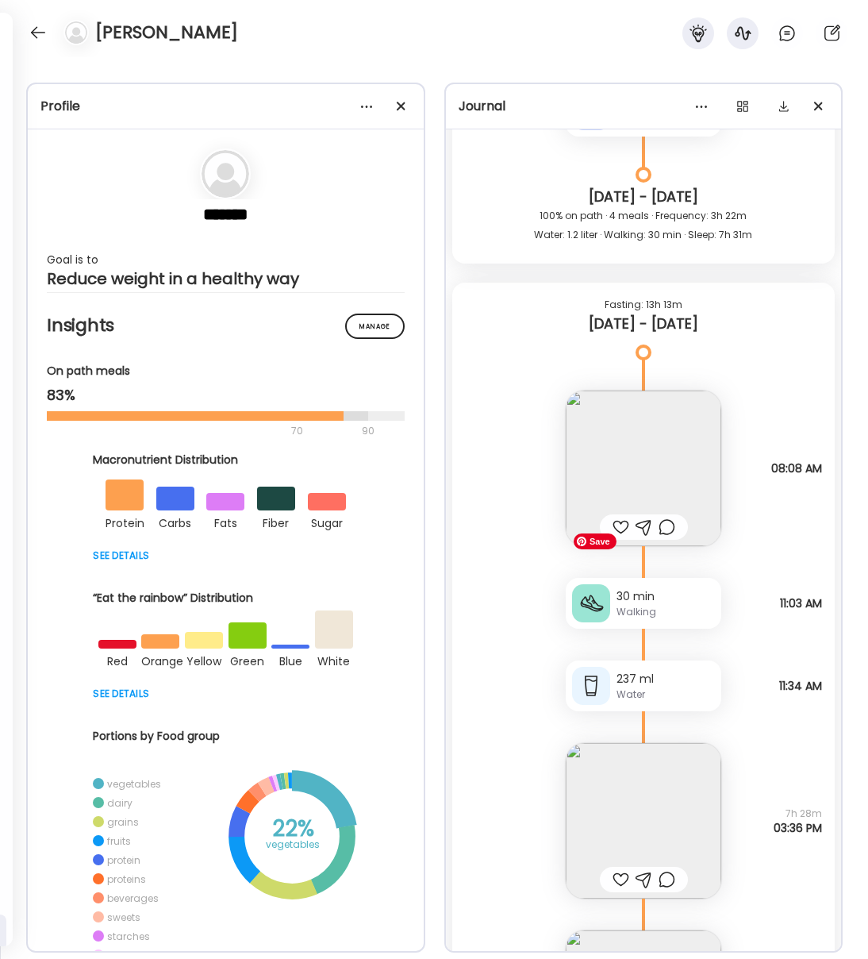
scroll to position [15927, 0]
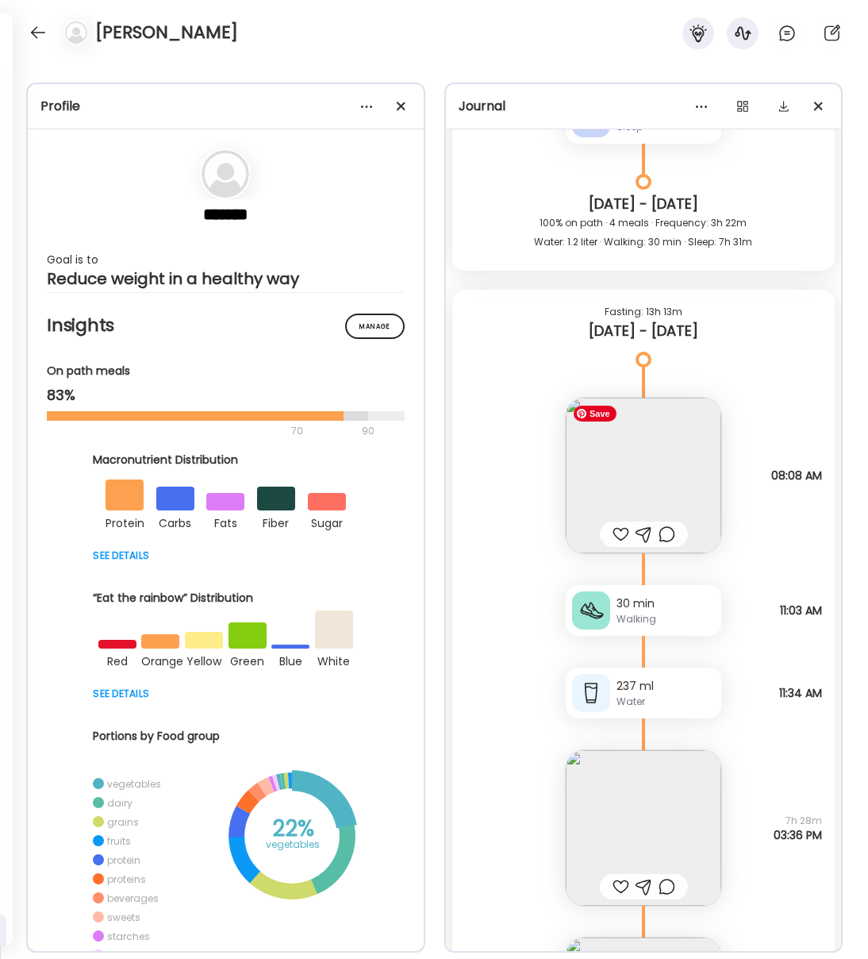
click at [648, 490] on img at bounding box center [644, 476] width 156 height 156
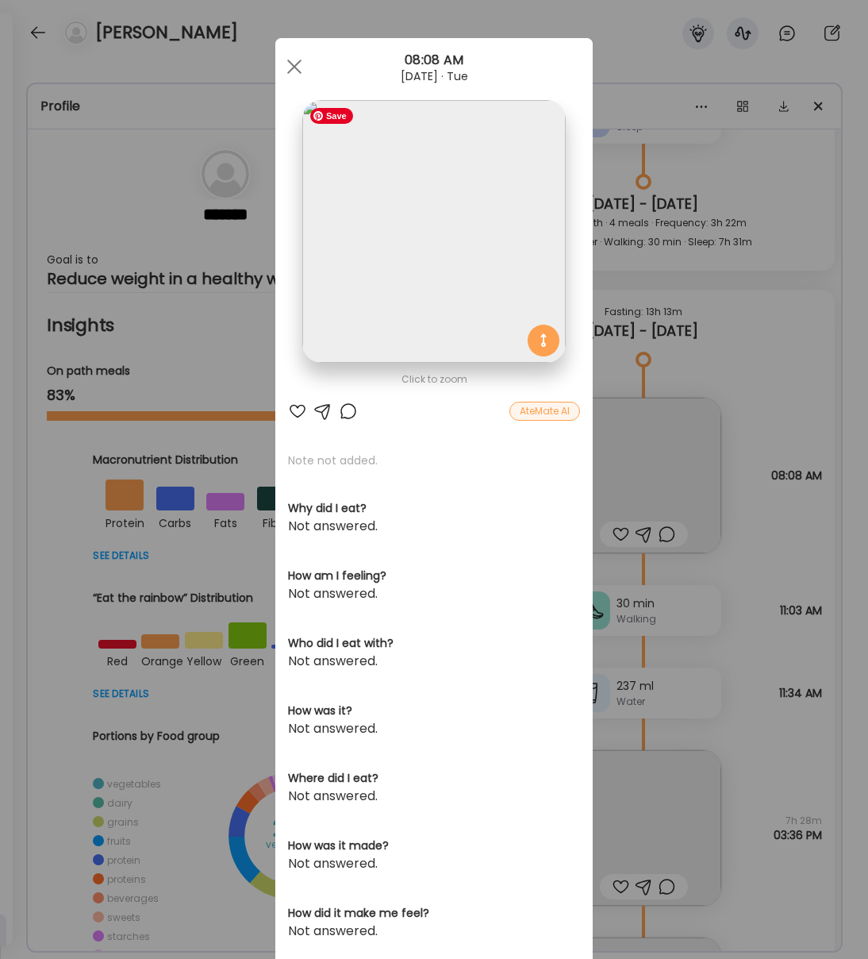
click at [444, 259] on img at bounding box center [433, 231] width 263 height 263
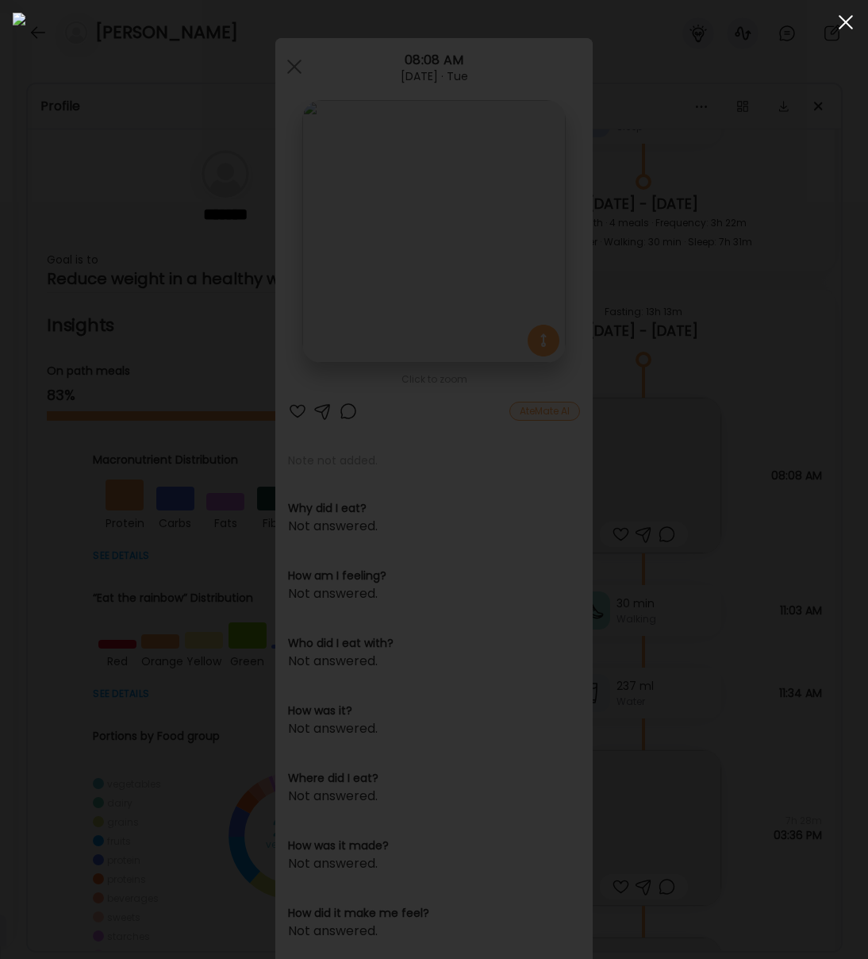
click at [850, 23] on div at bounding box center [846, 22] width 32 height 32
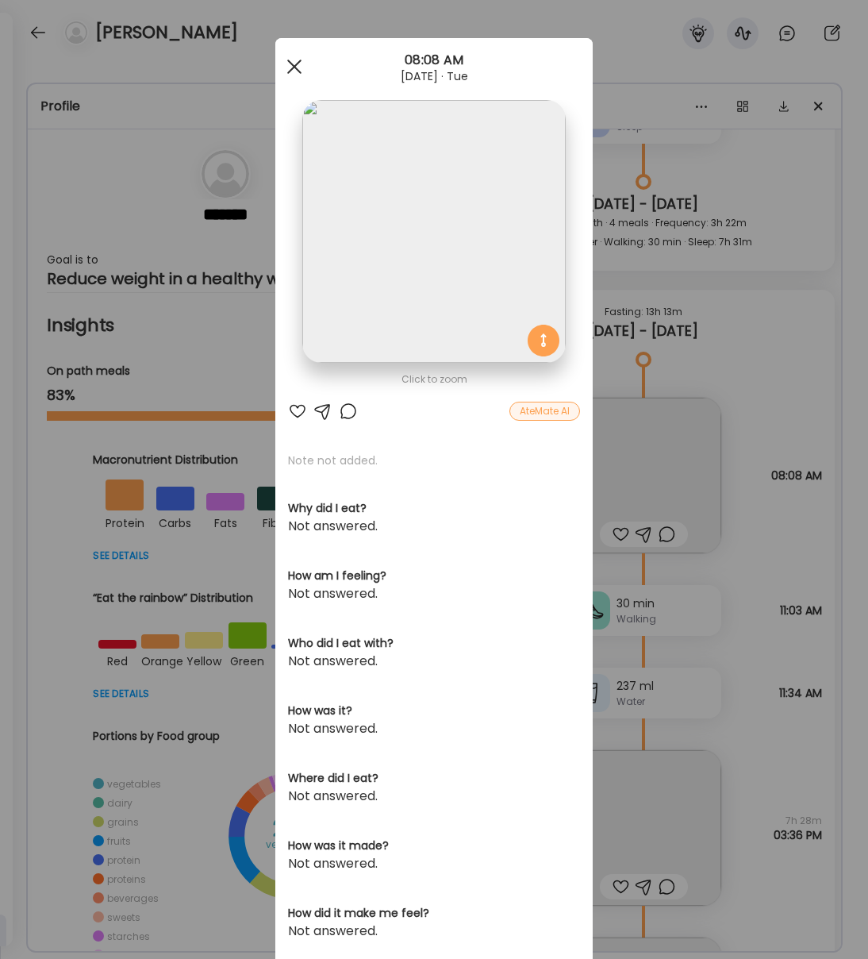
click at [289, 64] on div at bounding box center [295, 67] width 32 height 32
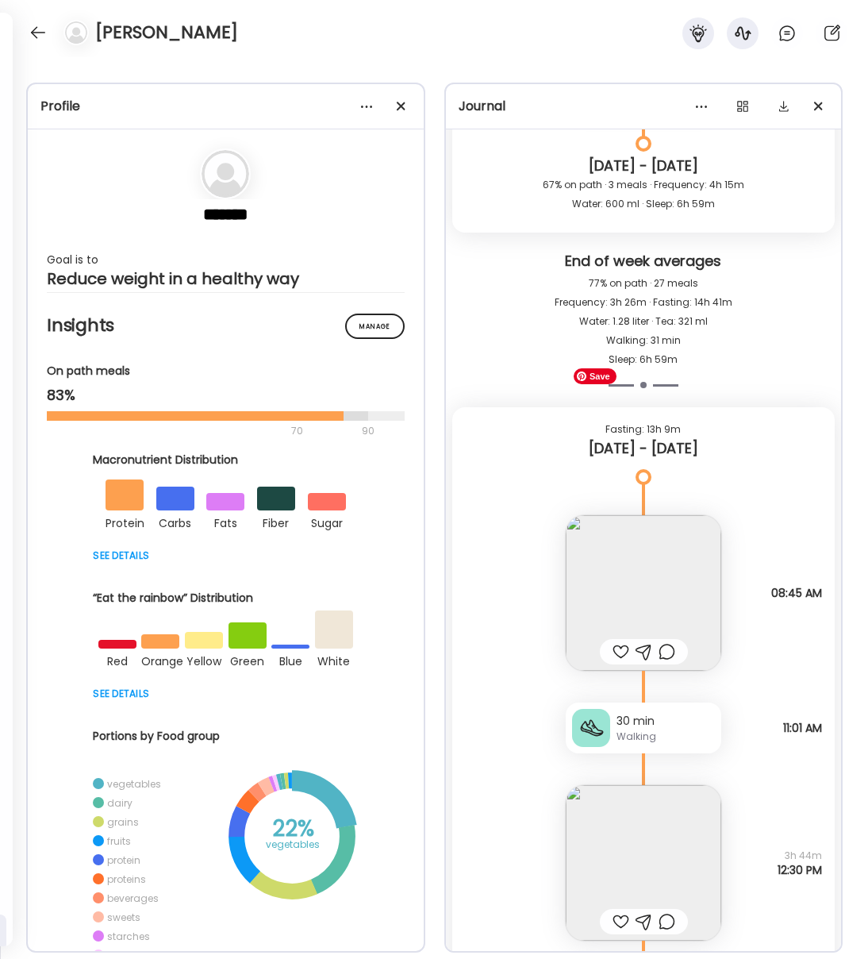
scroll to position [14506, 0]
click at [654, 602] on img at bounding box center [644, 595] width 156 height 156
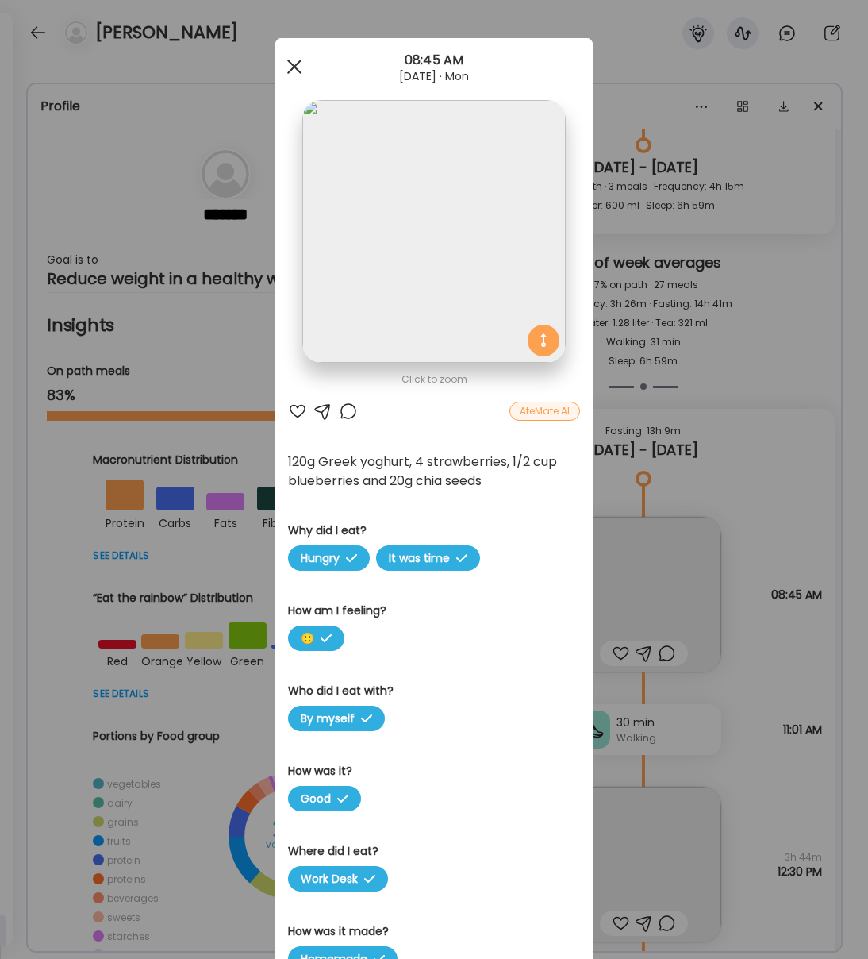
click at [290, 67] on div at bounding box center [295, 67] width 32 height 32
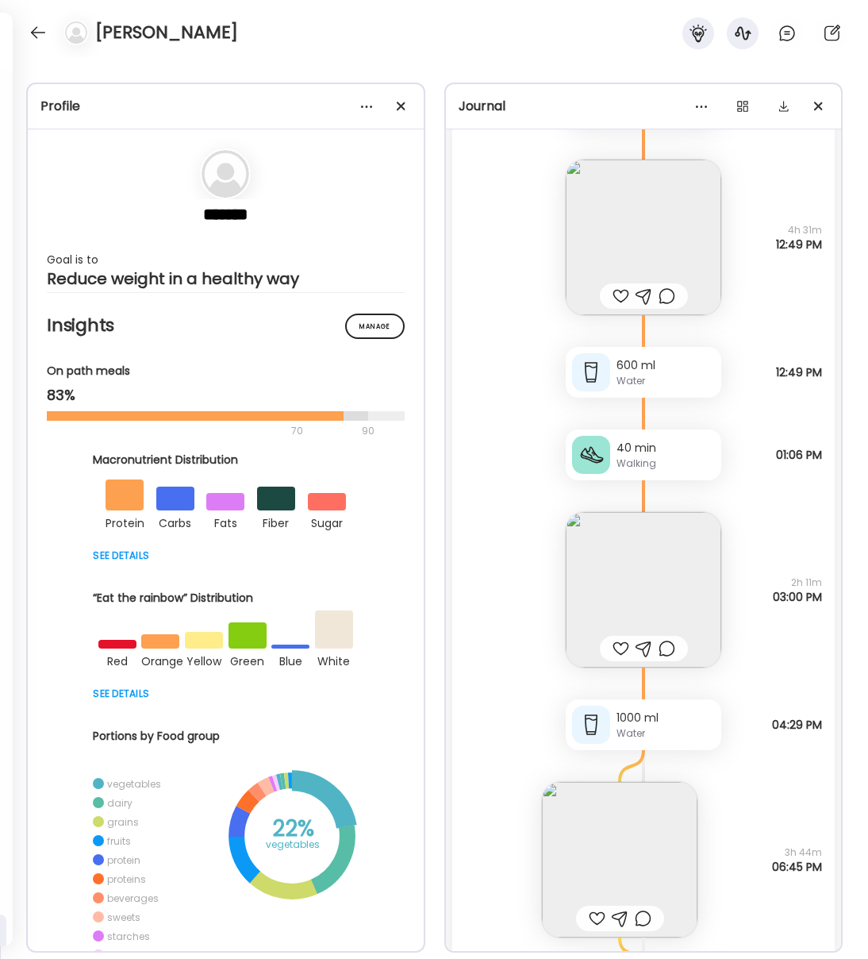
scroll to position [11704, 0]
